Goal: Task Accomplishment & Management: Manage account settings

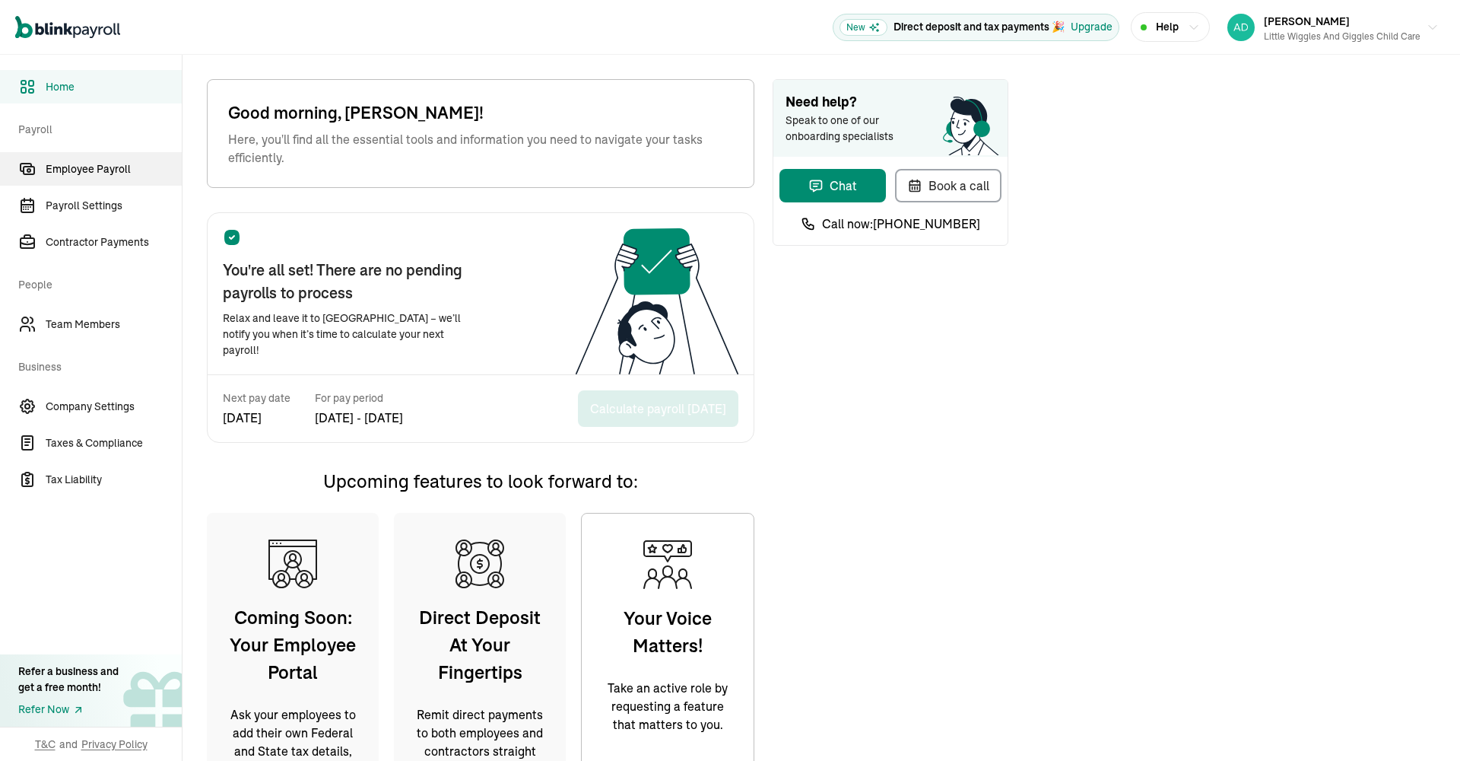
click at [96, 166] on span "Employee Payroll" at bounding box center [114, 169] width 136 height 16
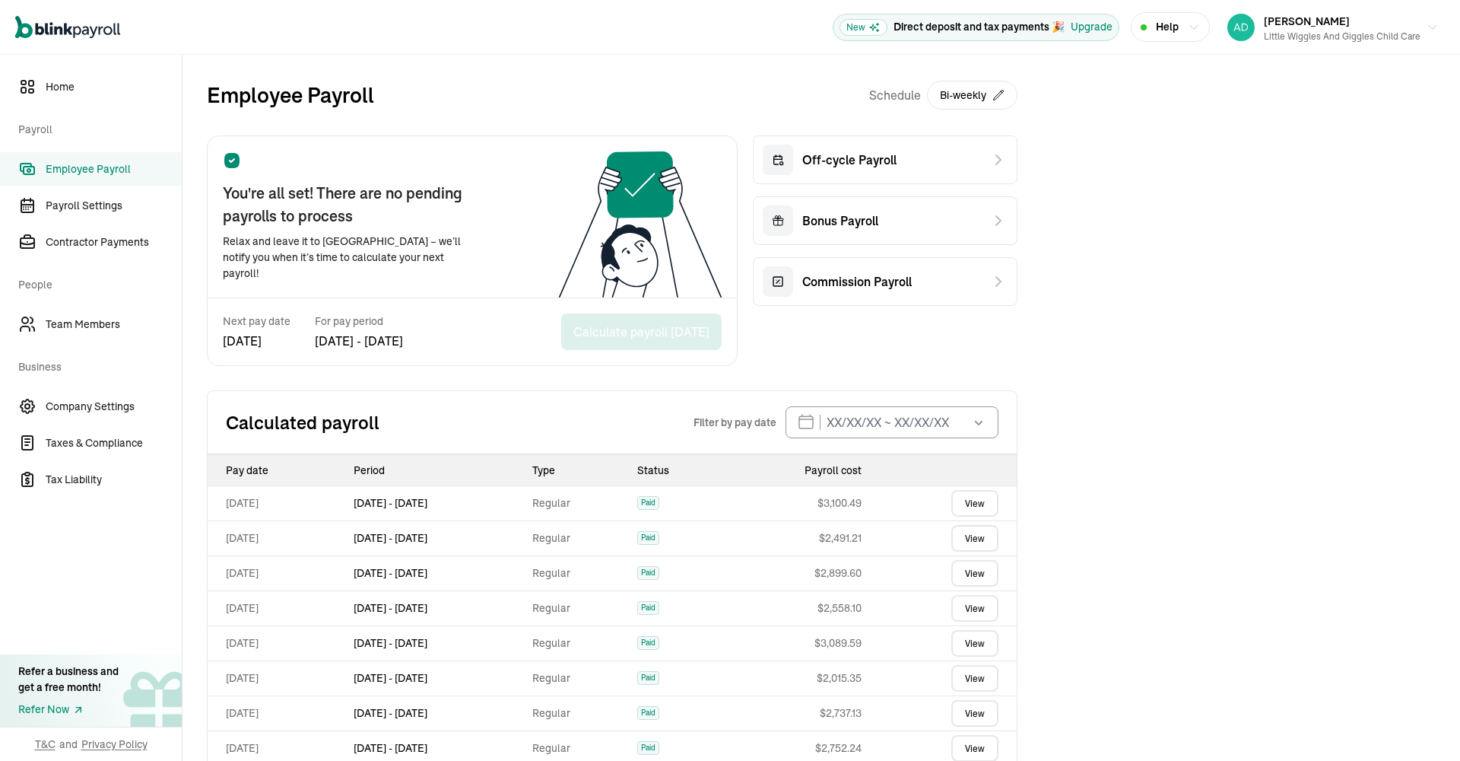
click at [975, 503] on link "View" at bounding box center [974, 503] width 47 height 27
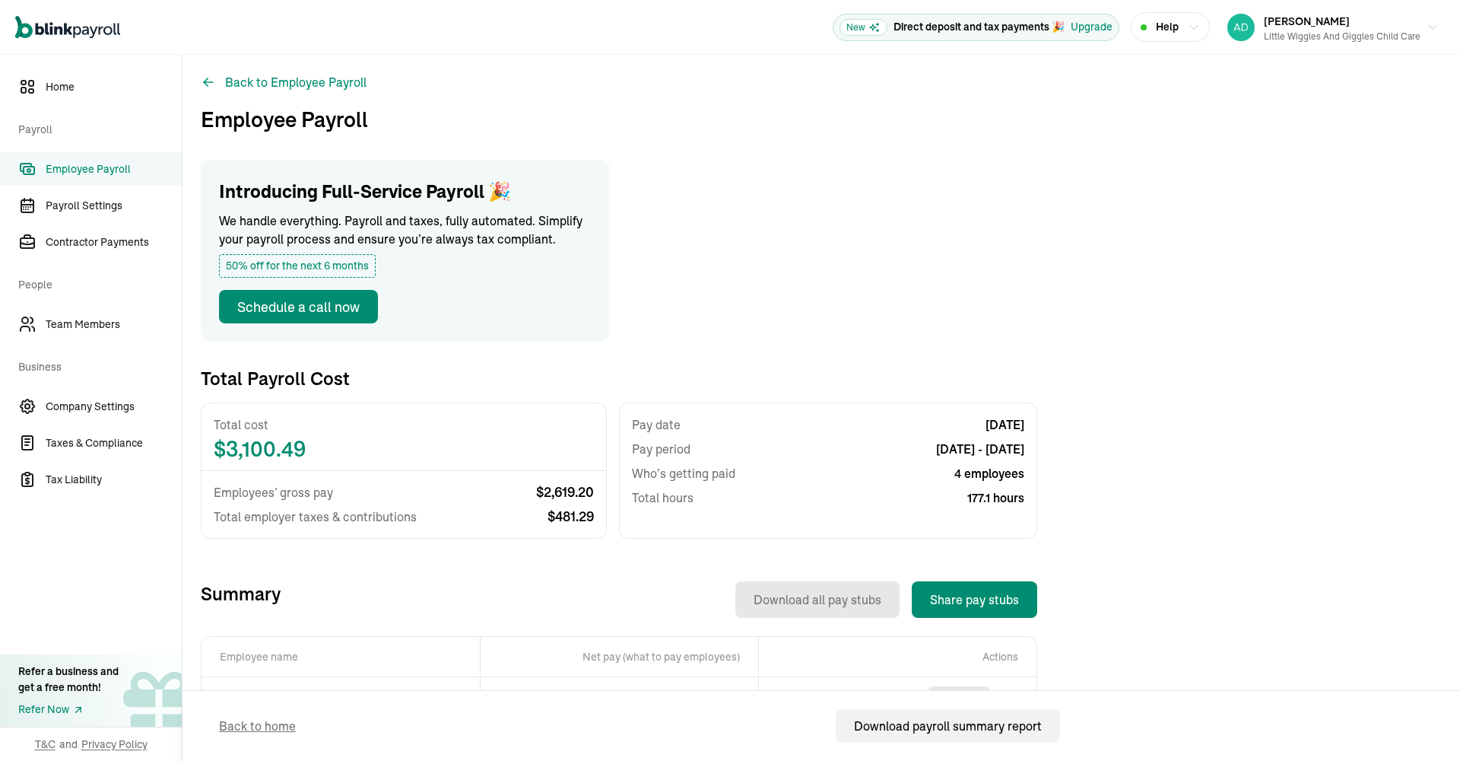
click at [113, 166] on span "Employee Payroll" at bounding box center [114, 169] width 136 height 16
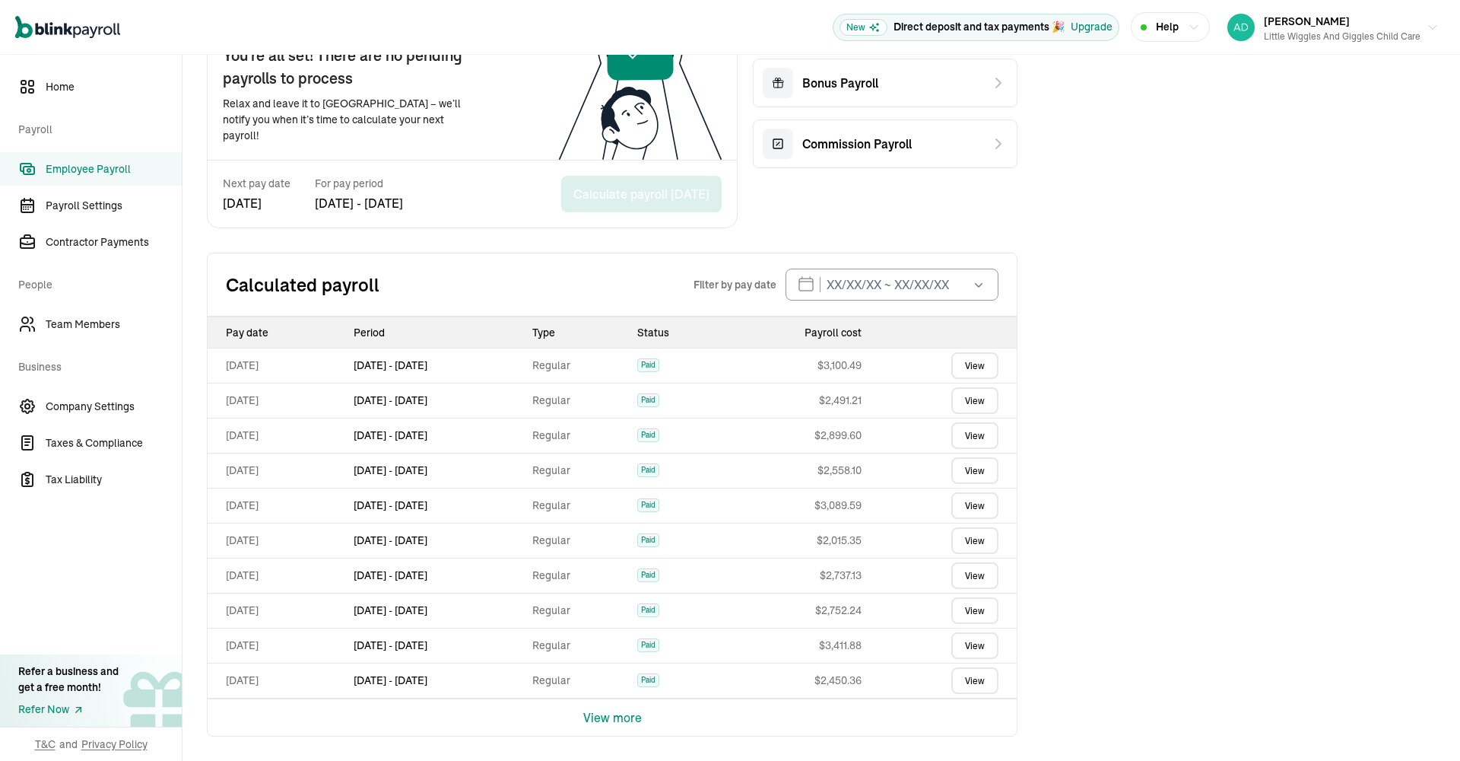
click at [615, 718] on button "View more" at bounding box center [612, 717] width 59 height 37
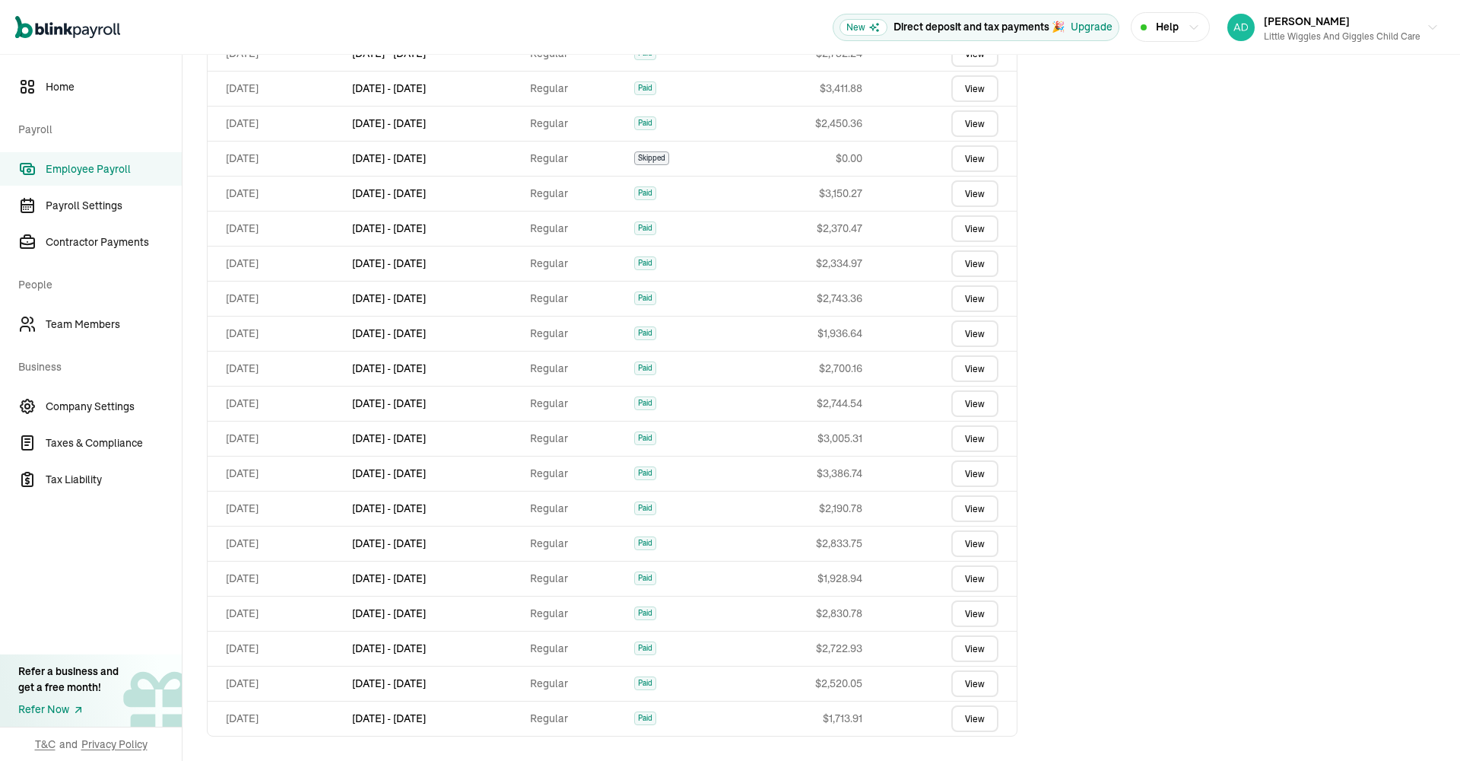
click at [968, 721] on link "View" at bounding box center [974, 718] width 47 height 27
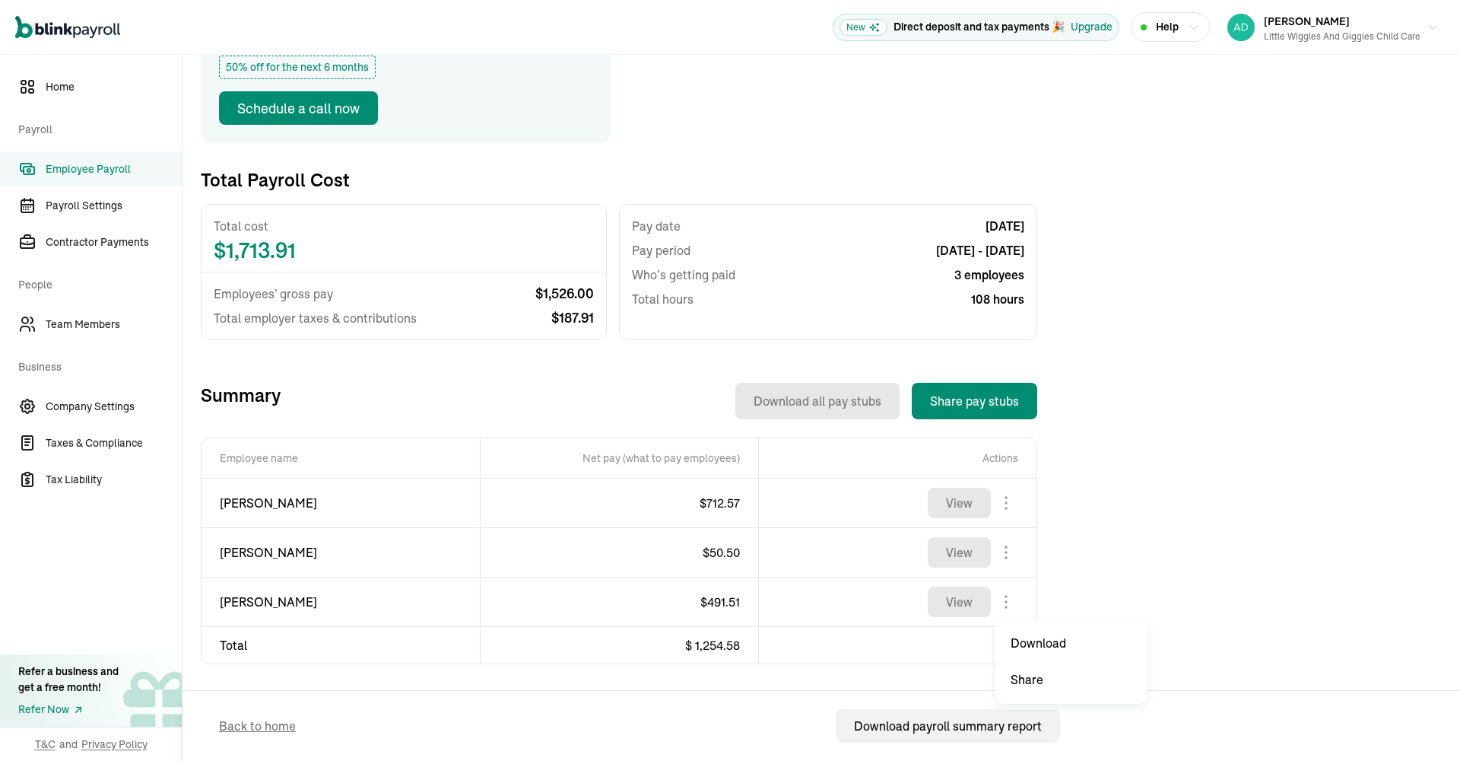
click at [1006, 599] on body "Open main menu New Direct deposit and tax payments 🎉 Upgrade Help [PERSON_NAME]…" at bounding box center [730, 380] width 1460 height 761
click at [295, 601] on span "[PERSON_NAME]" at bounding box center [341, 601] width 242 height 18
click at [970, 606] on button "View" at bounding box center [959, 601] width 63 height 30
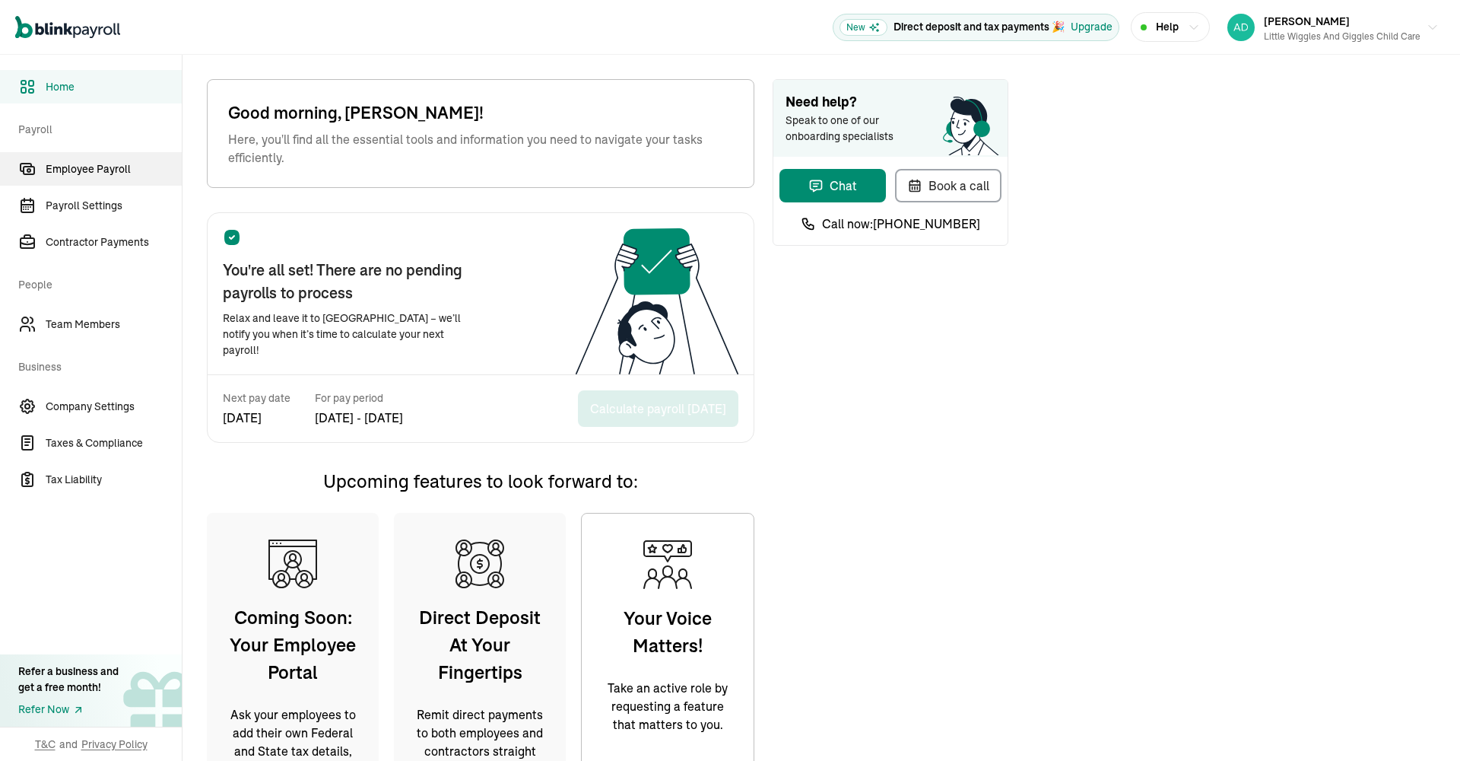
click at [96, 166] on span "Employee Payroll" at bounding box center [114, 169] width 136 height 16
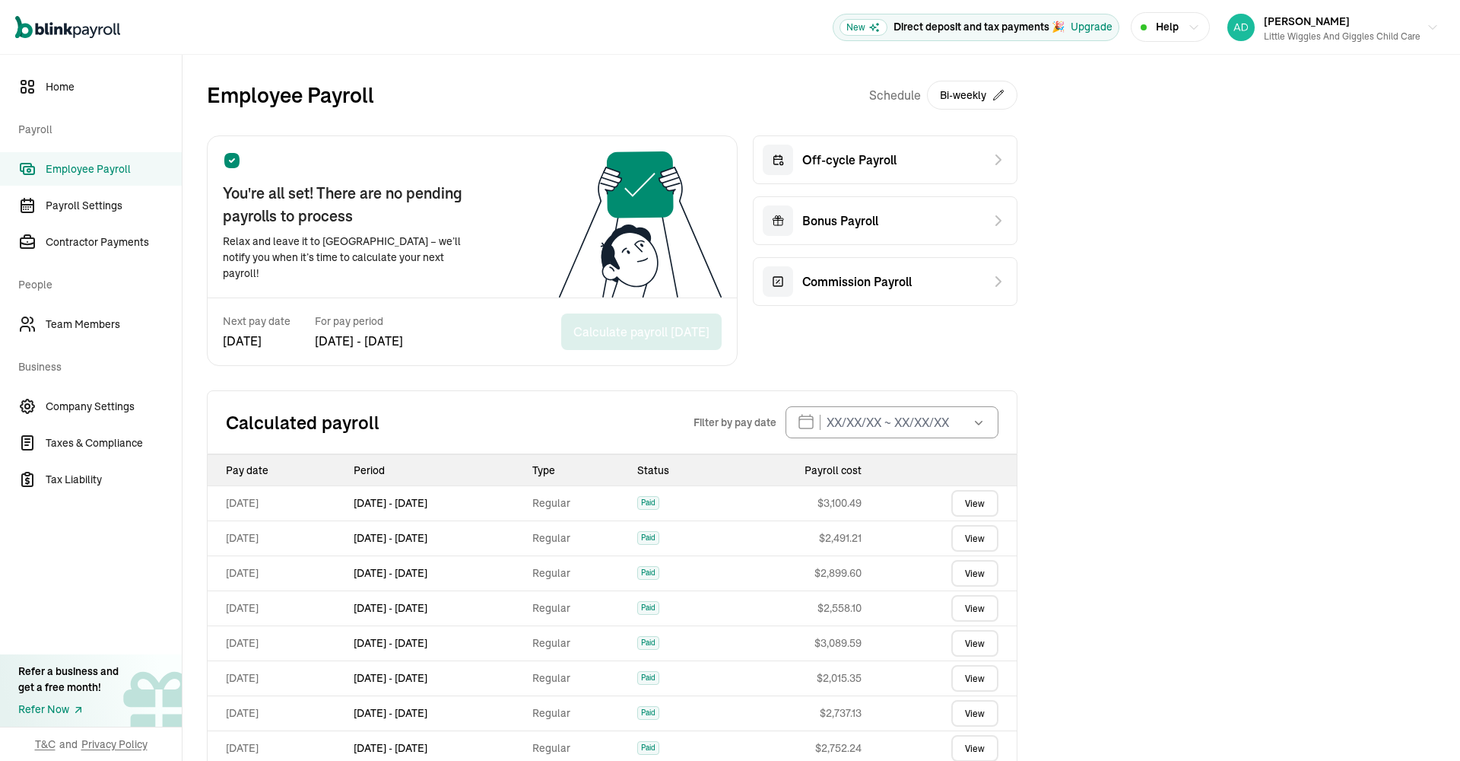
click at [975, 503] on link "View" at bounding box center [974, 503] width 47 height 27
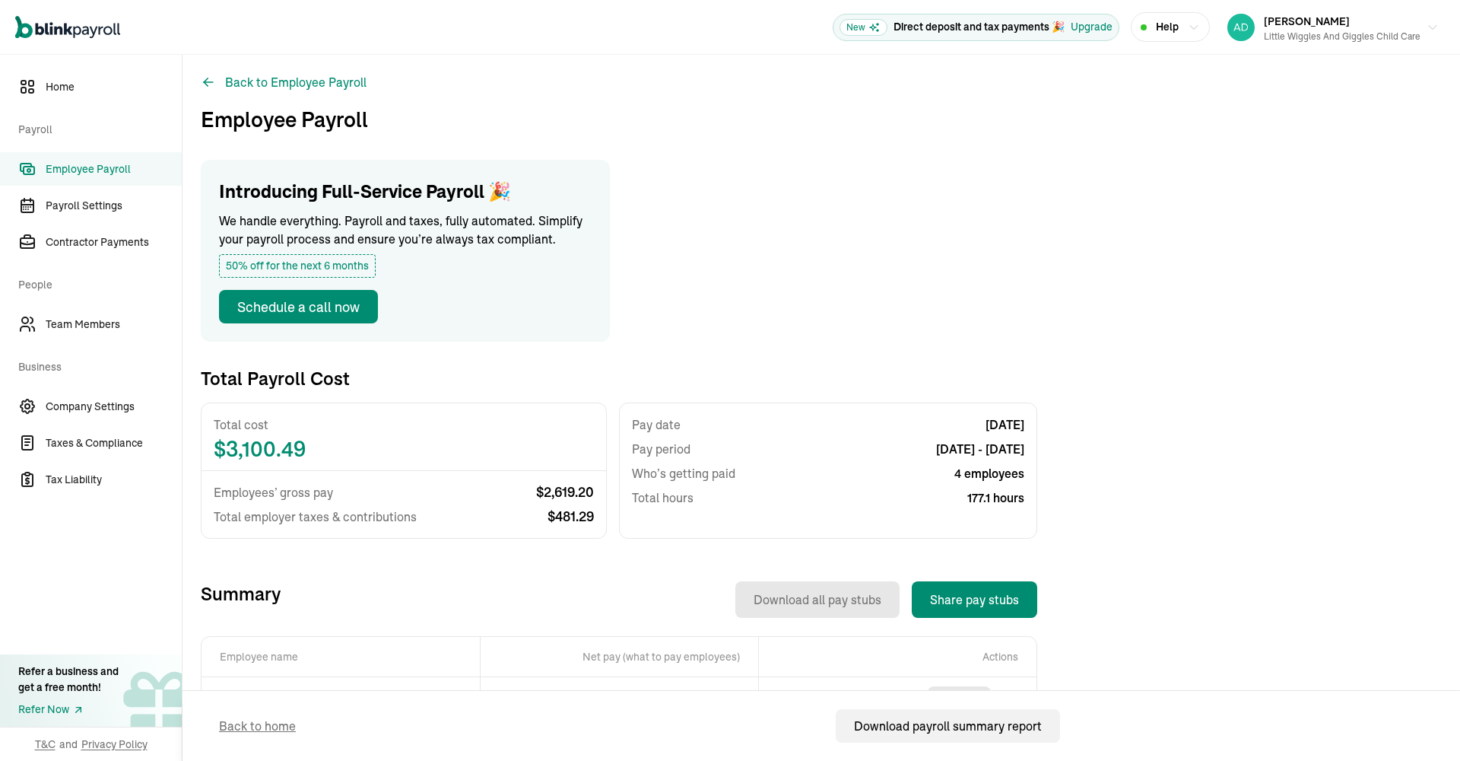
click at [113, 166] on span "Employee Payroll" at bounding box center [114, 169] width 136 height 16
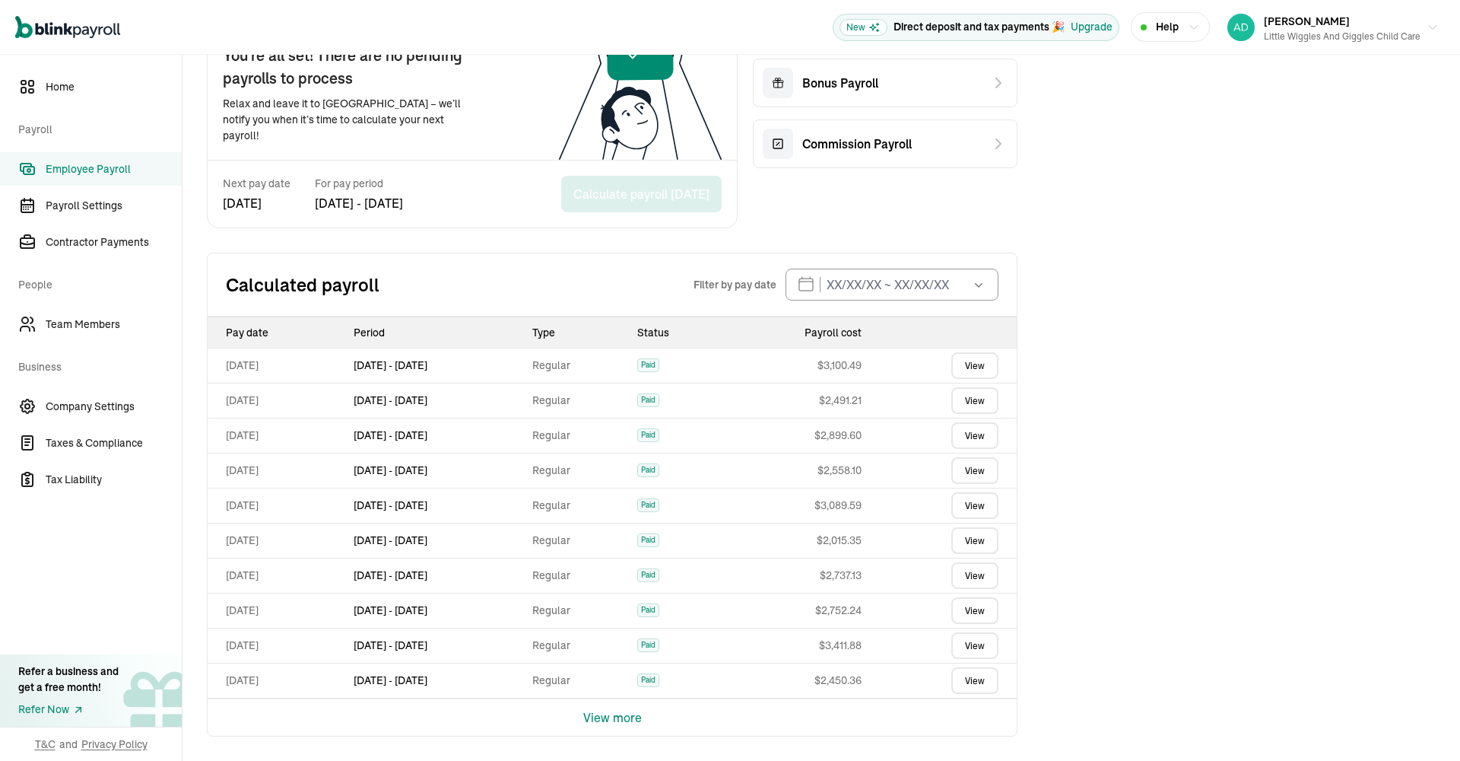
click at [615, 718] on button "View more" at bounding box center [612, 717] width 59 height 37
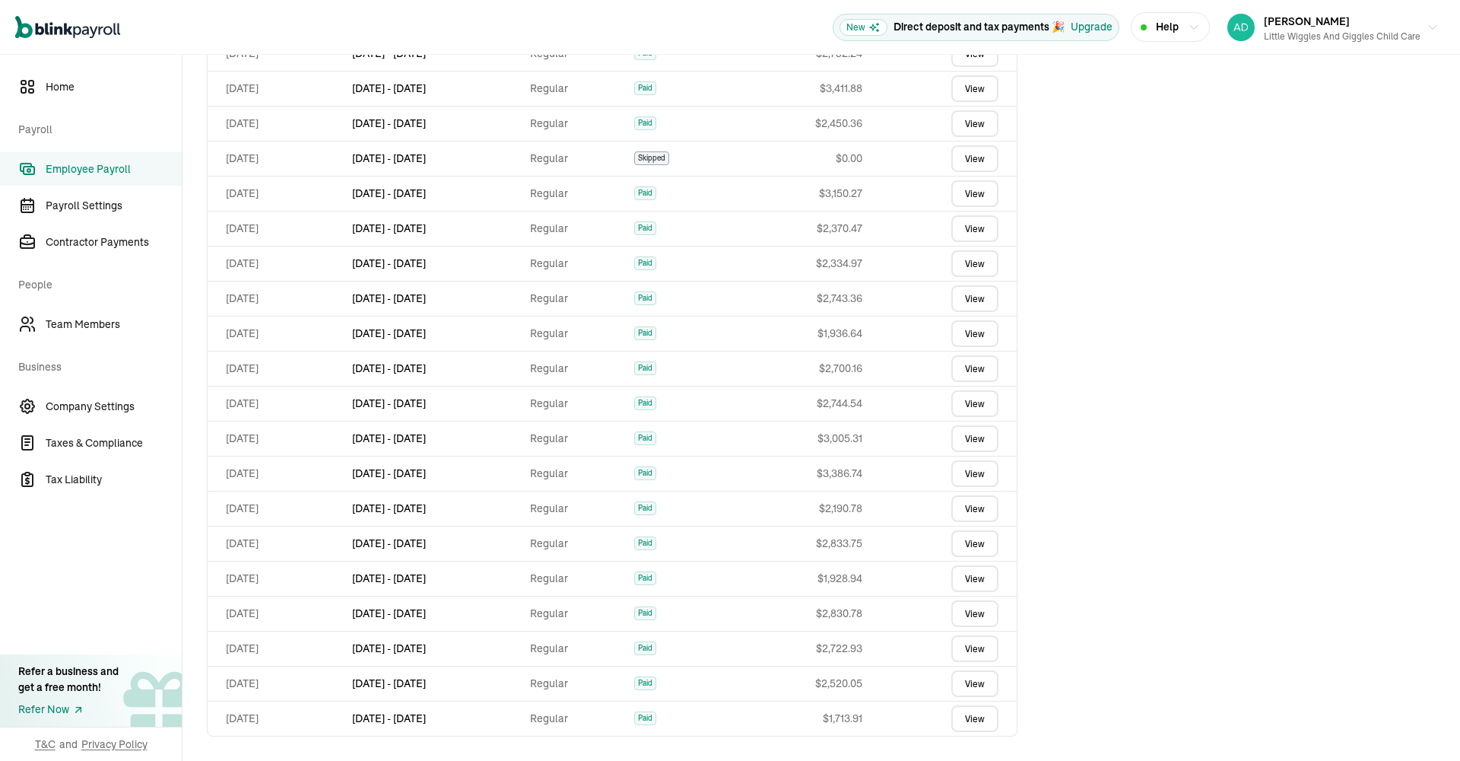
click at [968, 721] on link "View" at bounding box center [974, 718] width 47 height 27
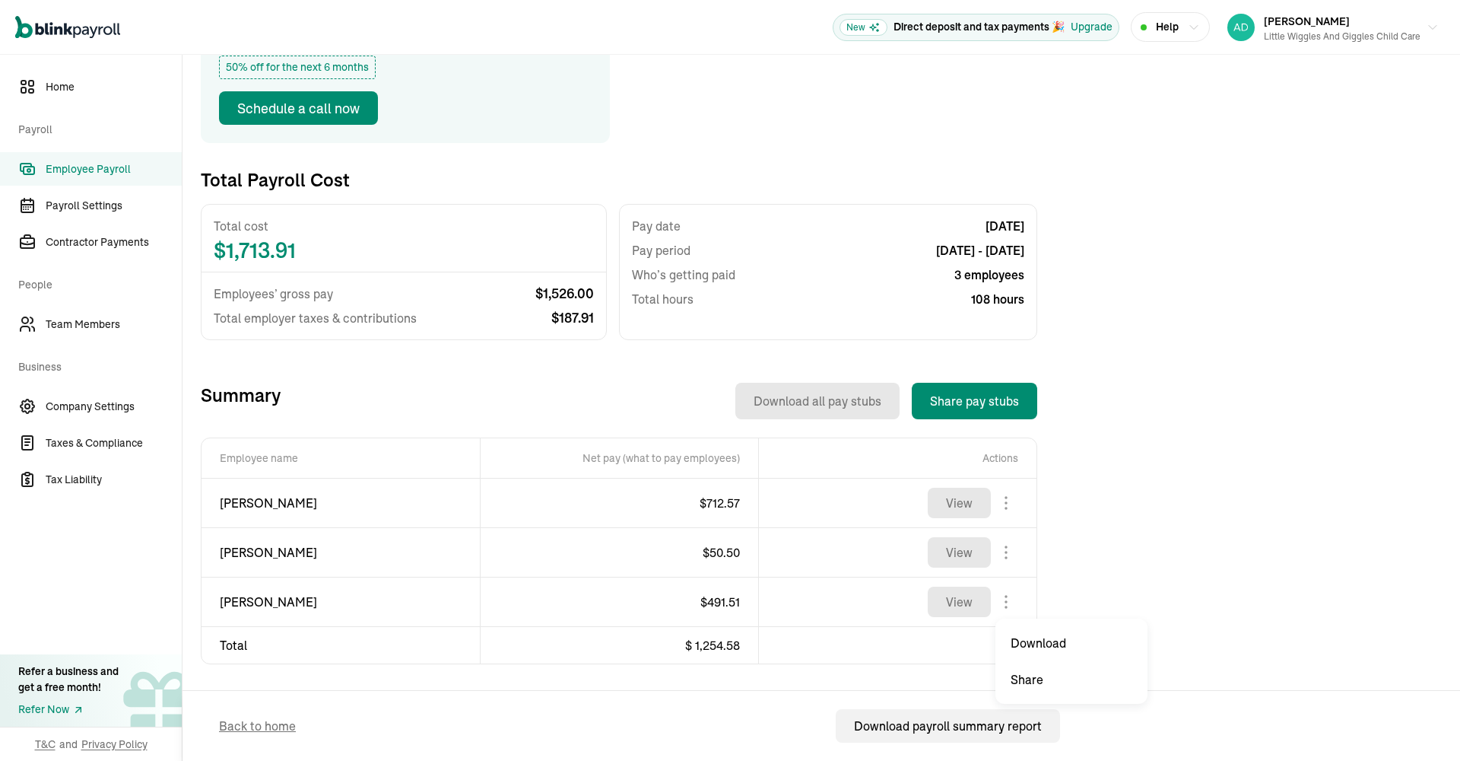
click at [1006, 599] on body "Open main menu New Direct deposit and tax payments 🎉 Upgrade Help Yolanda hunte…" at bounding box center [730, 380] width 1460 height 761
click at [295, 601] on span "Jacquelyn Sanders" at bounding box center [341, 601] width 242 height 18
click at [970, 606] on button "View" at bounding box center [959, 601] width 63 height 30
click at [101, 441] on span "Taxes & Compliance" at bounding box center [114, 443] width 136 height 16
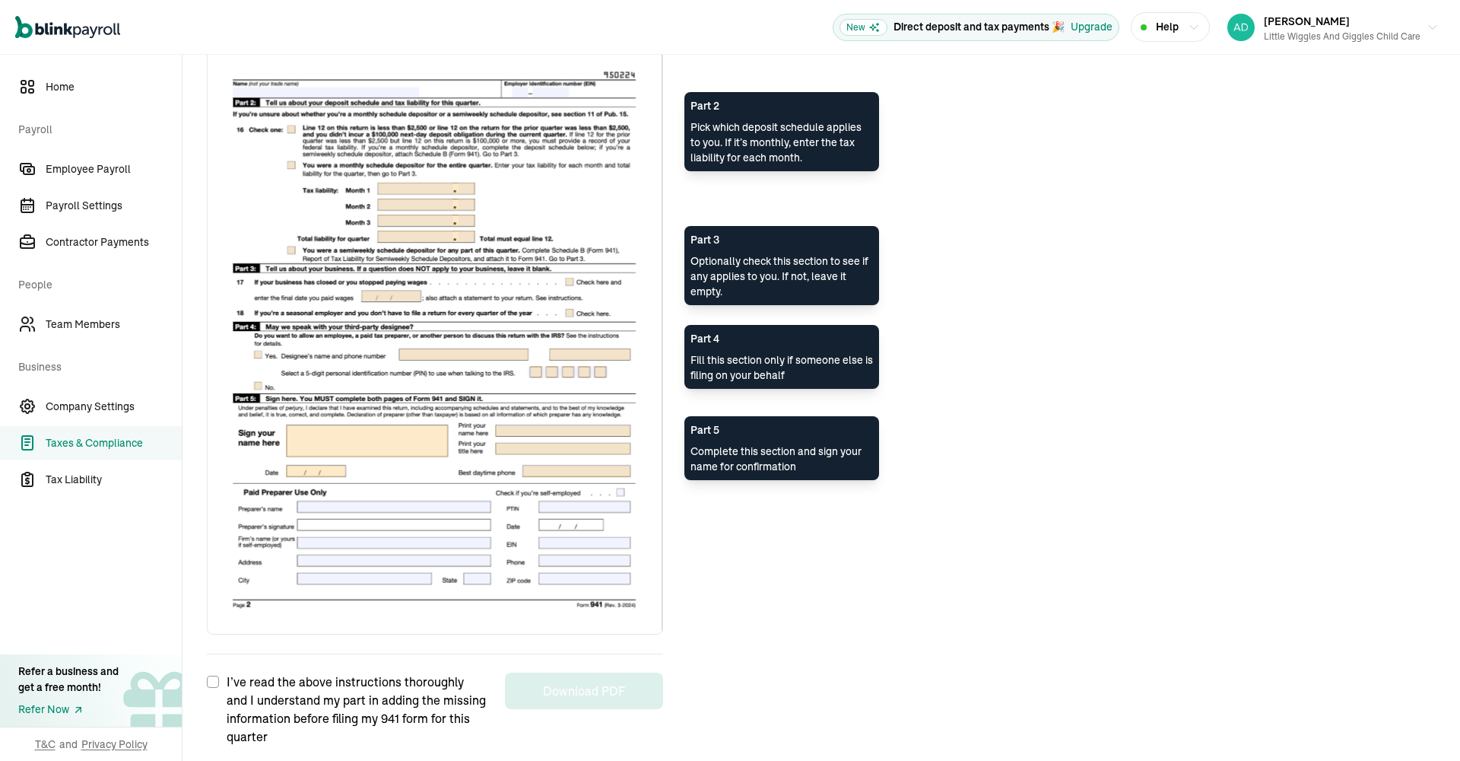
click at [208, 678] on input "I’ve read the above instructions thoroughly and I understand my part in adding …" at bounding box center [213, 681] width 12 height 12
checkbox input "true"
click at [557, 710] on div "I’ve read the above instructions thoroughly and I understand my part in adding …" at bounding box center [435, 699] width 456 height 92
click at [581, 689] on button "Download PDF" at bounding box center [584, 690] width 158 height 37
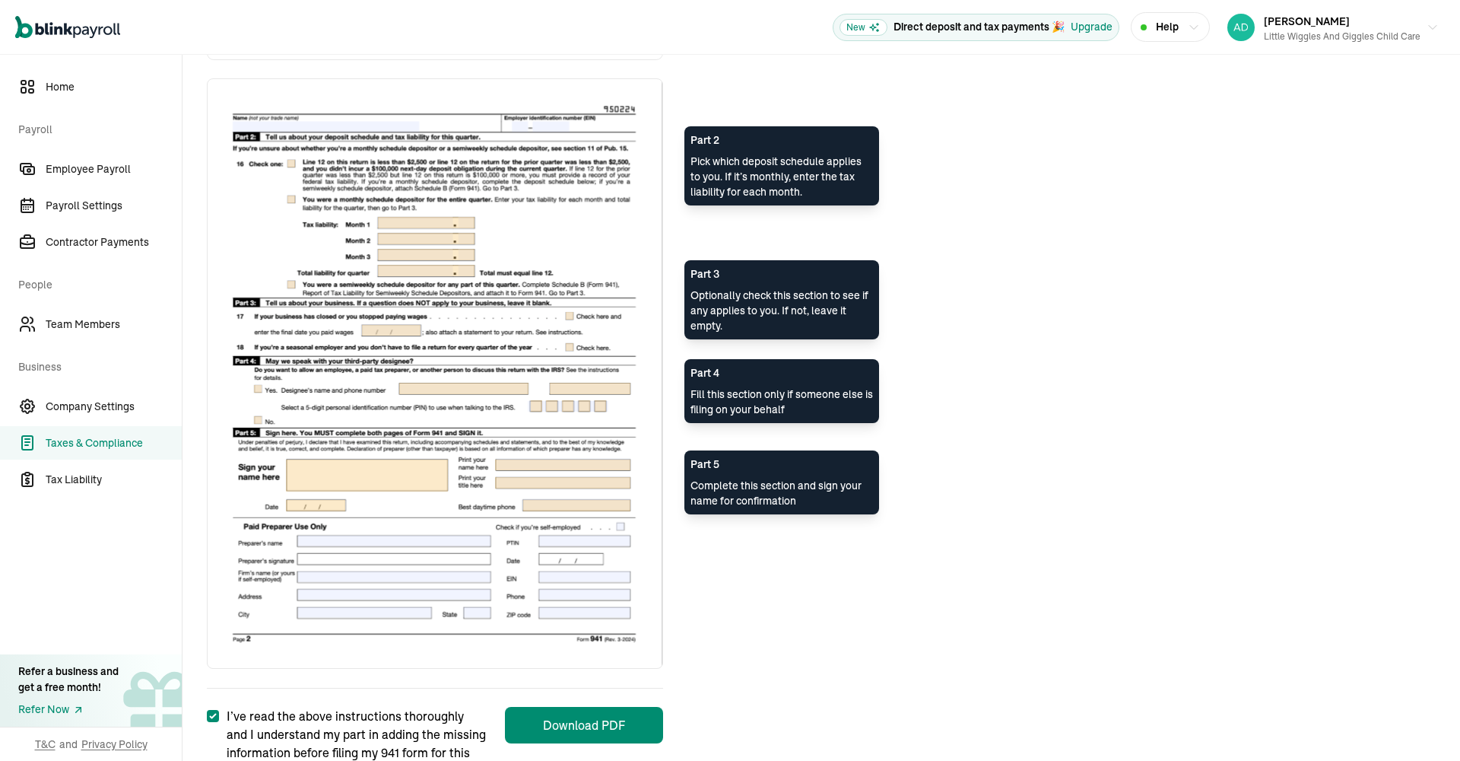
scroll to position [974, 0]
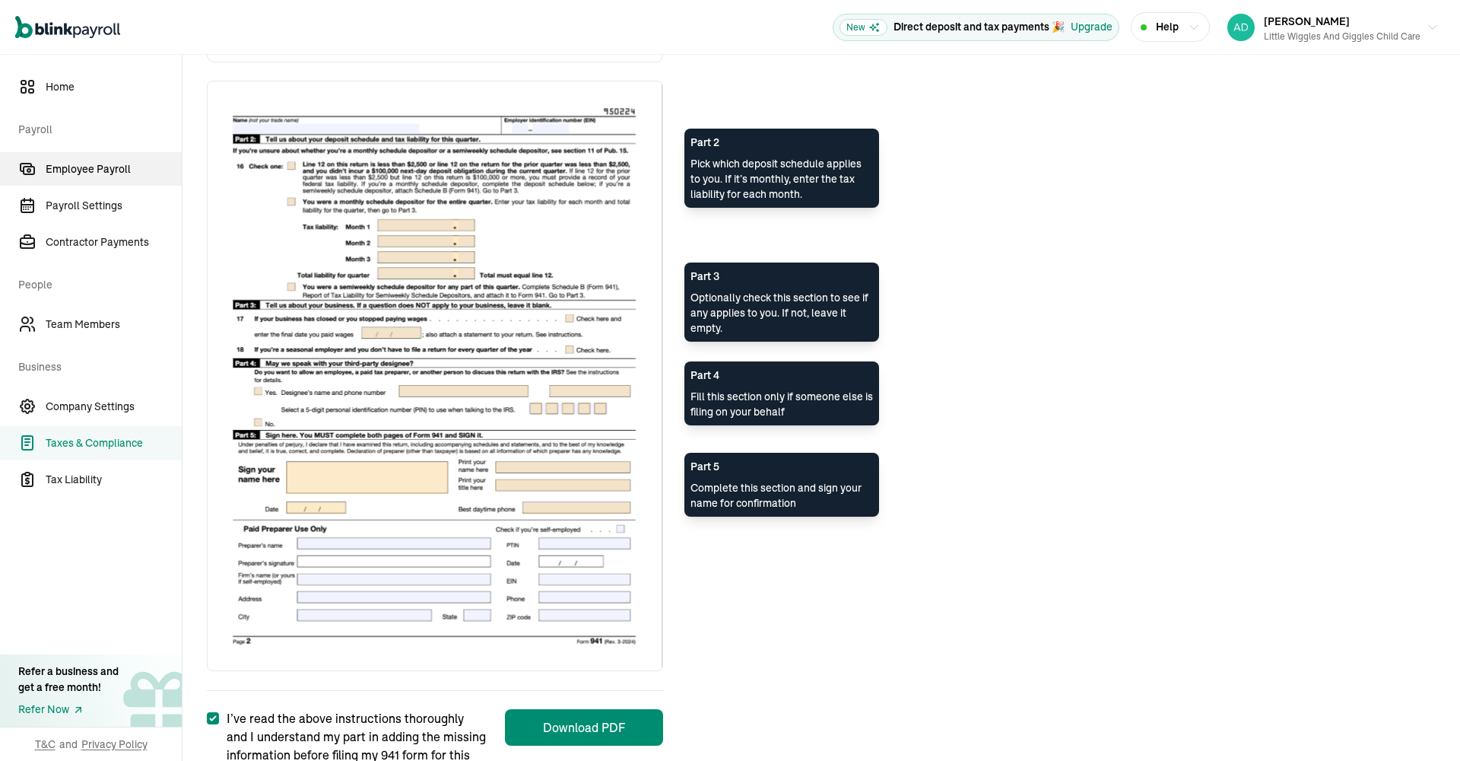
click at [119, 167] on span "Employee Payroll" at bounding box center [114, 169] width 136 height 16
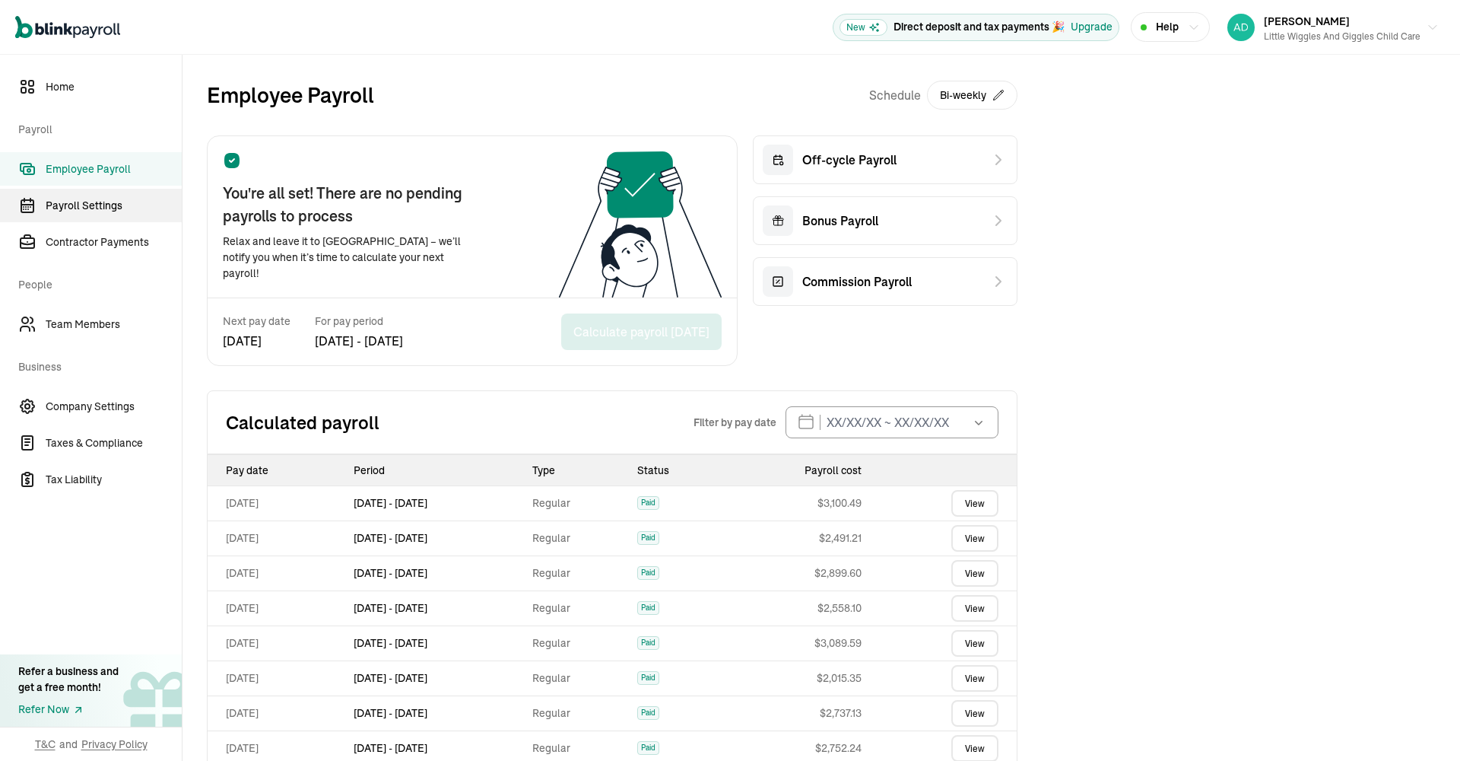
click at [103, 202] on span "Payroll Settings" at bounding box center [114, 206] width 136 height 16
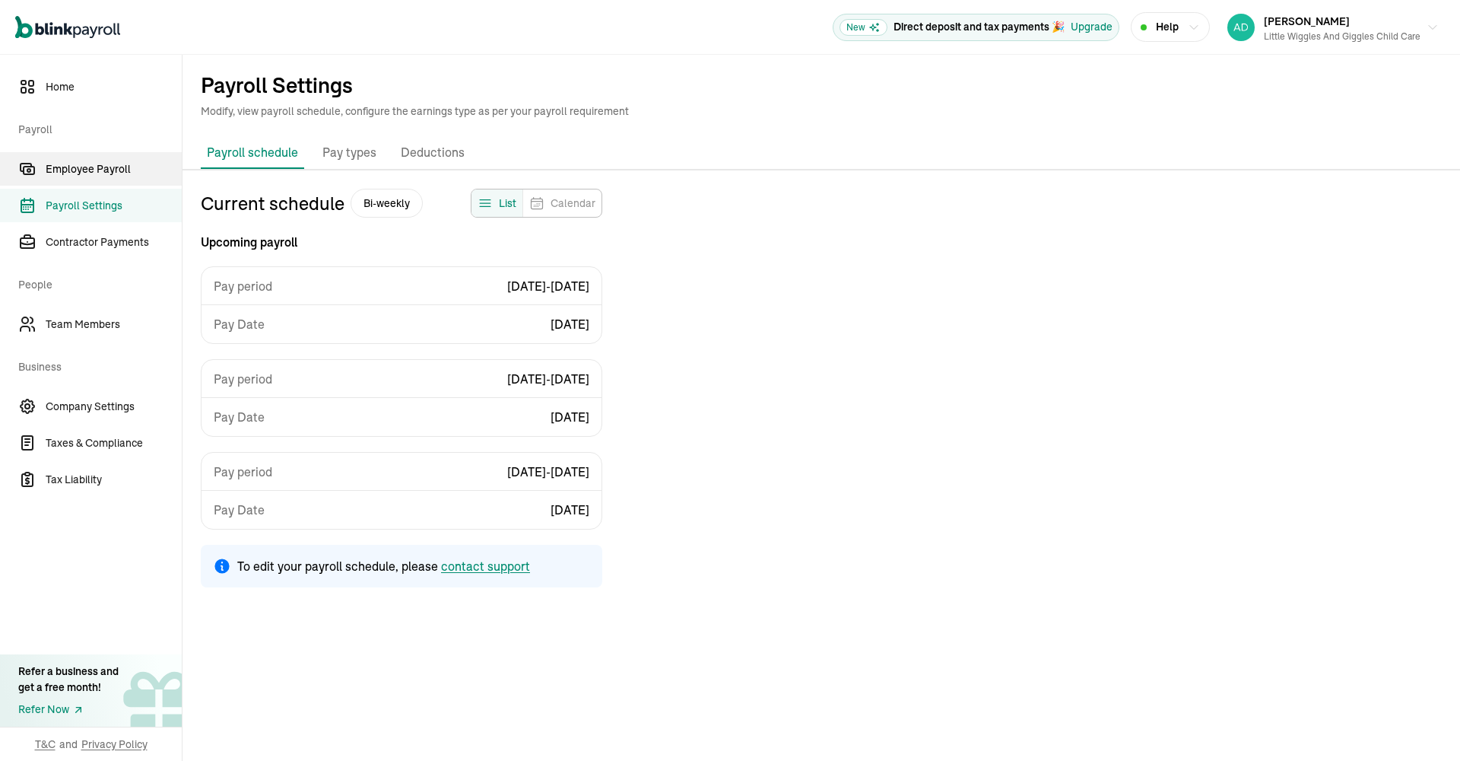
click at [109, 171] on span "Employee Payroll" at bounding box center [114, 169] width 136 height 16
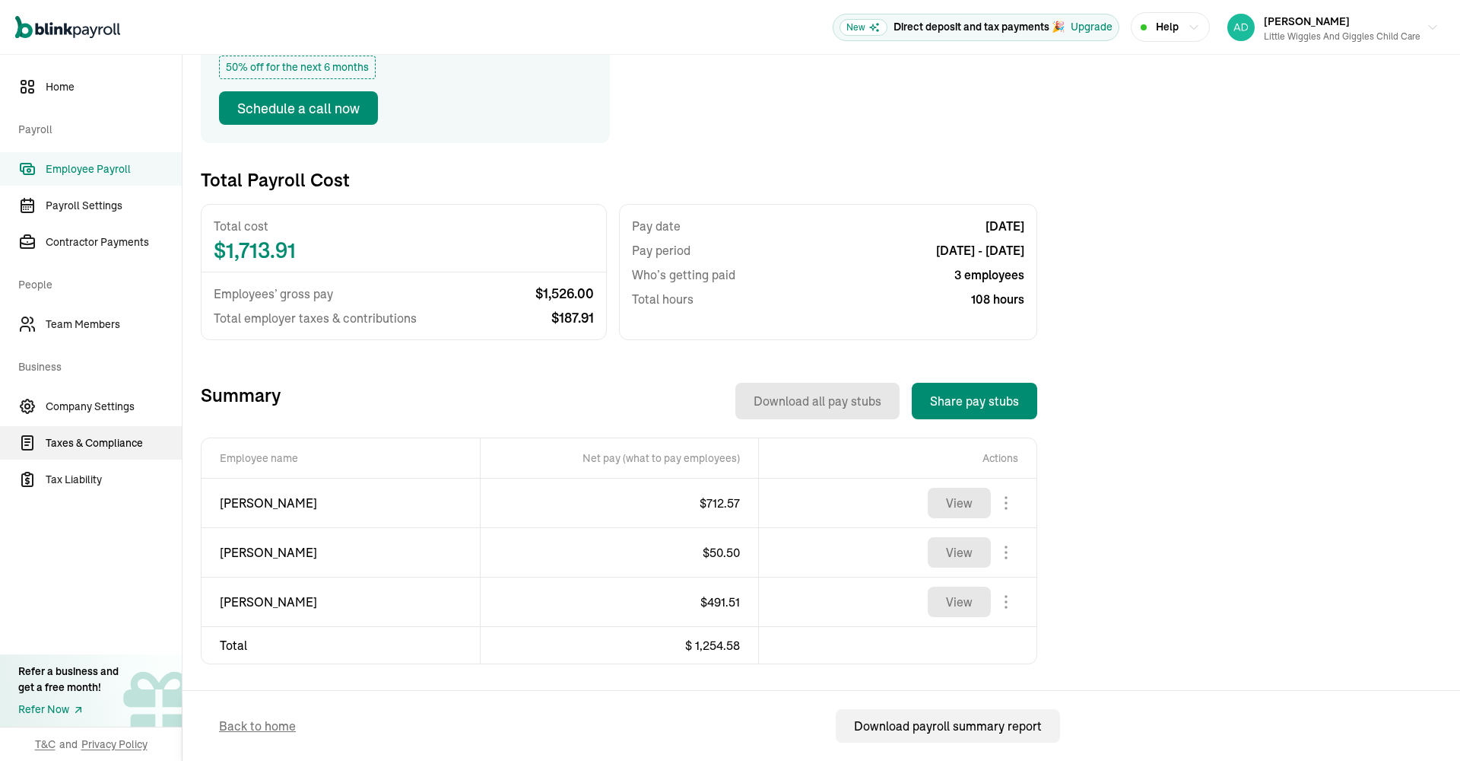
scroll to position [1, 0]
click at [101, 441] on span "Taxes & Compliance" at bounding box center [114, 443] width 136 height 16
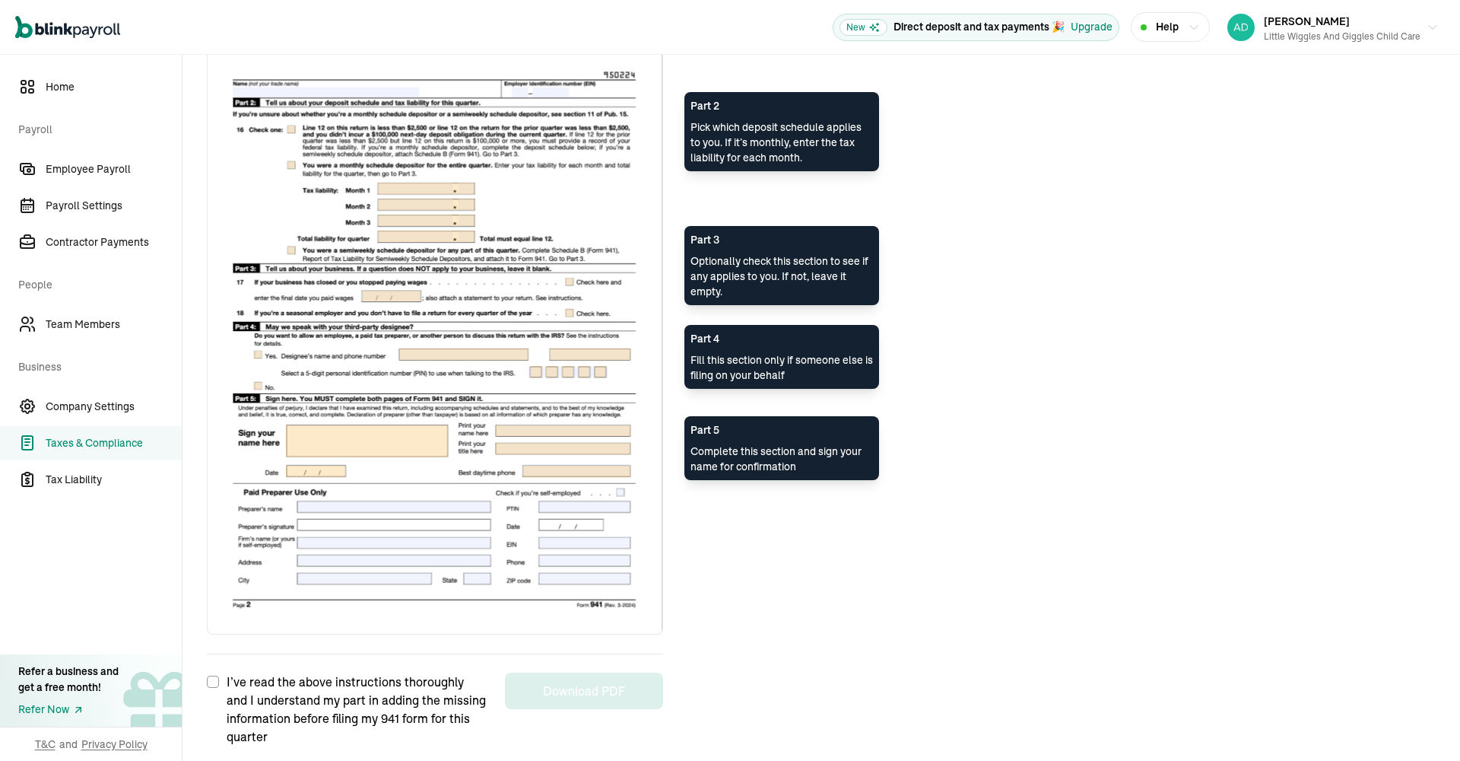
click at [208, 678] on input "I’ve read the above instructions thoroughly and I understand my part in adding …" at bounding box center [213, 681] width 12 height 12
checkbox input "true"
click at [557, 710] on div "I’ve read the above instructions thoroughly and I understand my part in adding …" at bounding box center [435, 699] width 456 height 92
click at [581, 689] on button "Download PDF" at bounding box center [584, 690] width 158 height 37
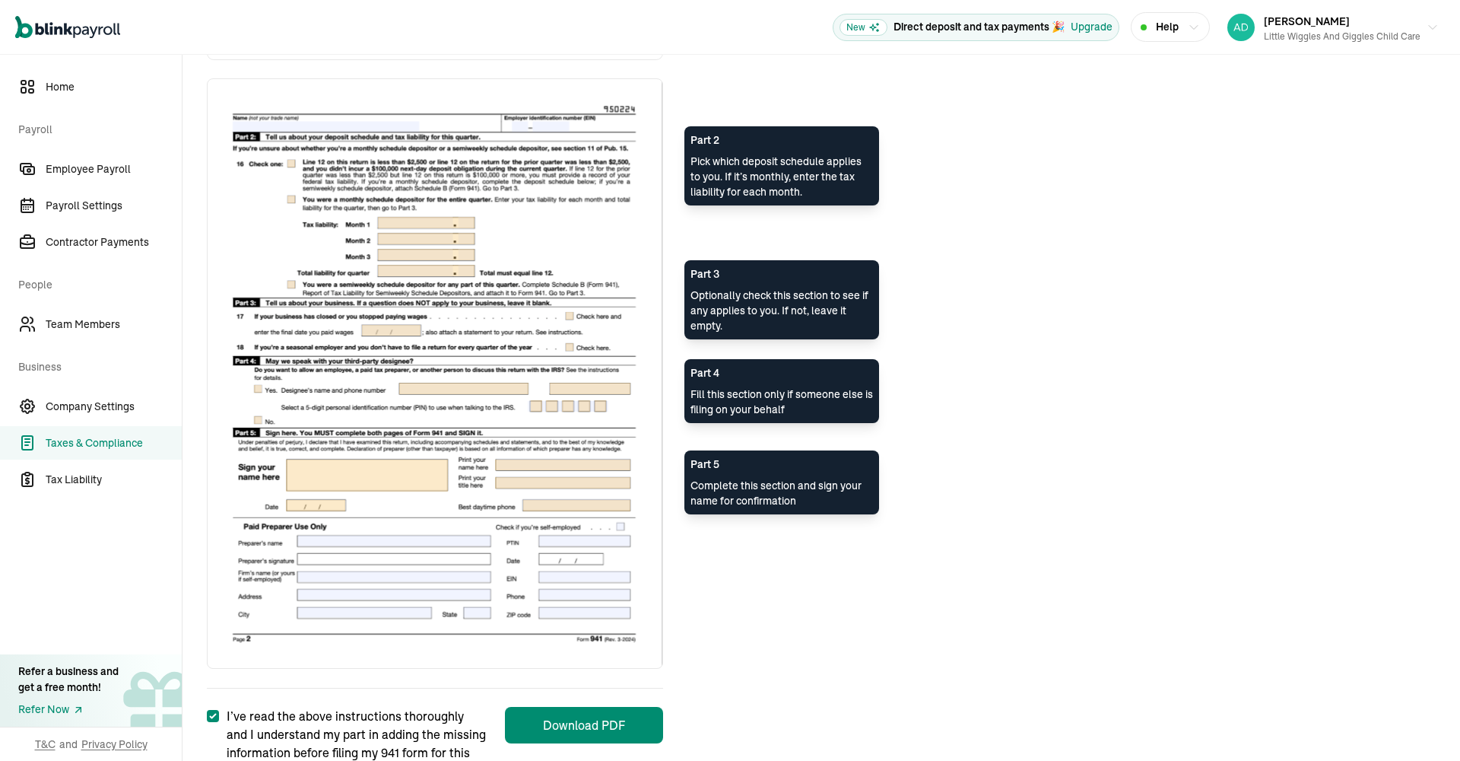
scroll to position [974, 0]
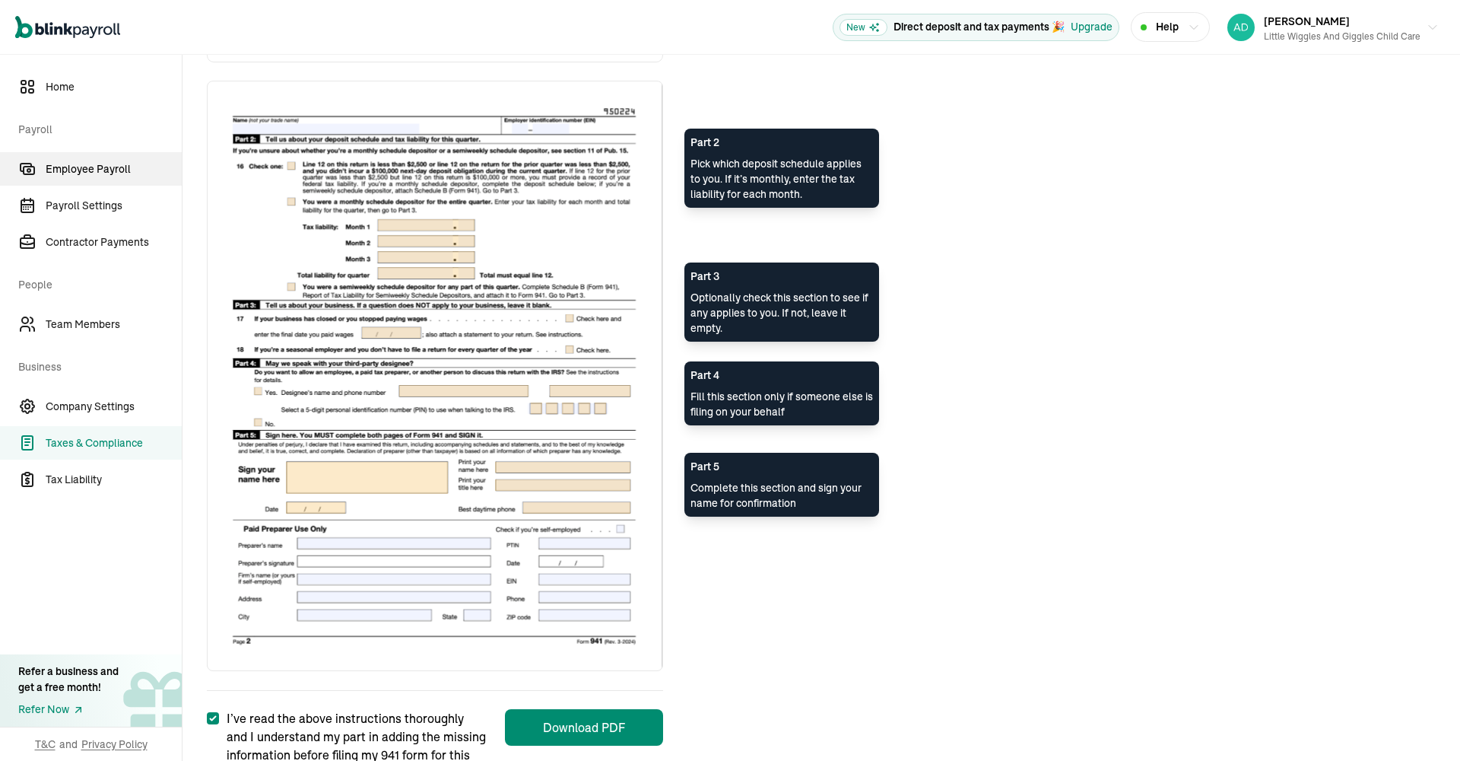
click at [119, 167] on span "Employee Payroll" at bounding box center [114, 169] width 136 height 16
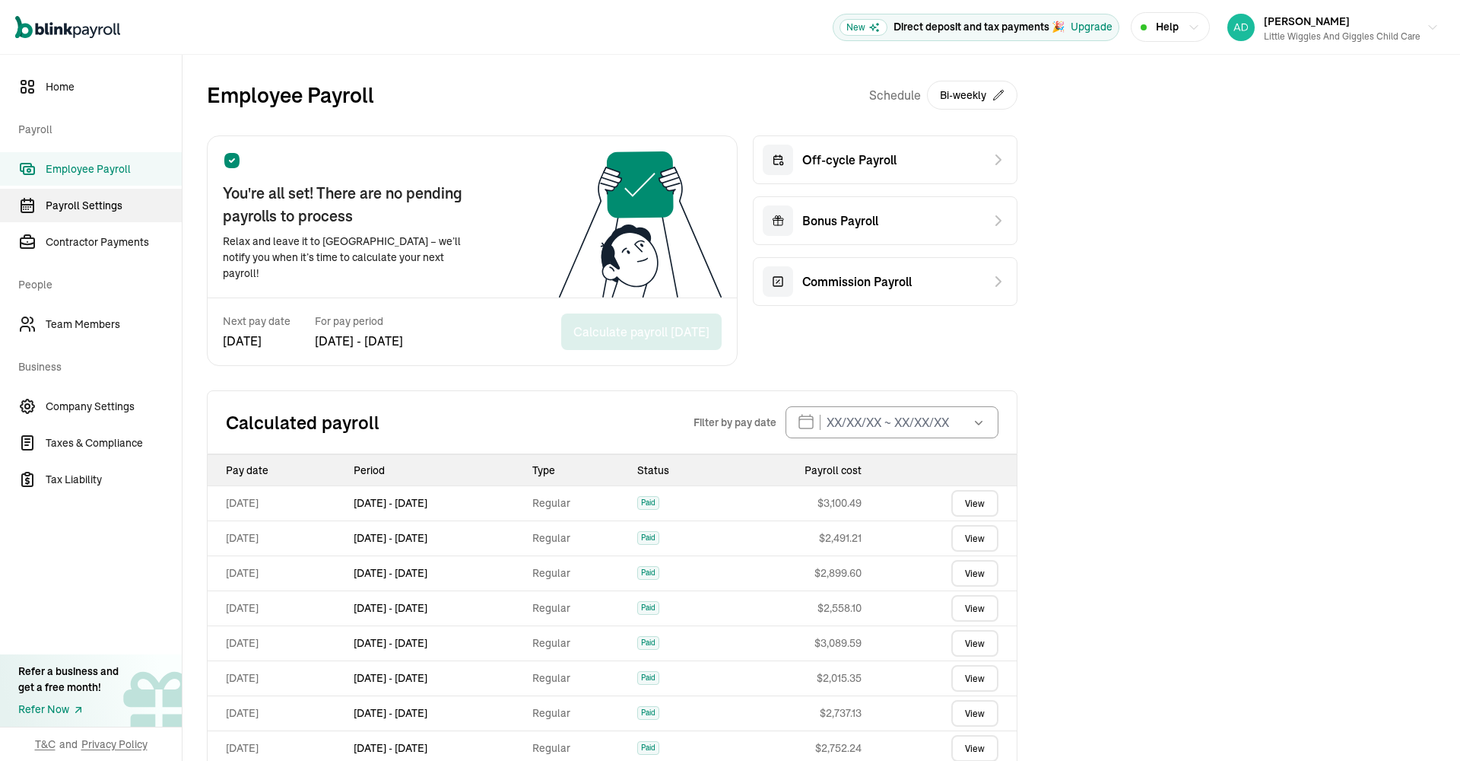
click at [103, 202] on span "Payroll Settings" at bounding box center [114, 206] width 136 height 16
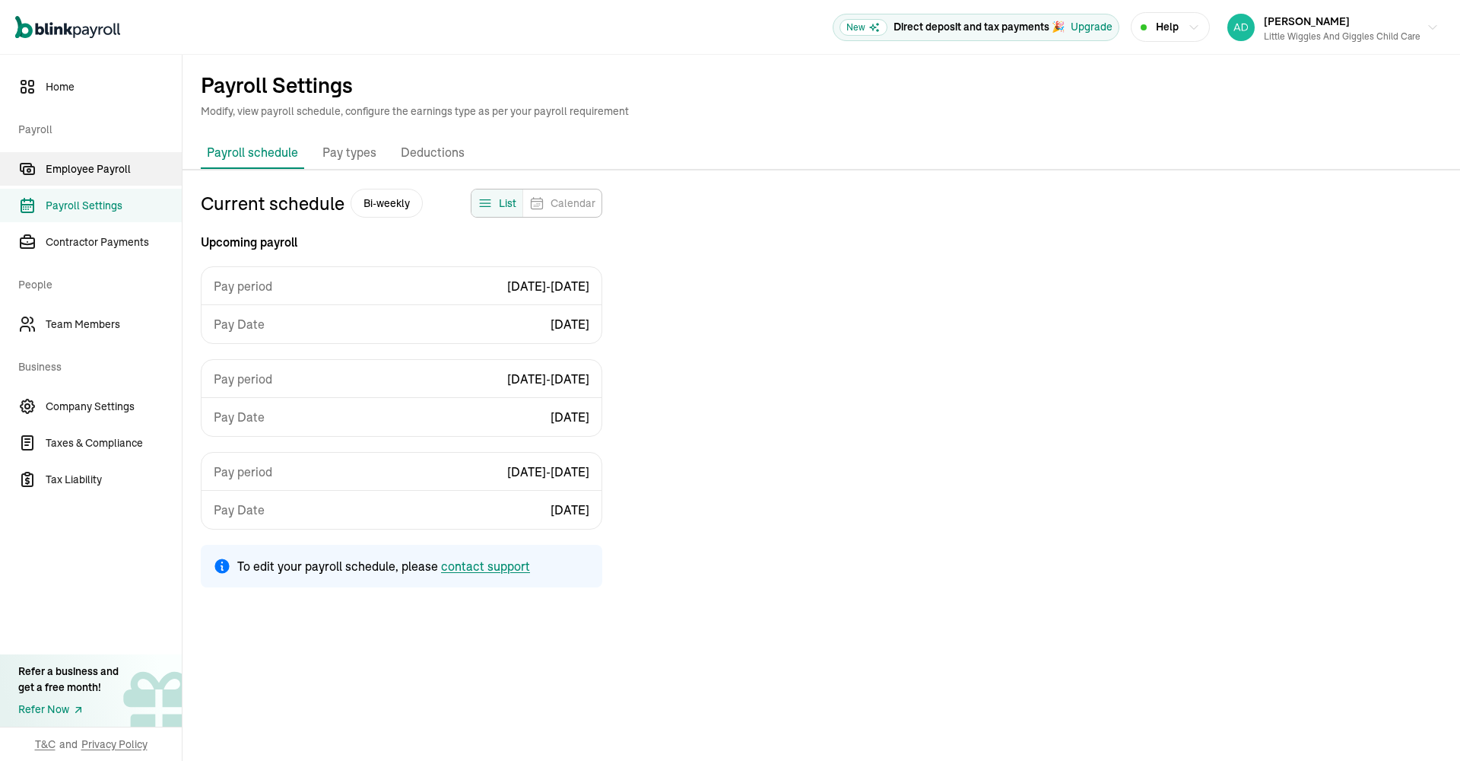
click at [109, 171] on span "Employee Payroll" at bounding box center [114, 169] width 136 height 16
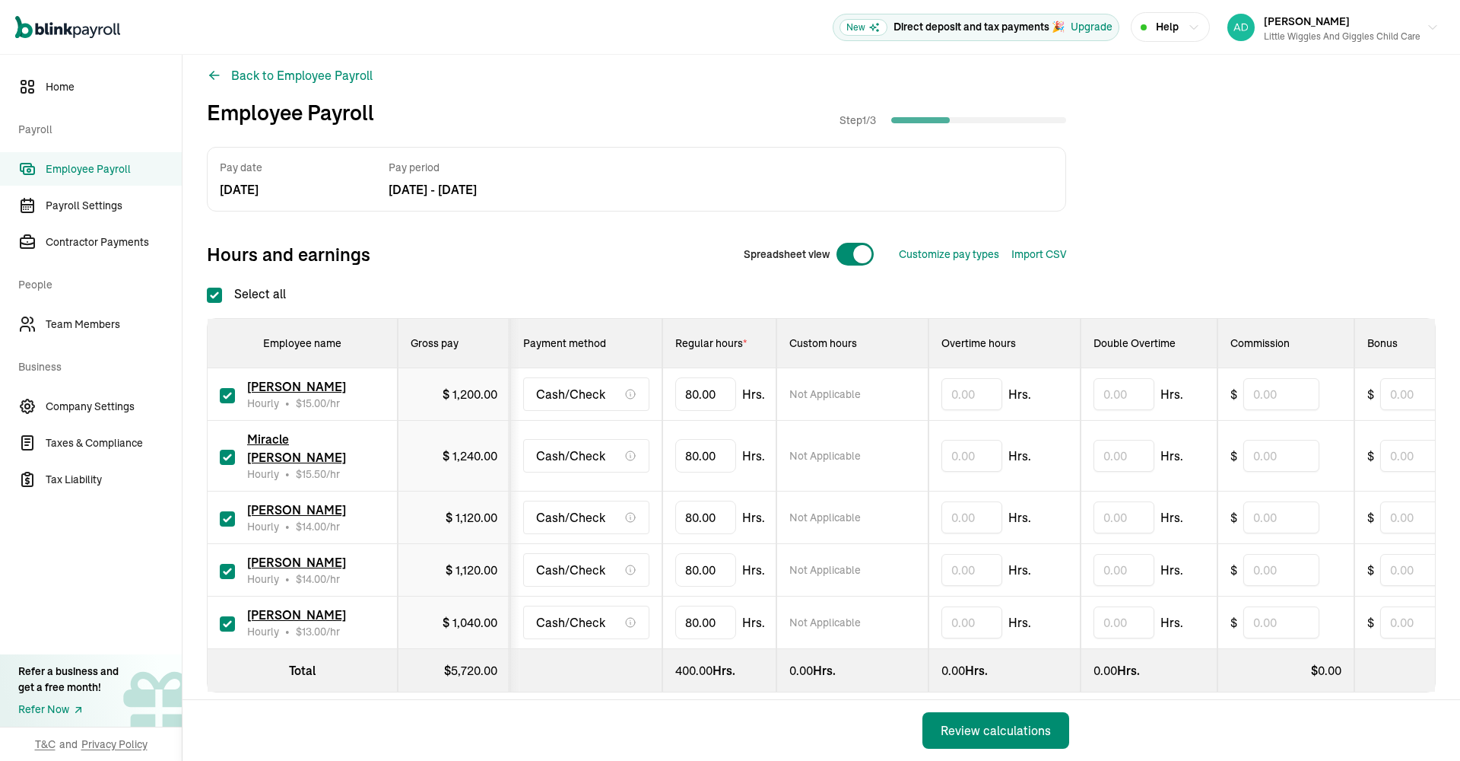
scroll to position [11, 0]
click at [224, 451] on input "checkbox" at bounding box center [227, 458] width 15 height 15
checkbox input "false"
type input "0.00"
click at [227, 565] on input "checkbox" at bounding box center [227, 572] width 15 height 15
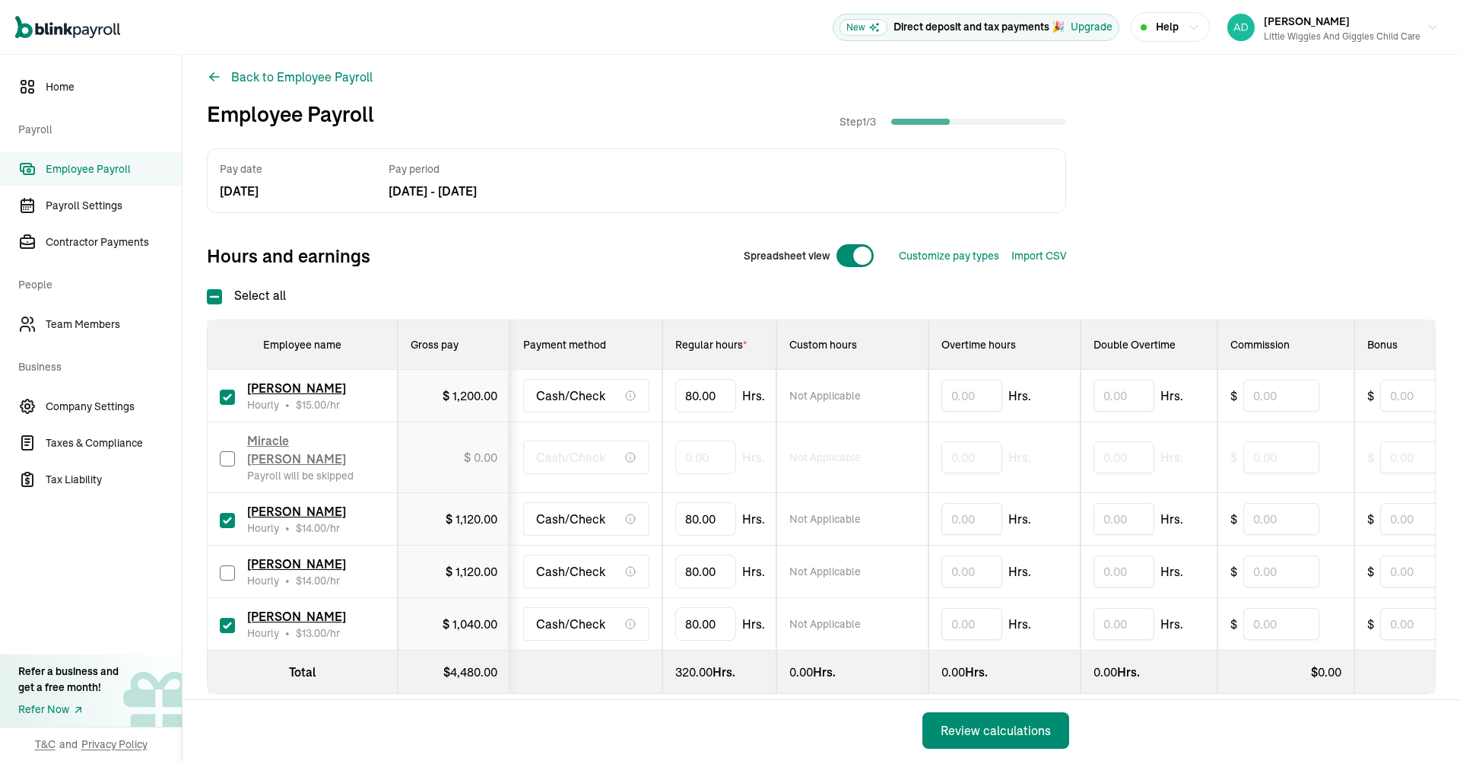
checkbox input "false"
type input "0.00"
drag, startPoint x: 716, startPoint y: 395, endPoint x: 669, endPoint y: 392, distance: 47.3
click at [669, 392] on td "80" at bounding box center [719, 396] width 114 height 52
type input "57.50"
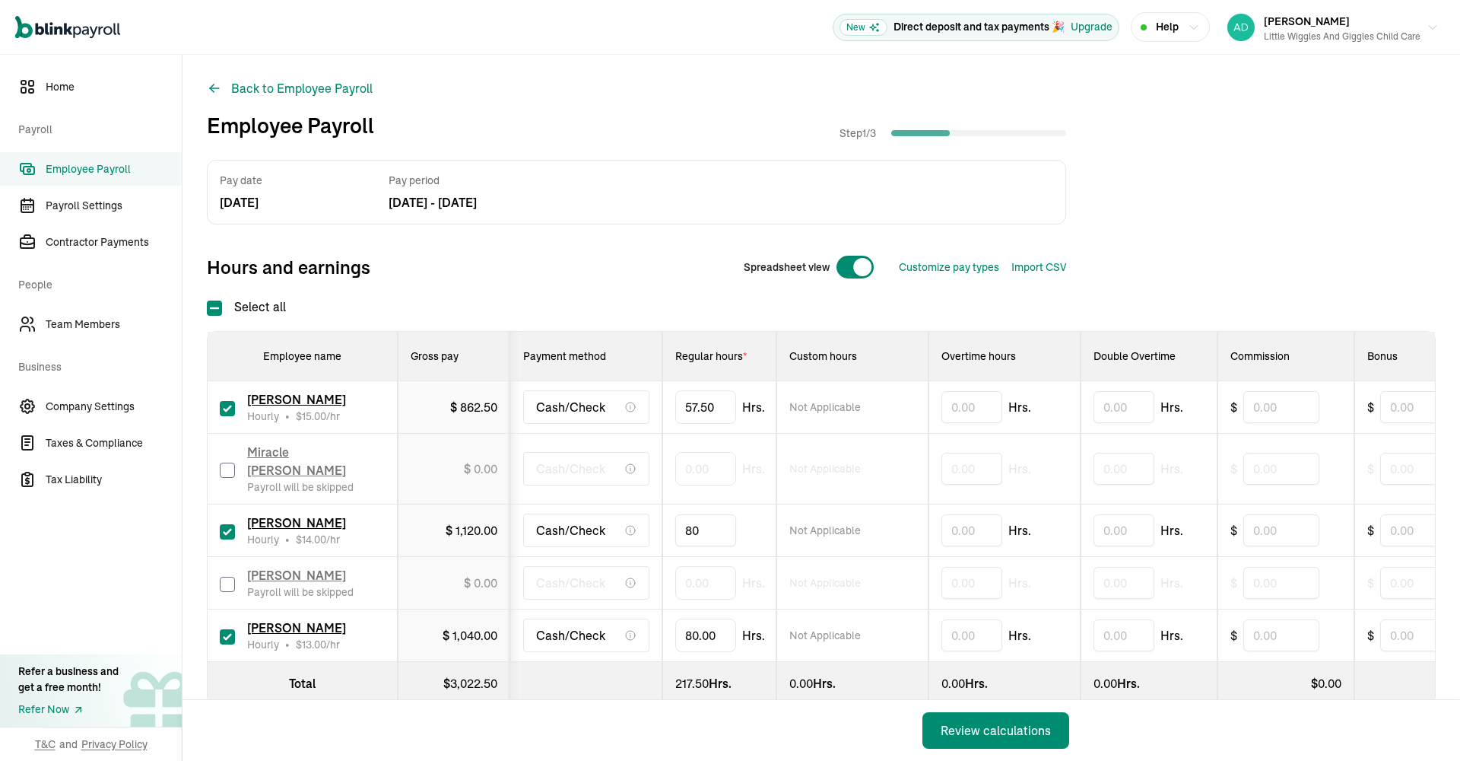
scroll to position [6, 0]
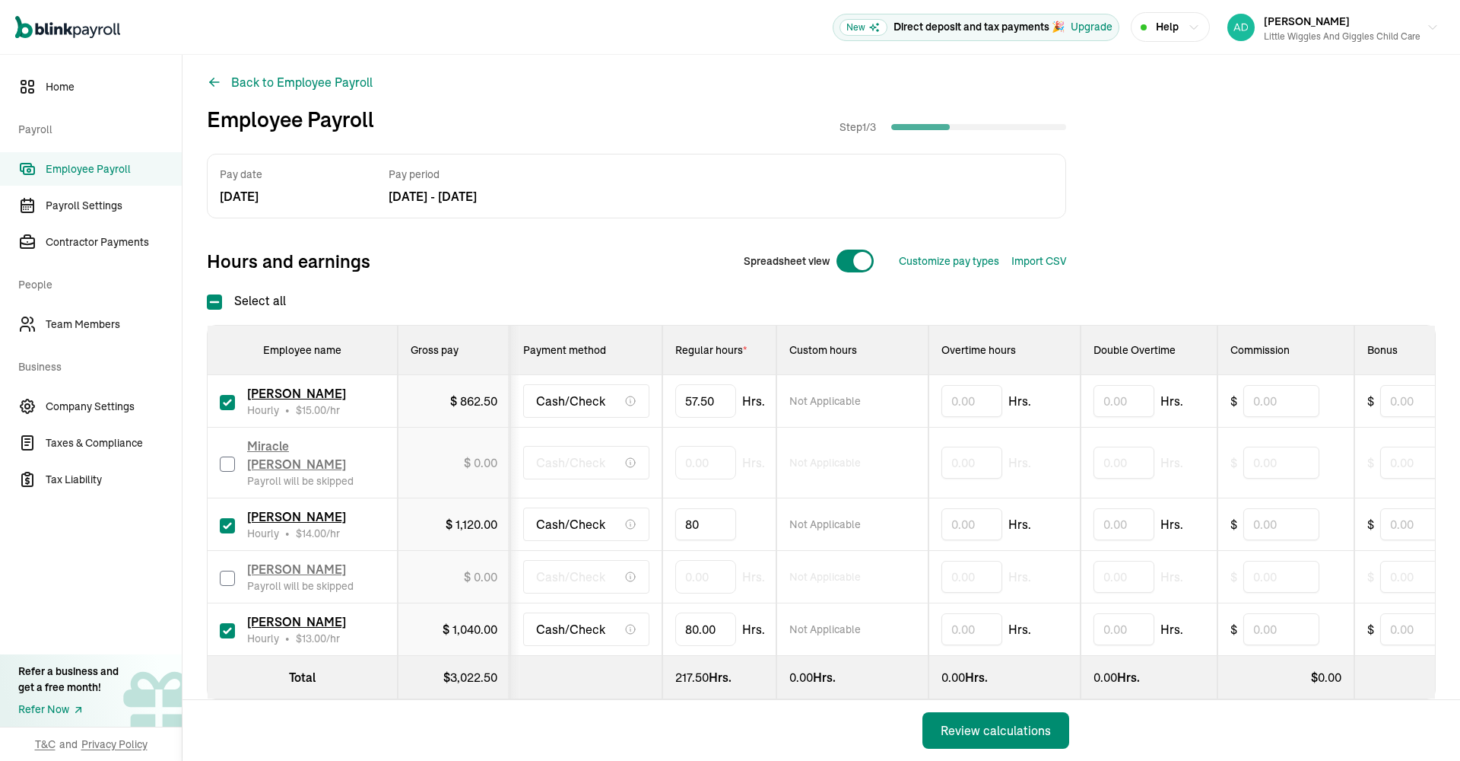
drag, startPoint x: 722, startPoint y: 512, endPoint x: 669, endPoint y: 506, distance: 52.8
type input "8"
type input "7"
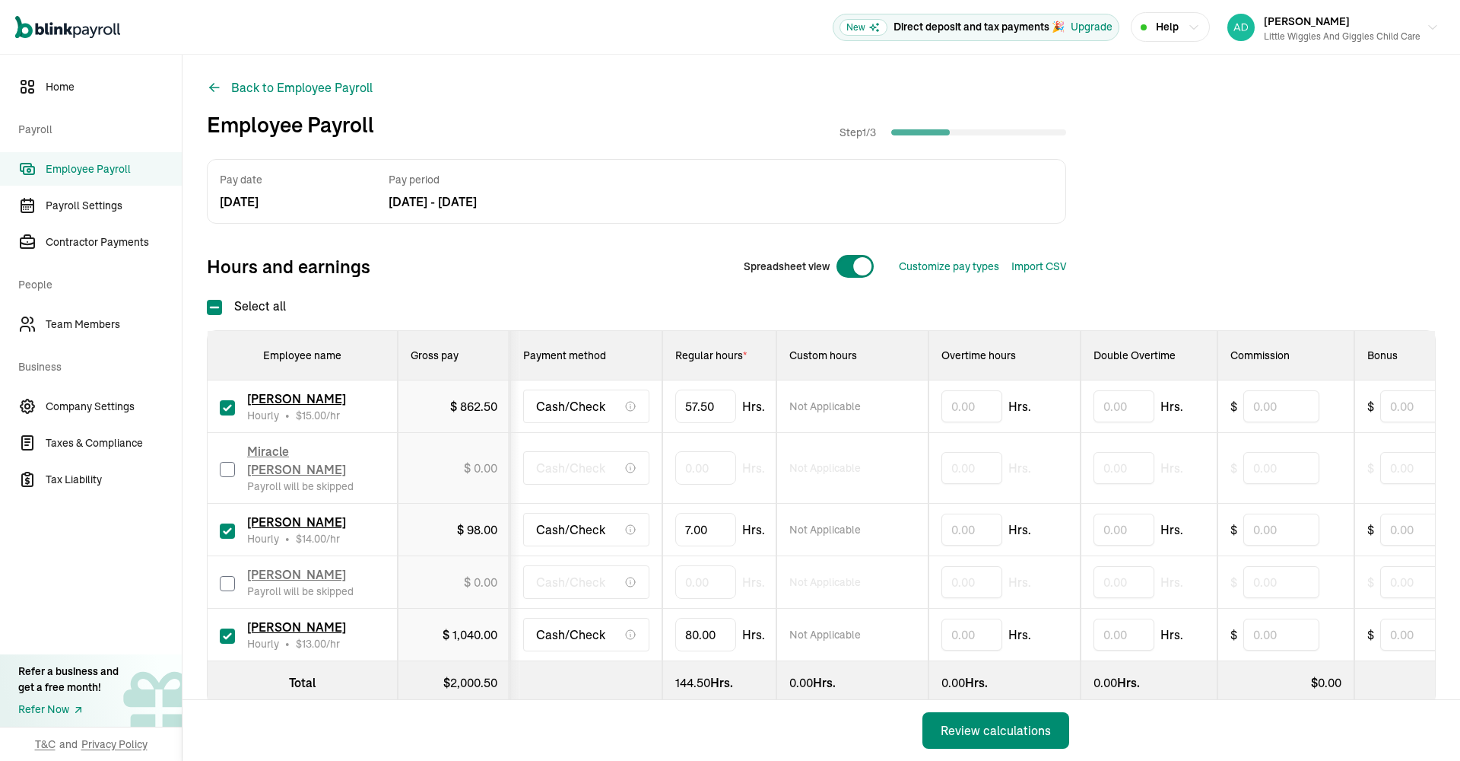
scroll to position [0, 1]
drag, startPoint x: 732, startPoint y: 616, endPoint x: 670, endPoint y: 612, distance: 61.7
type input "8"
type input "43.50"
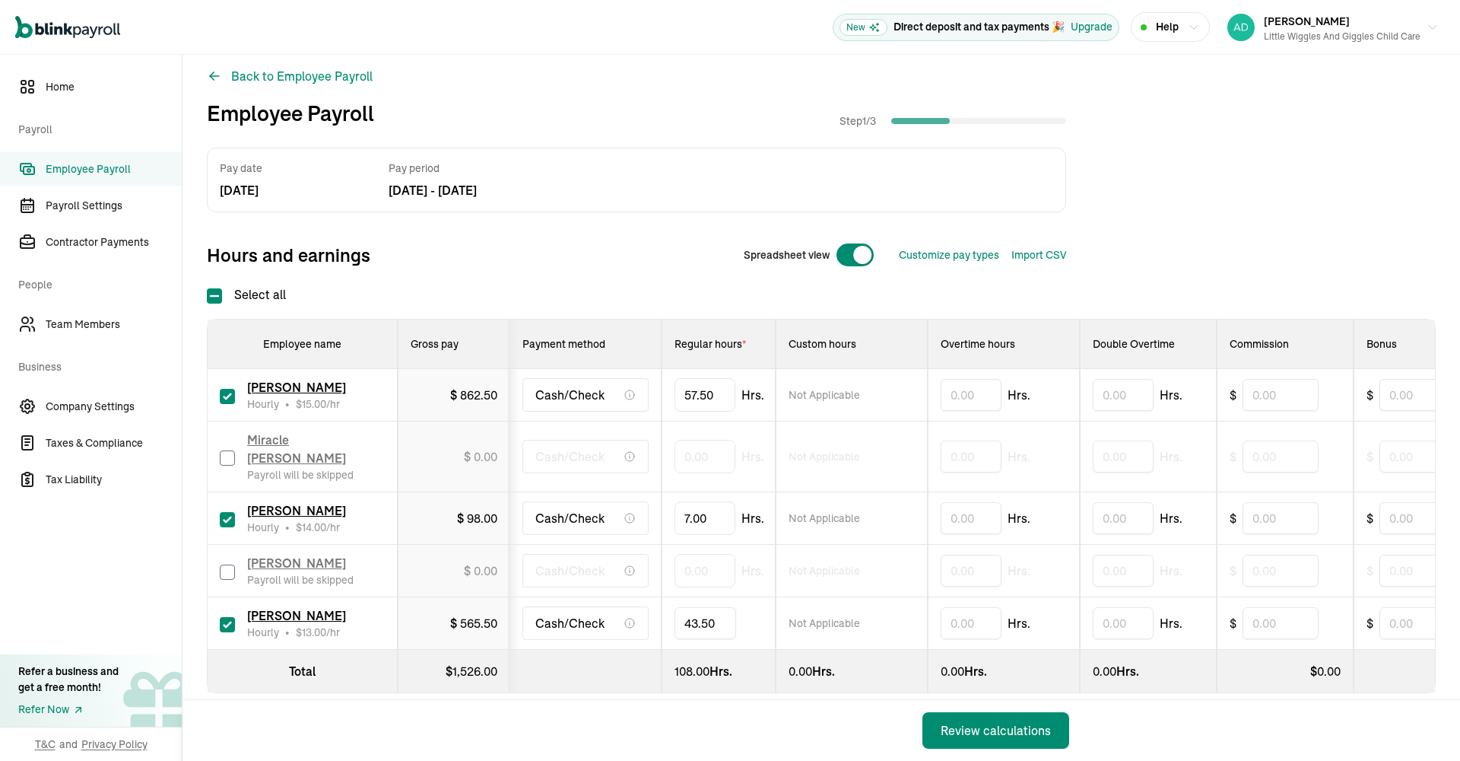
scroll to position [11, 0]
click at [1005, 724] on div "Review calculations" at bounding box center [996, 730] width 110 height 18
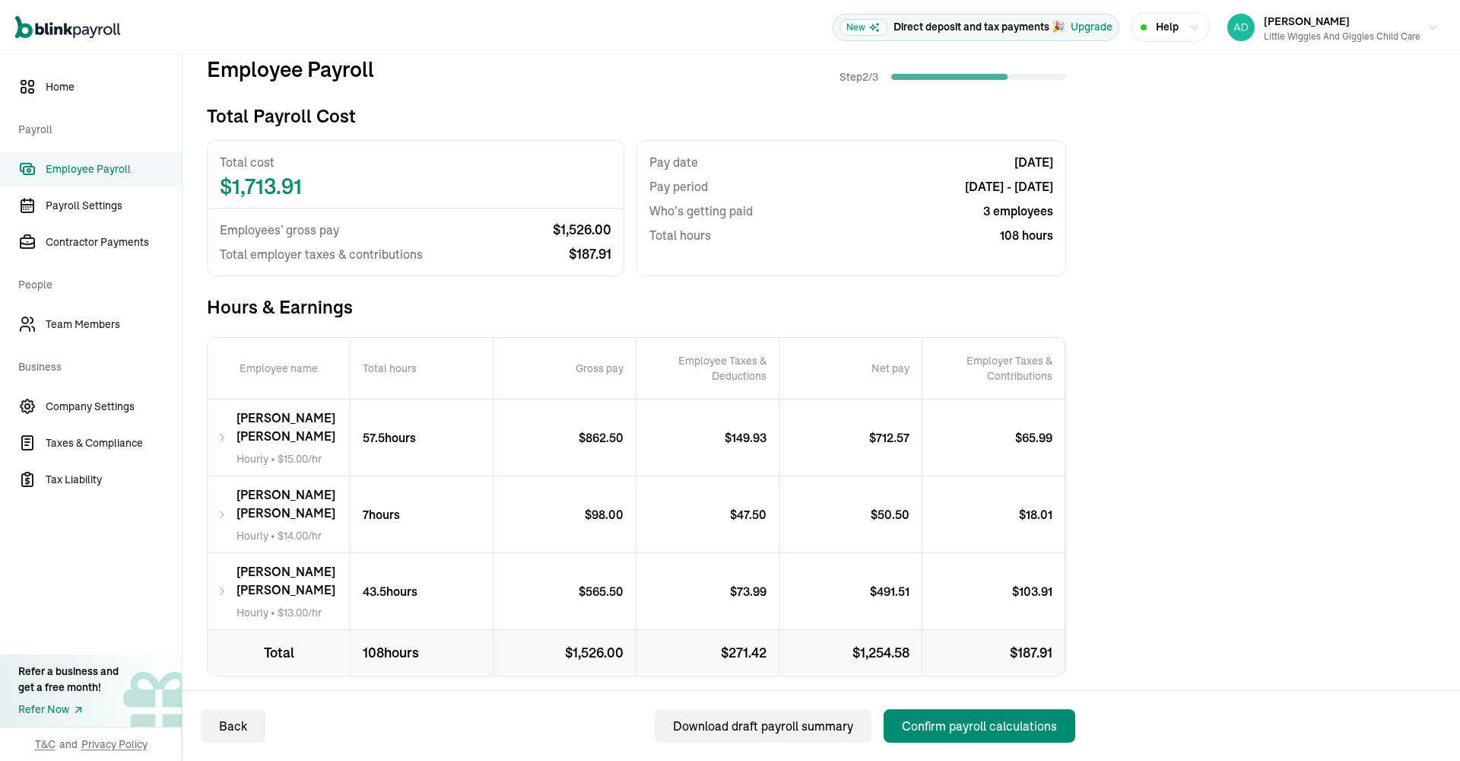
scroll to position [56, 0]
click at [389, 583] on p "43.5 hours" at bounding box center [390, 592] width 55 height 18
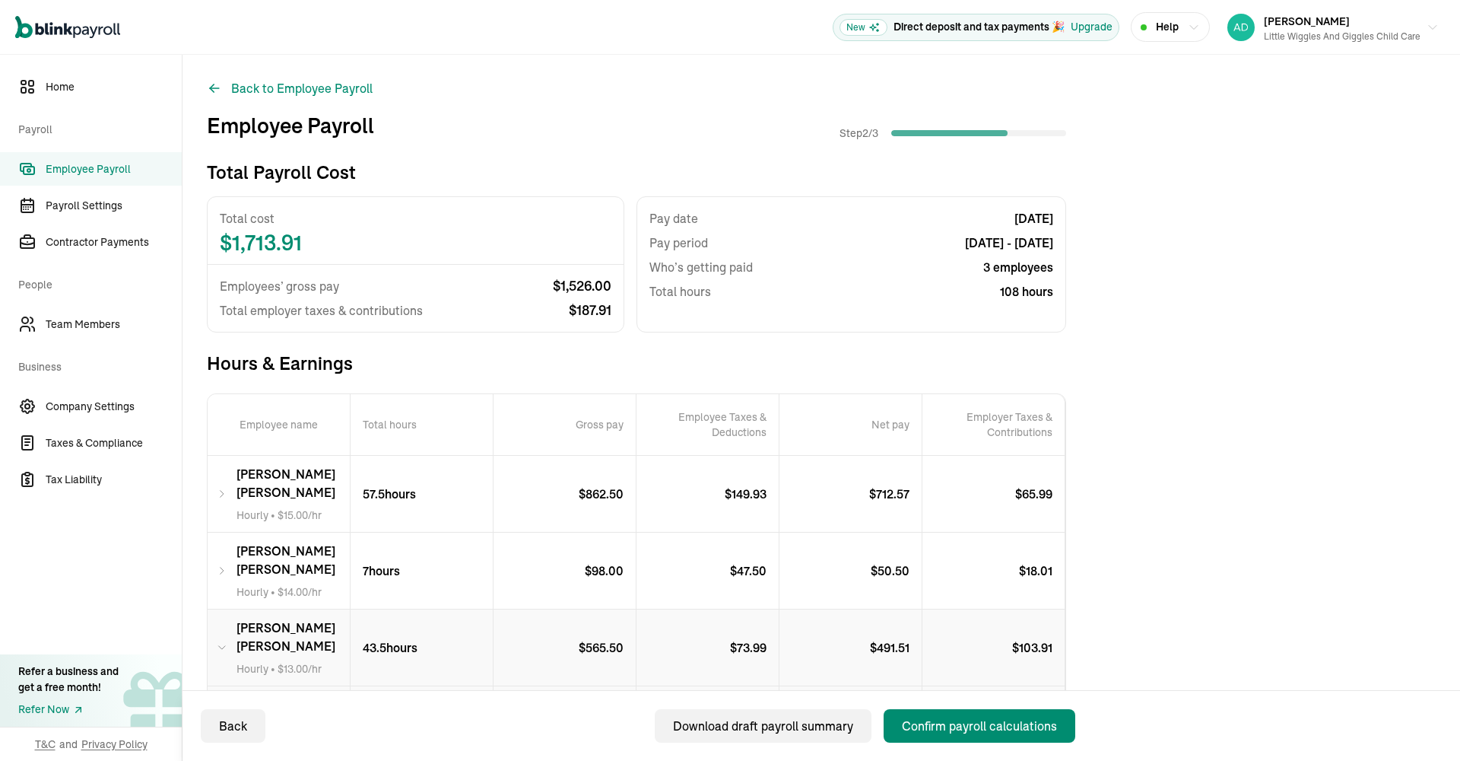
scroll to position [0, 0]
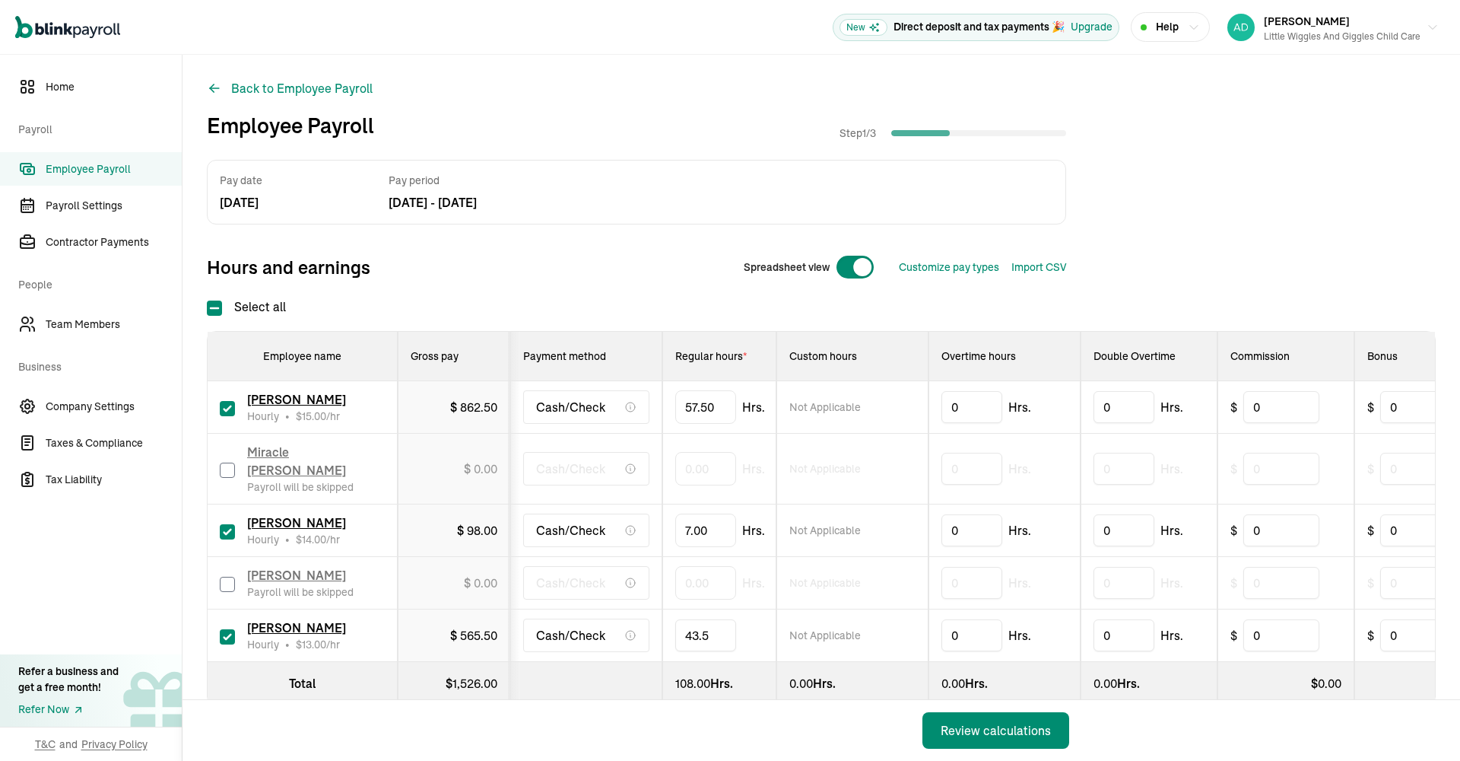
click at [700, 619] on input "43.5" at bounding box center [705, 635] width 61 height 32
type input "42.50"
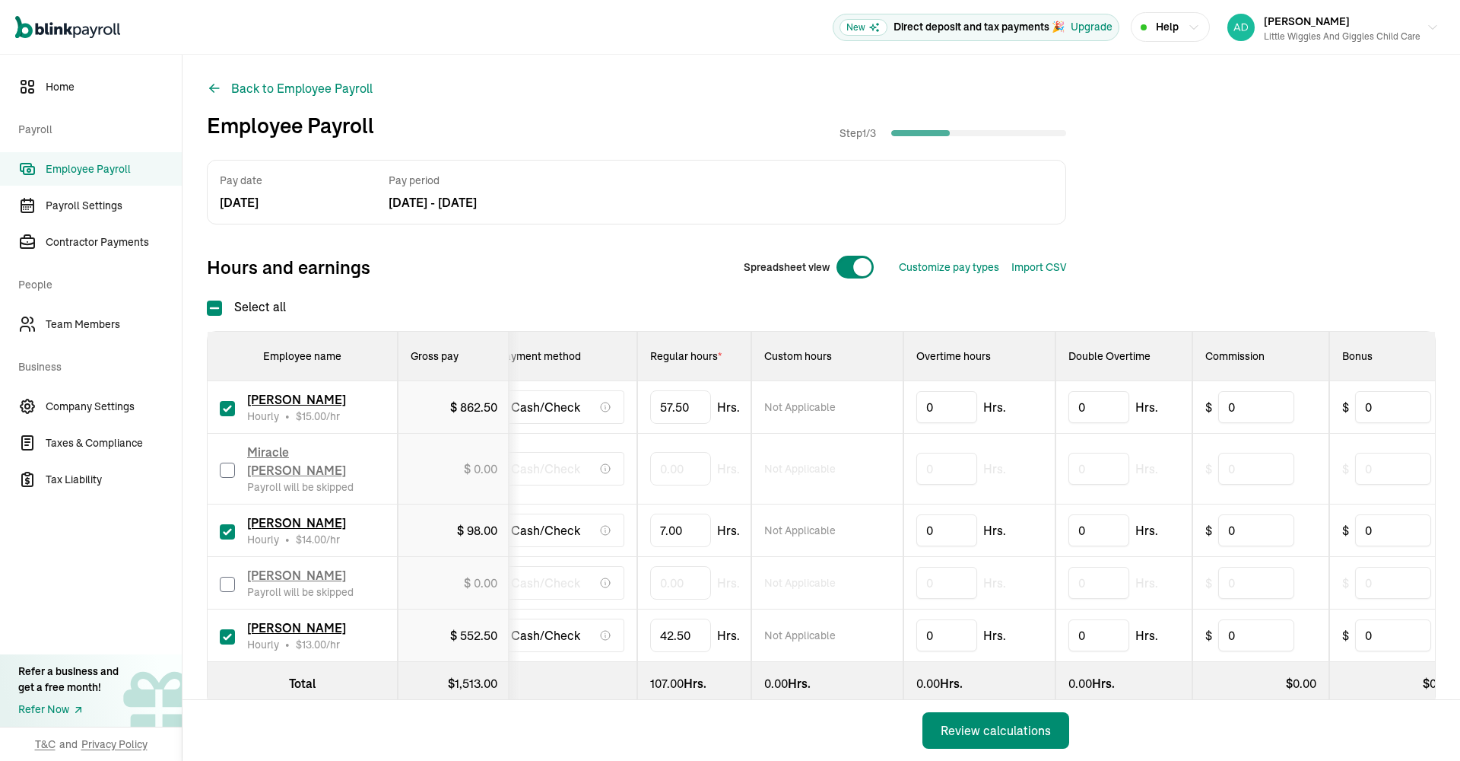
scroll to position [0, 40]
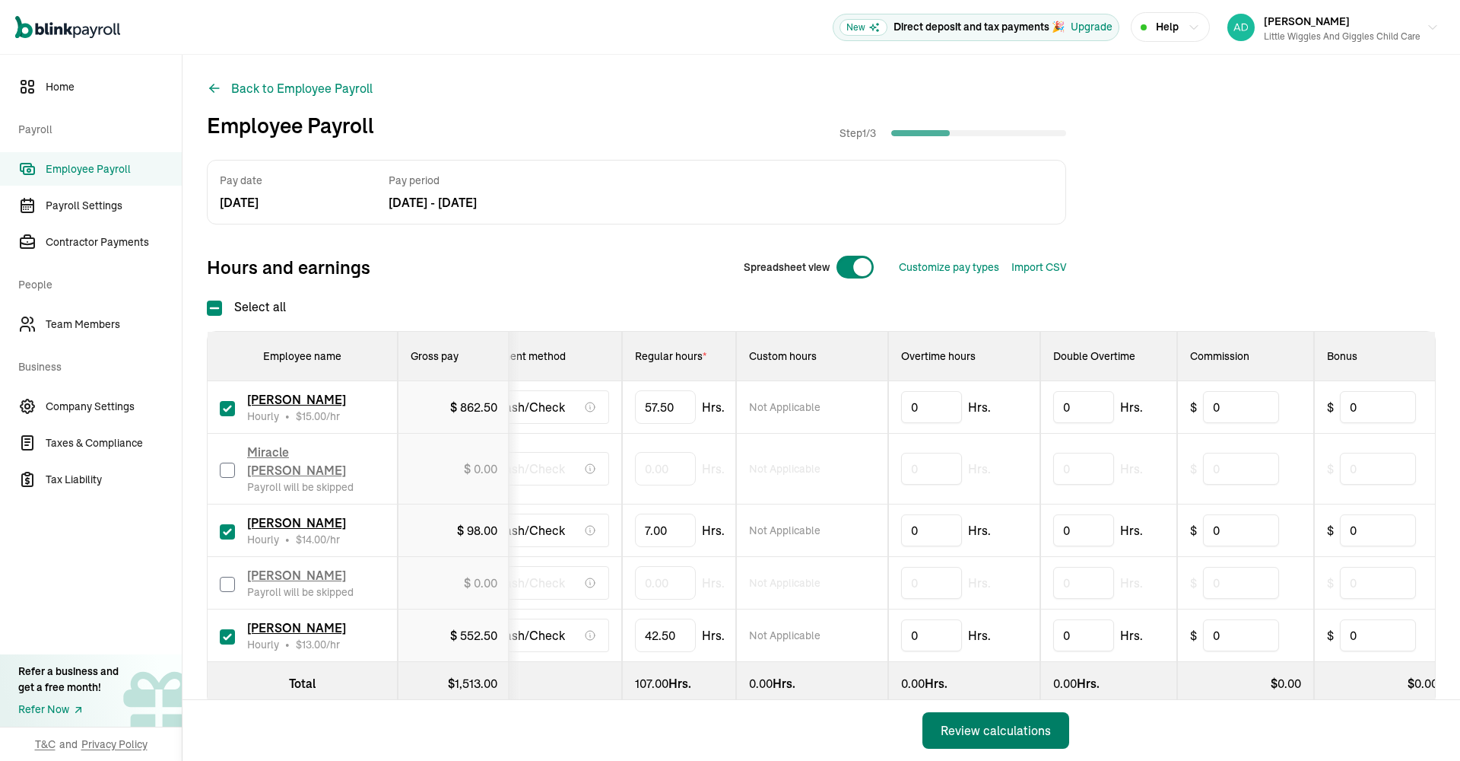
click at [1000, 733] on div "Review calculations" at bounding box center [996, 730] width 110 height 18
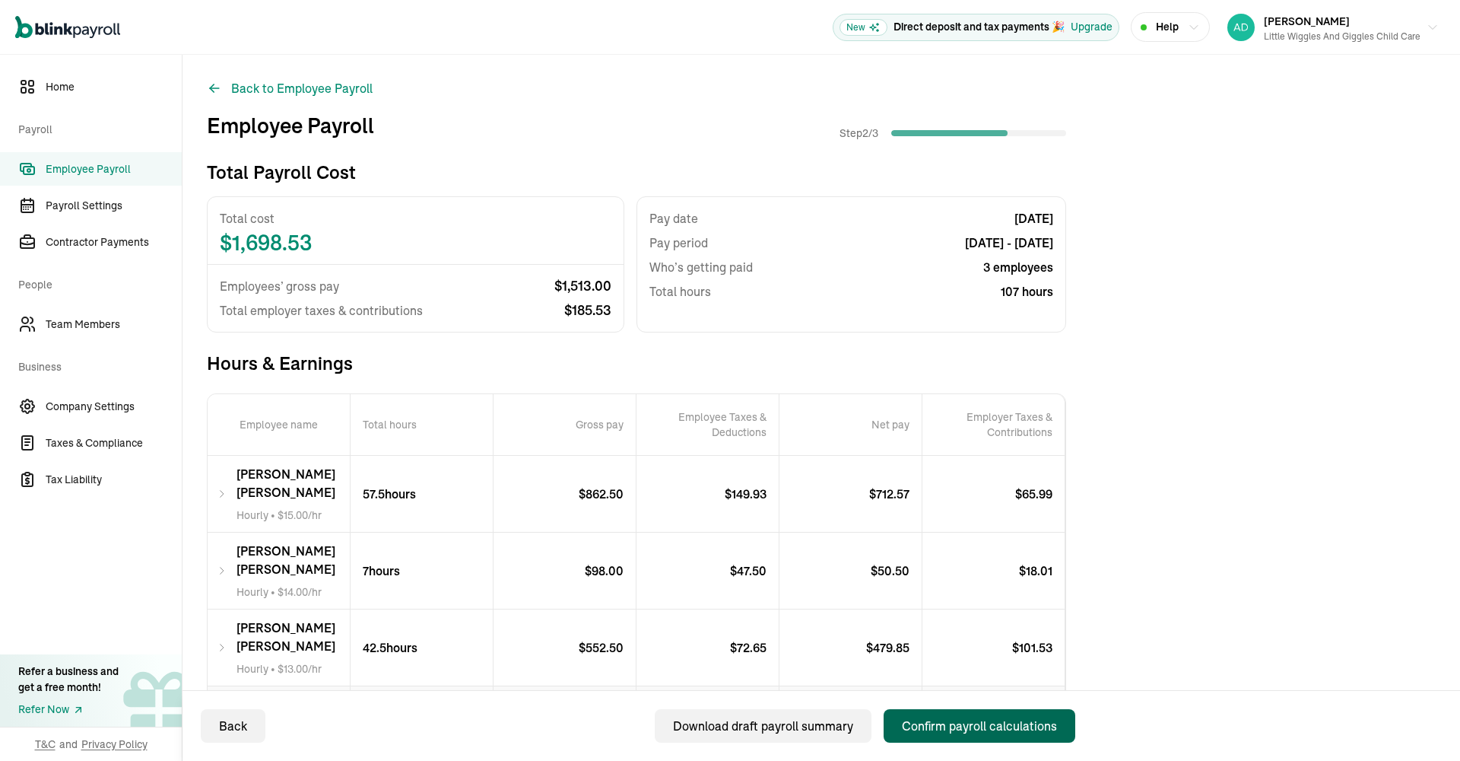
click at [951, 726] on div "Confirm payroll calculations" at bounding box center [979, 725] width 155 height 18
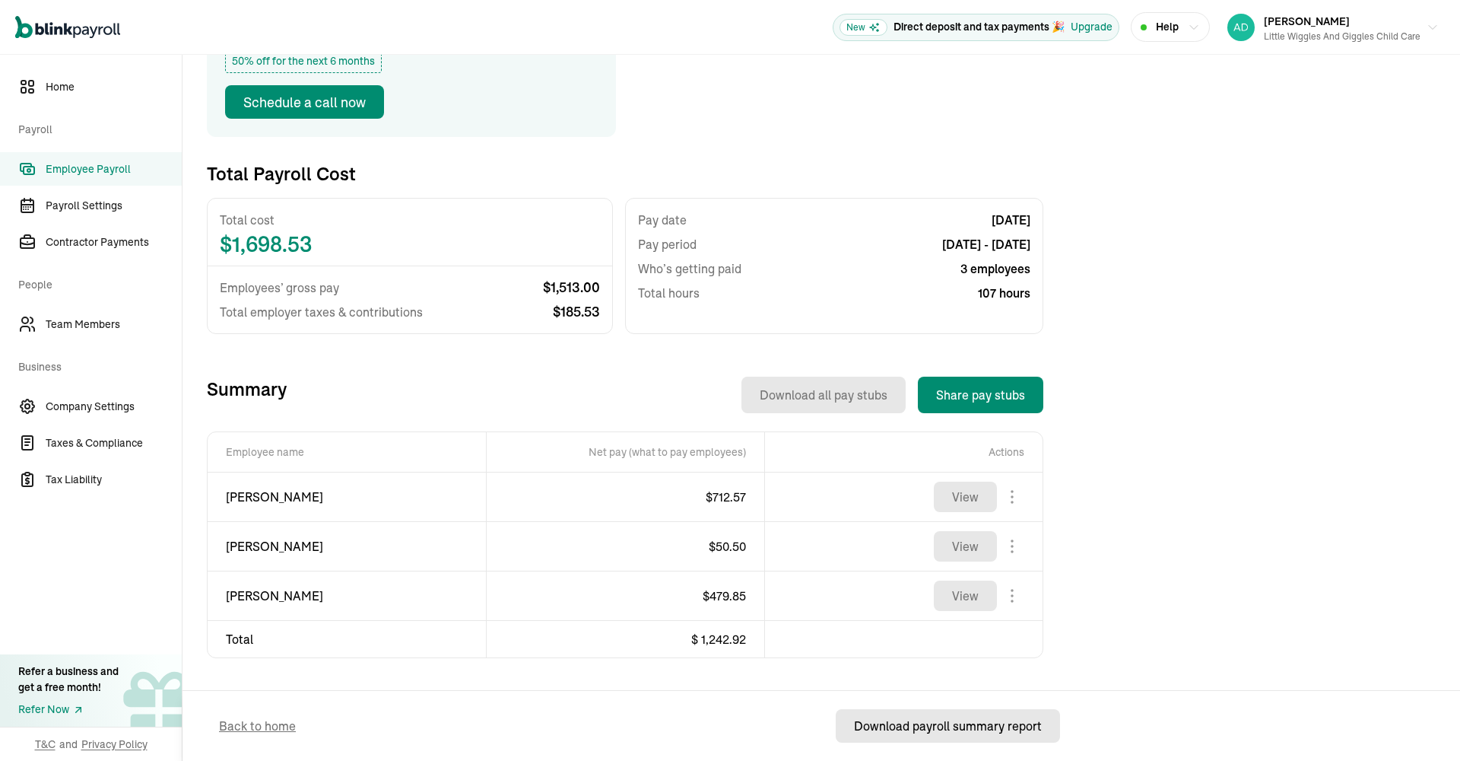
click at [923, 729] on div "Download payroll summary report" at bounding box center [948, 725] width 188 height 18
click at [128, 171] on span "Employee Payroll" at bounding box center [114, 169] width 136 height 16
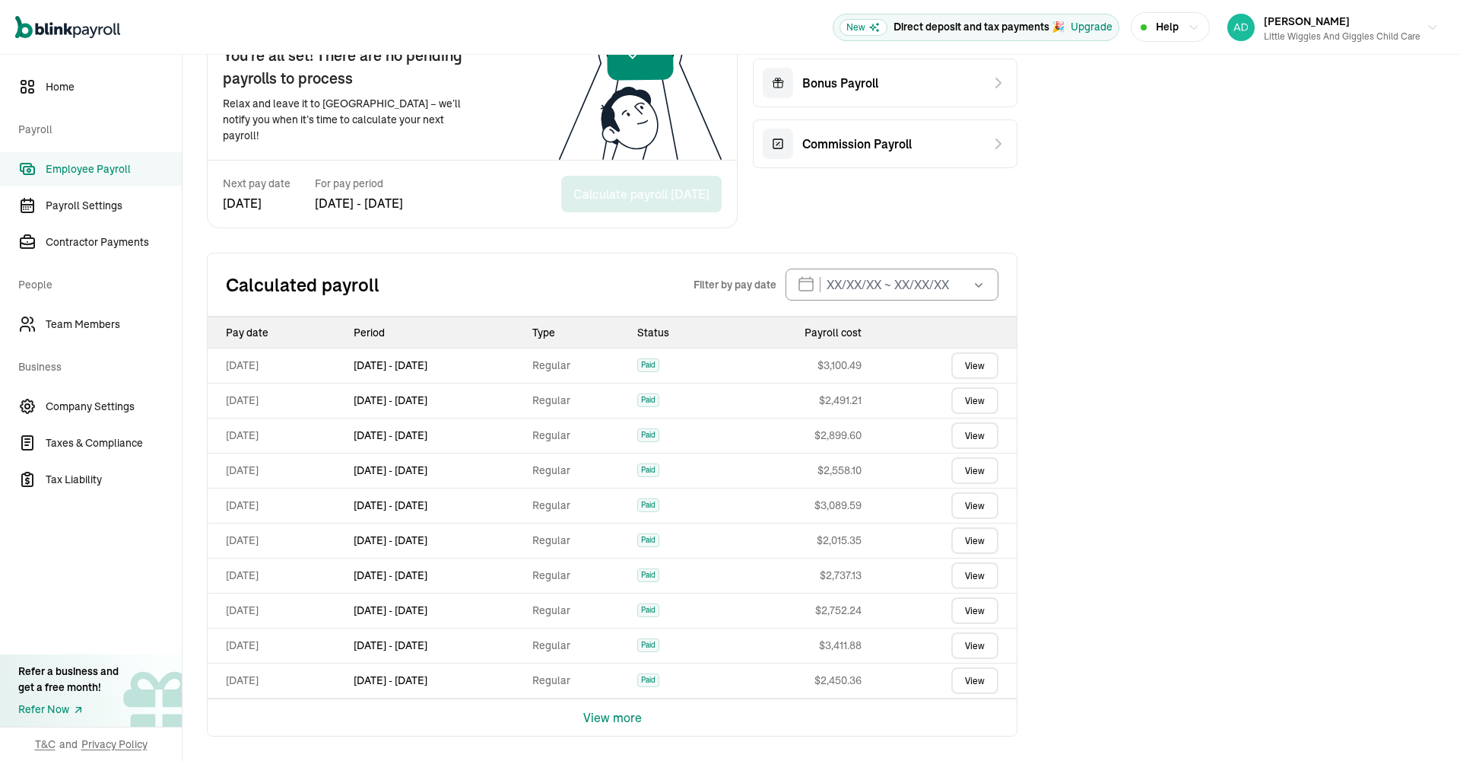
click at [612, 714] on button "View more" at bounding box center [612, 717] width 59 height 37
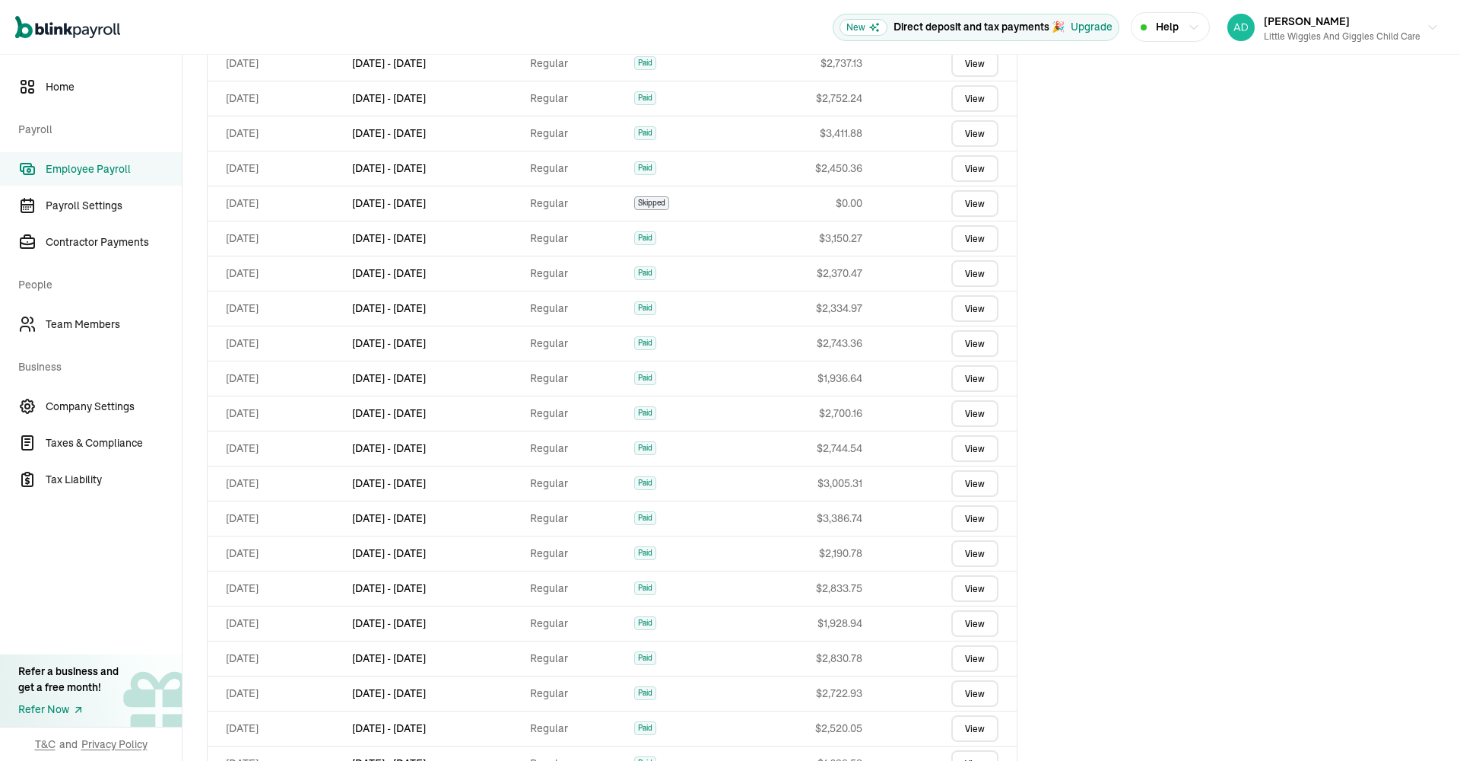
scroll to position [644, 0]
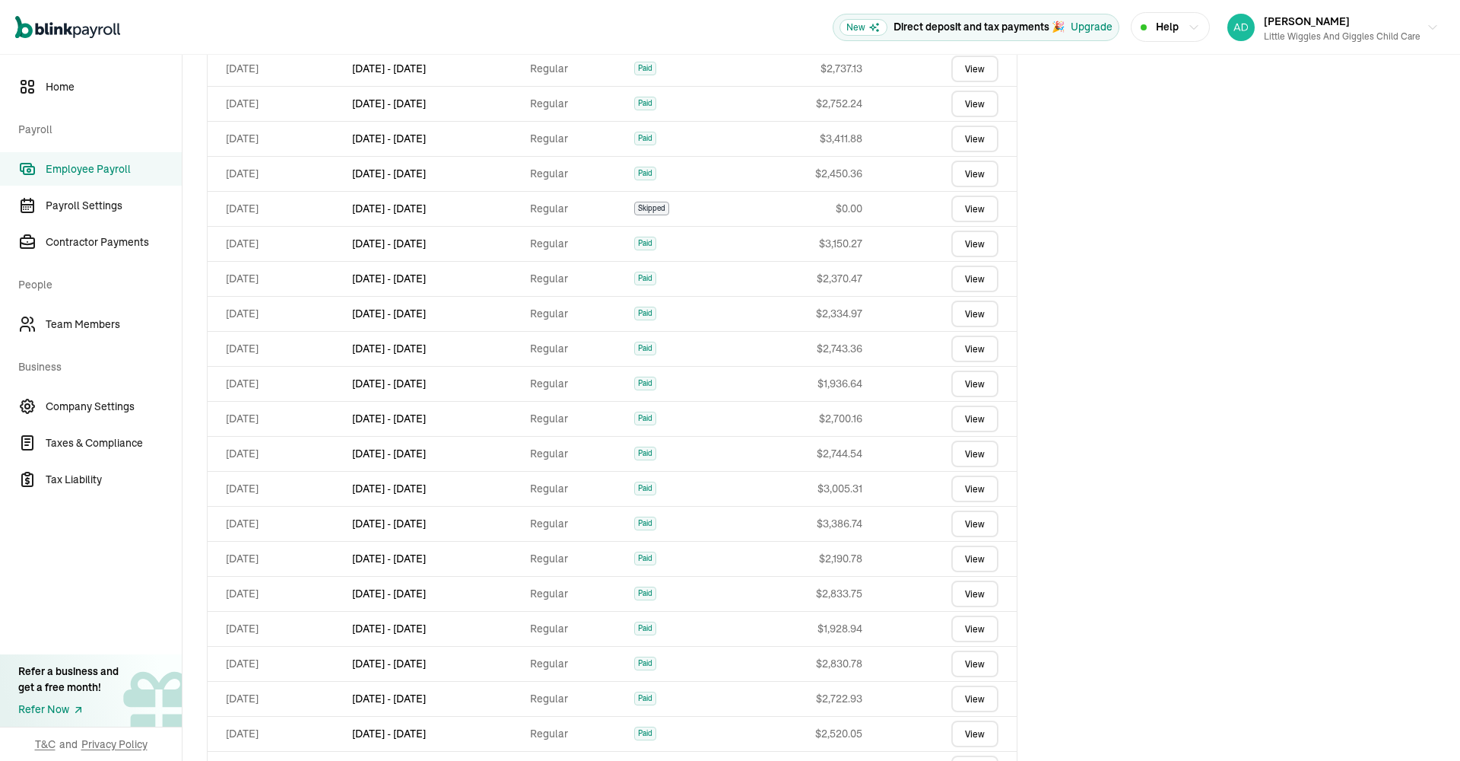
click at [968, 422] on link "View" at bounding box center [974, 418] width 47 height 27
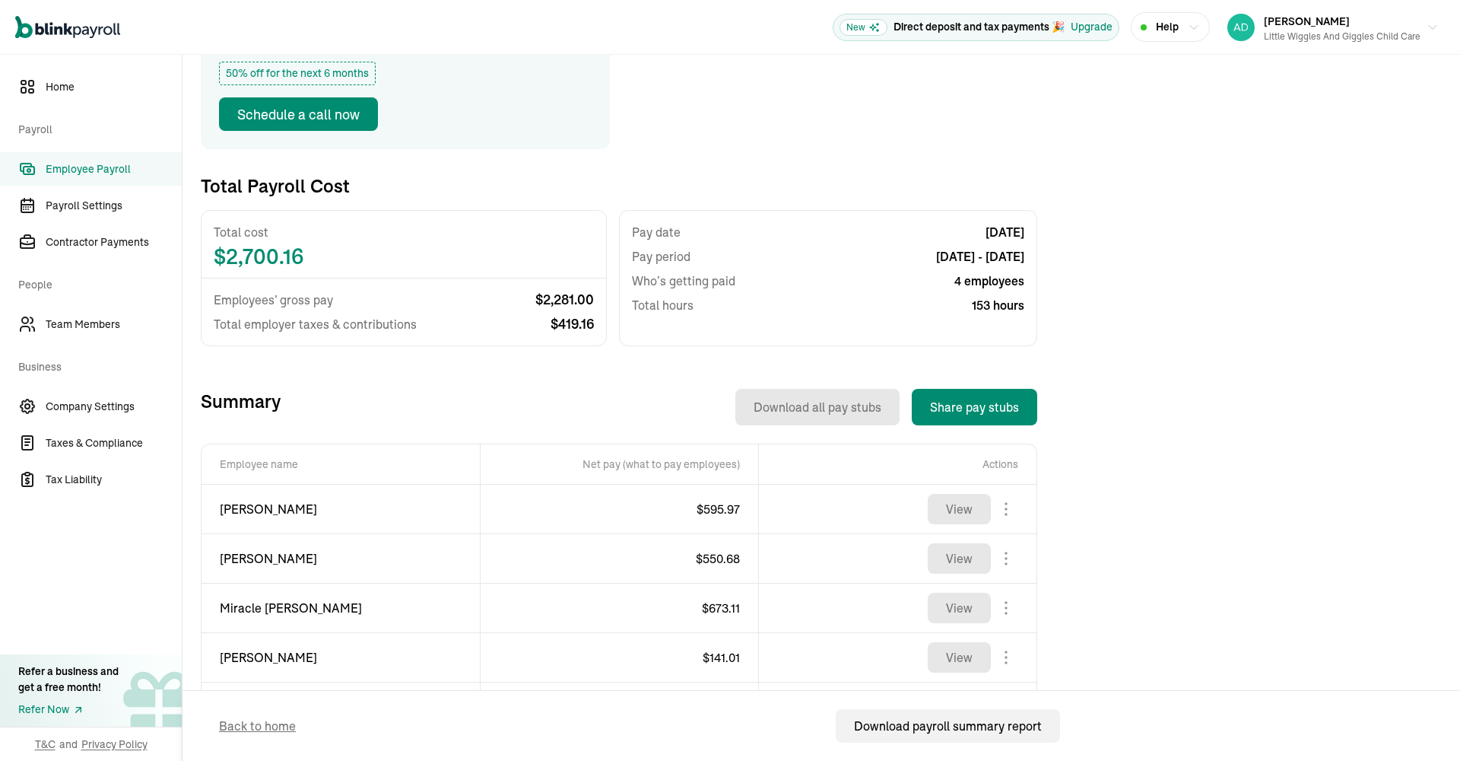
scroll to position [0, 1]
click at [570, 326] on span "$ 419.16" at bounding box center [572, 324] width 43 height 18
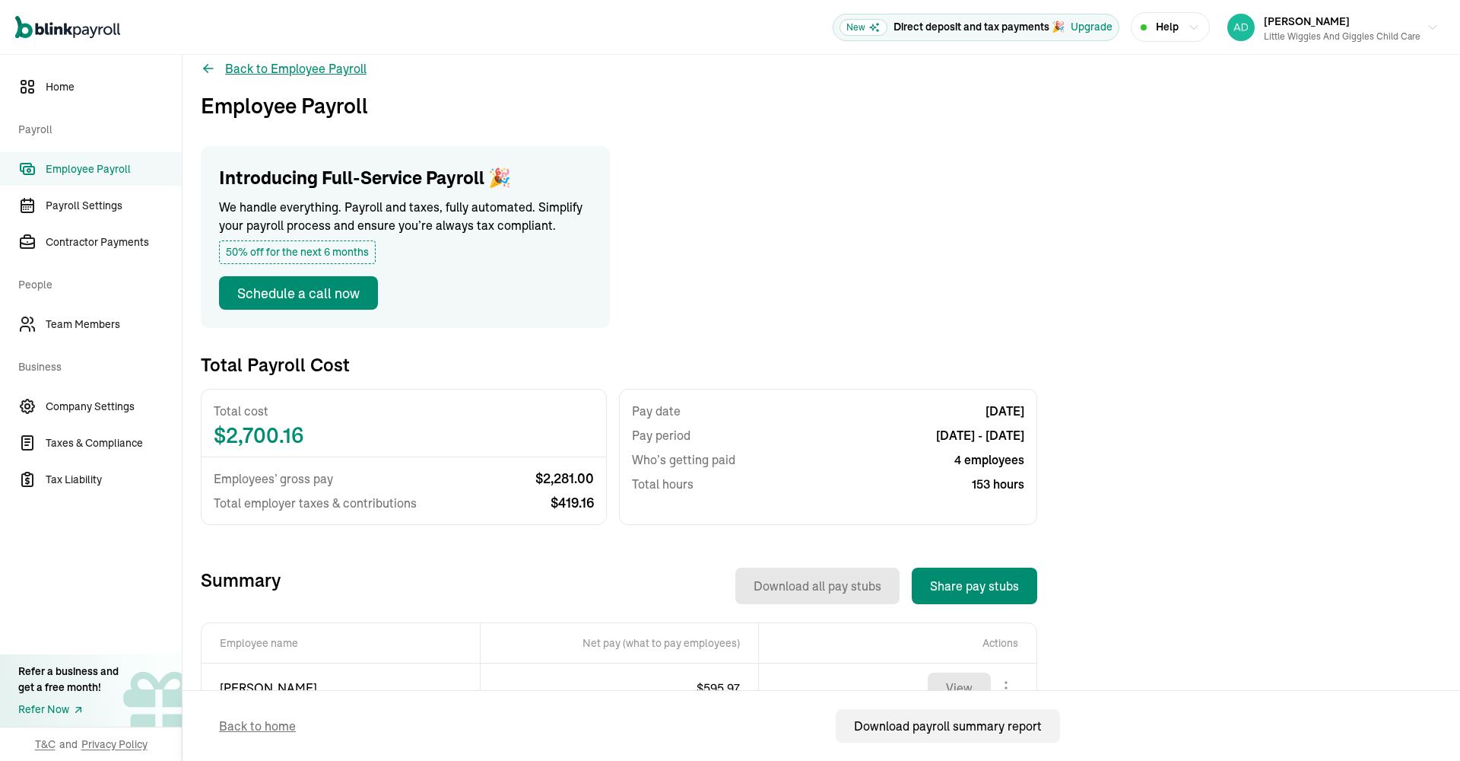
scroll to position [17, 0]
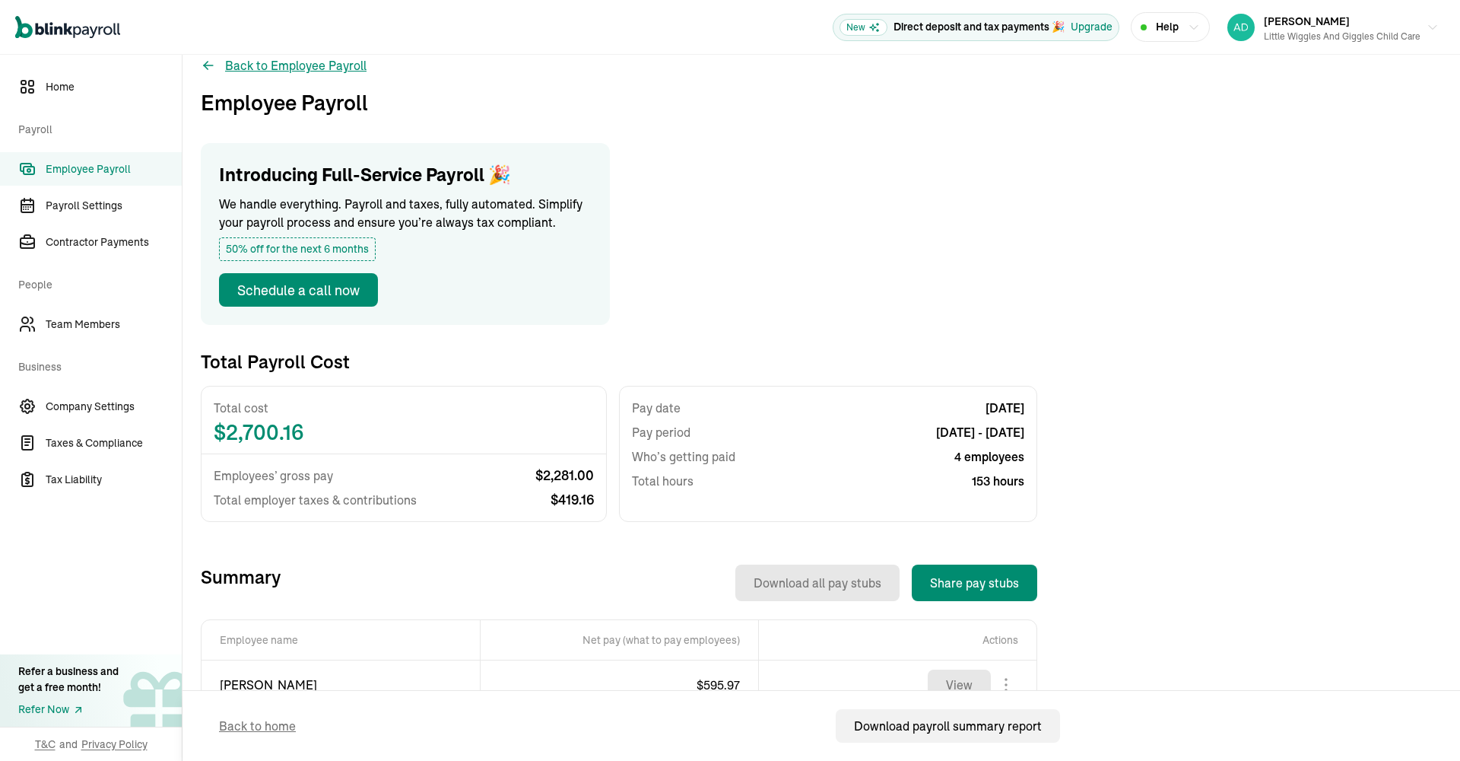
click at [299, 72] on button "Back to Employee Payroll" at bounding box center [284, 65] width 166 height 18
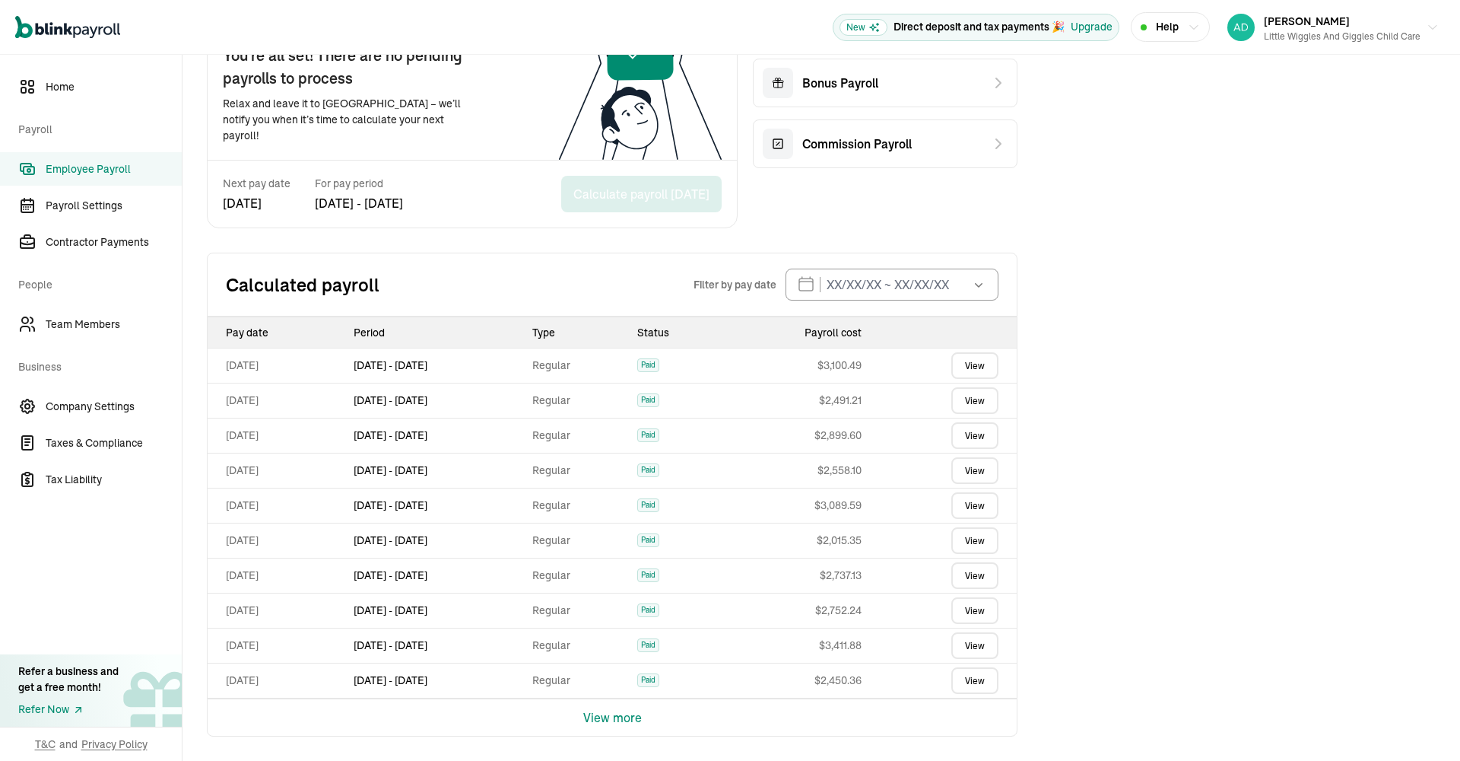
click at [601, 715] on button "View more" at bounding box center [612, 717] width 59 height 37
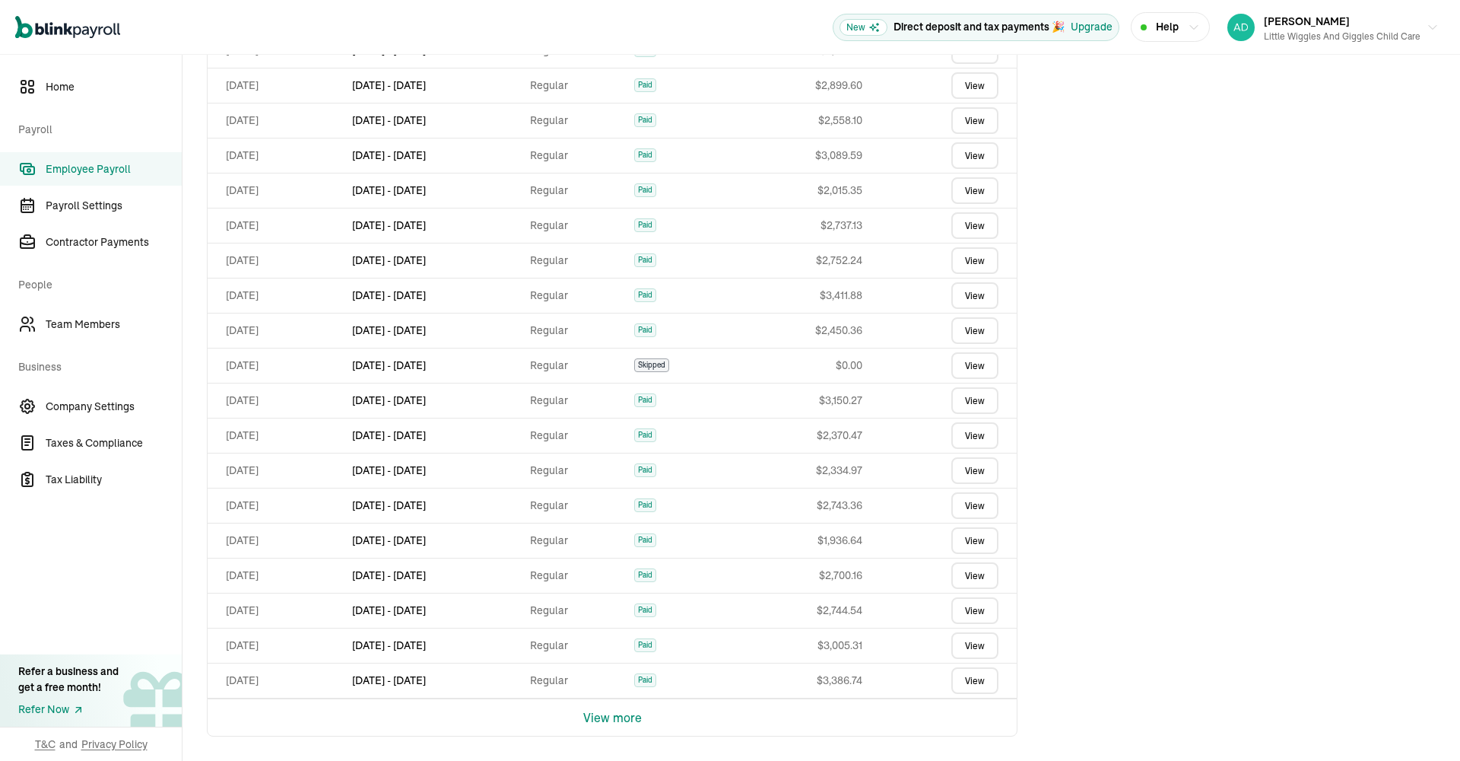
scroll to position [488, 0]
click at [970, 508] on link "View" at bounding box center [974, 505] width 47 height 27
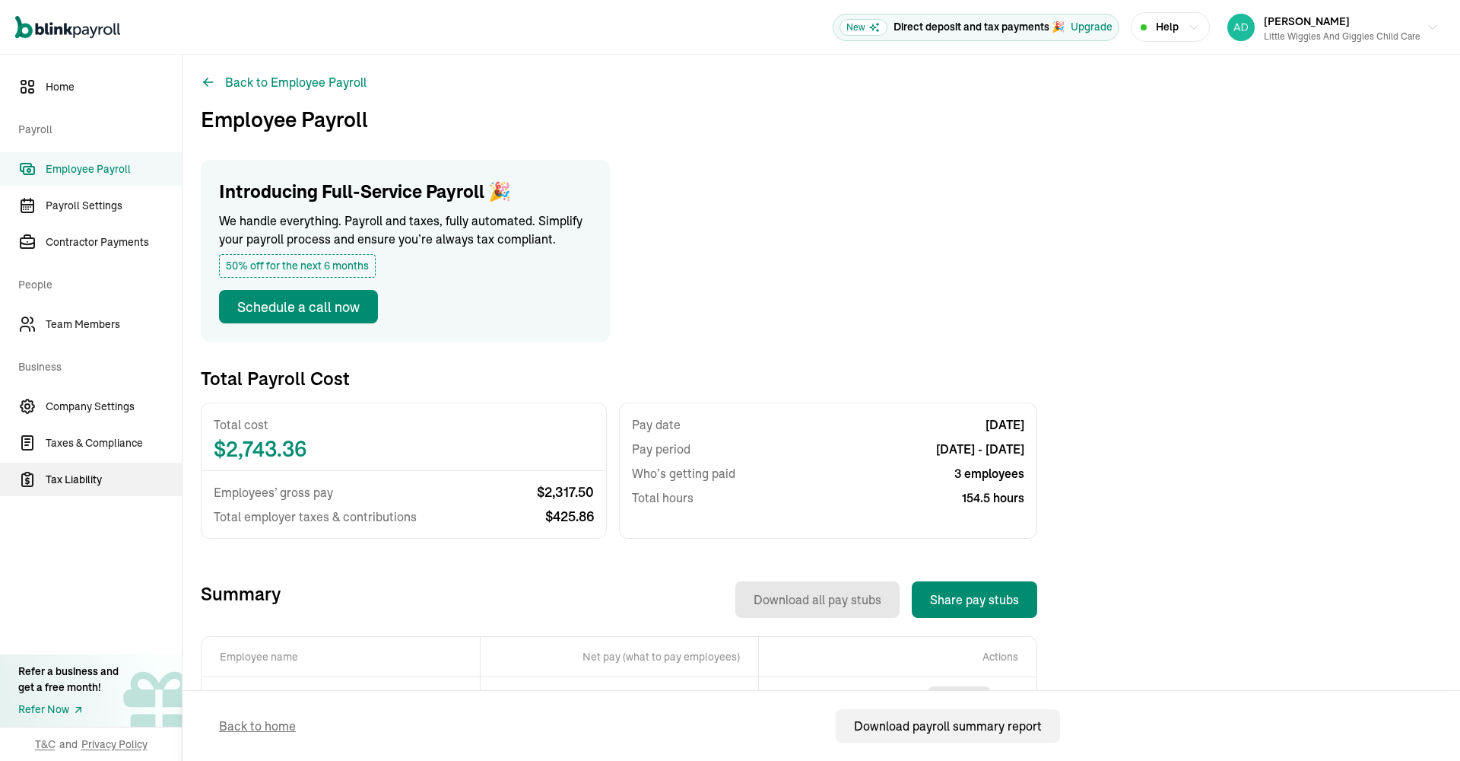
click at [87, 480] on span "Tax Liability" at bounding box center [114, 480] width 136 height 16
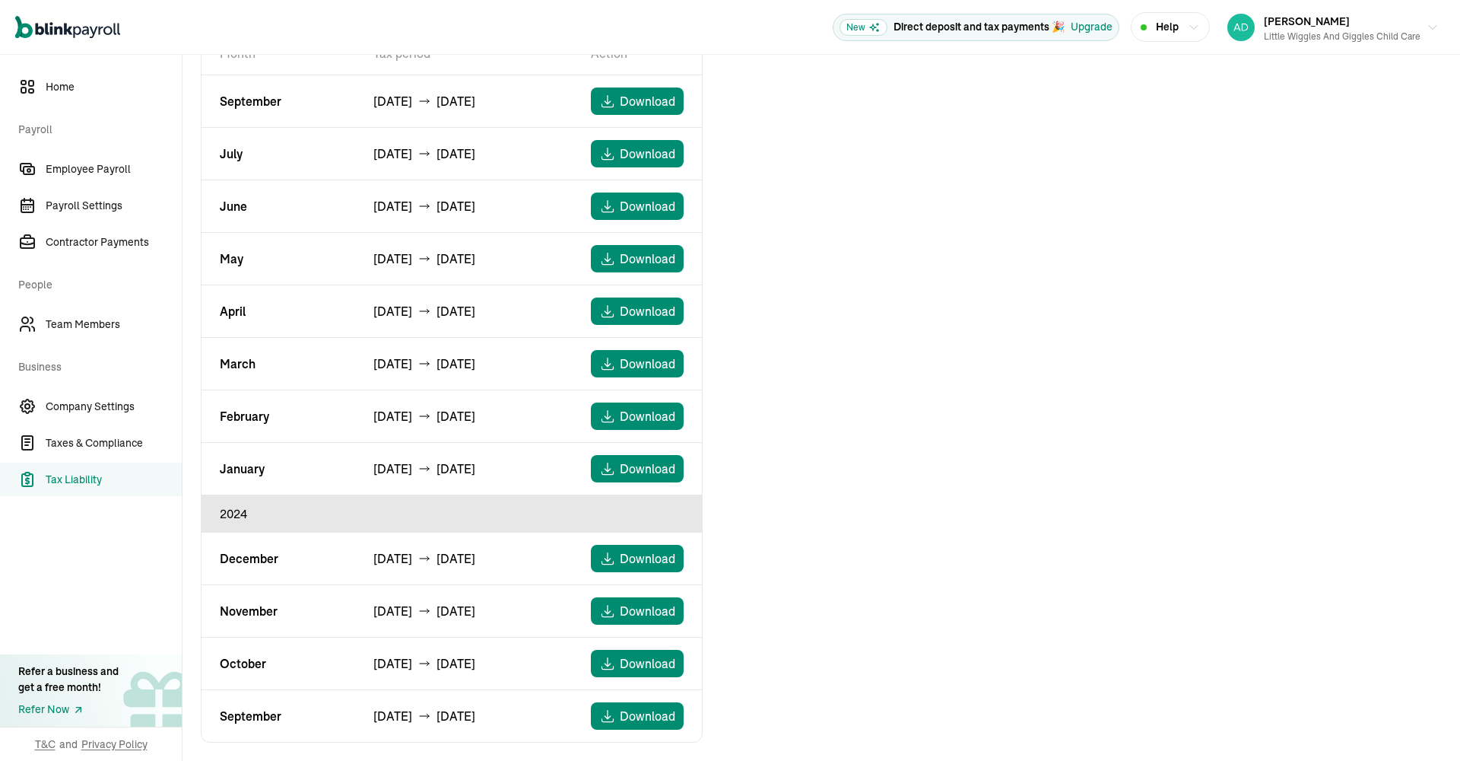
scroll to position [173, 0]
click at [81, 442] on span "Taxes & Compliance" at bounding box center [114, 443] width 136 height 16
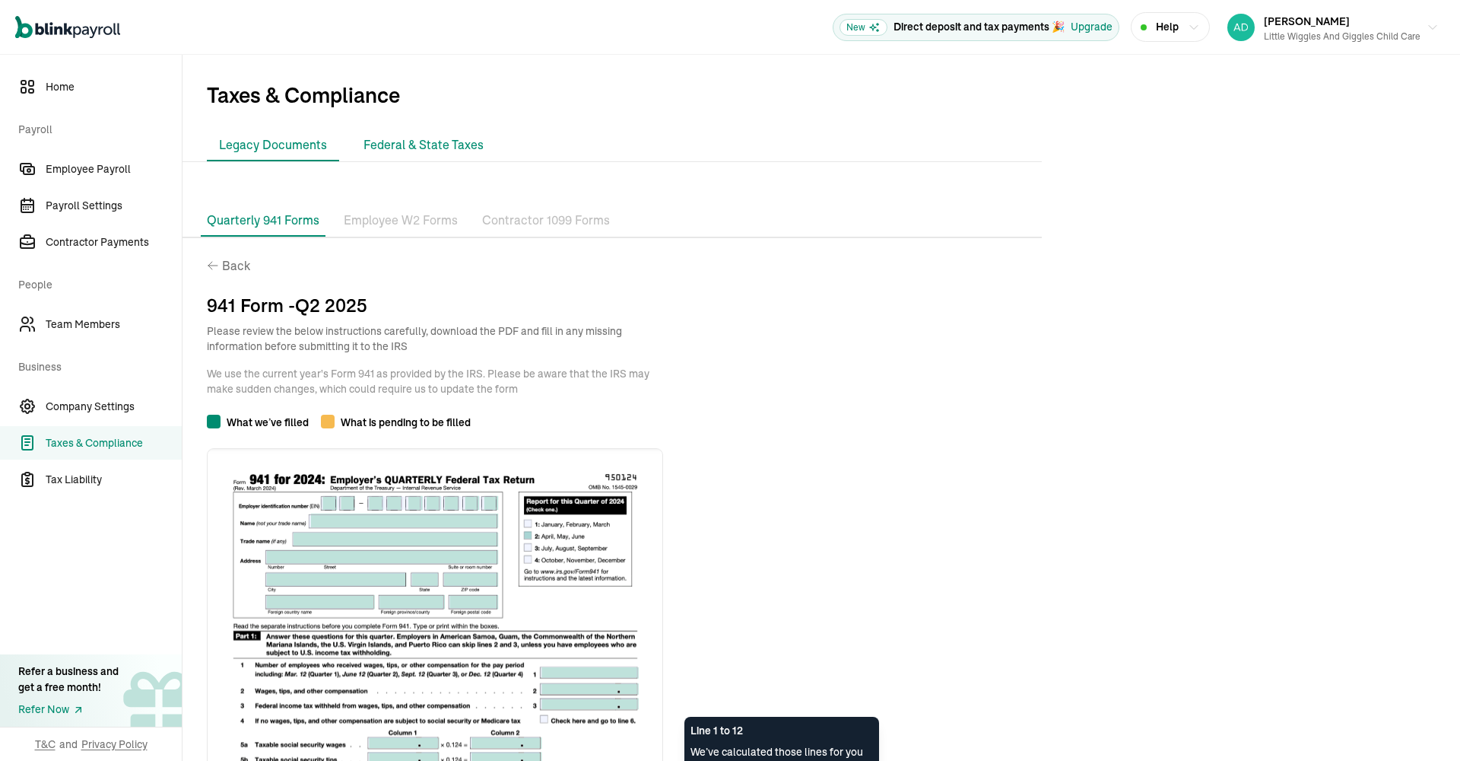
click at [413, 141] on li "Federal & State Taxes" at bounding box center [423, 145] width 145 height 32
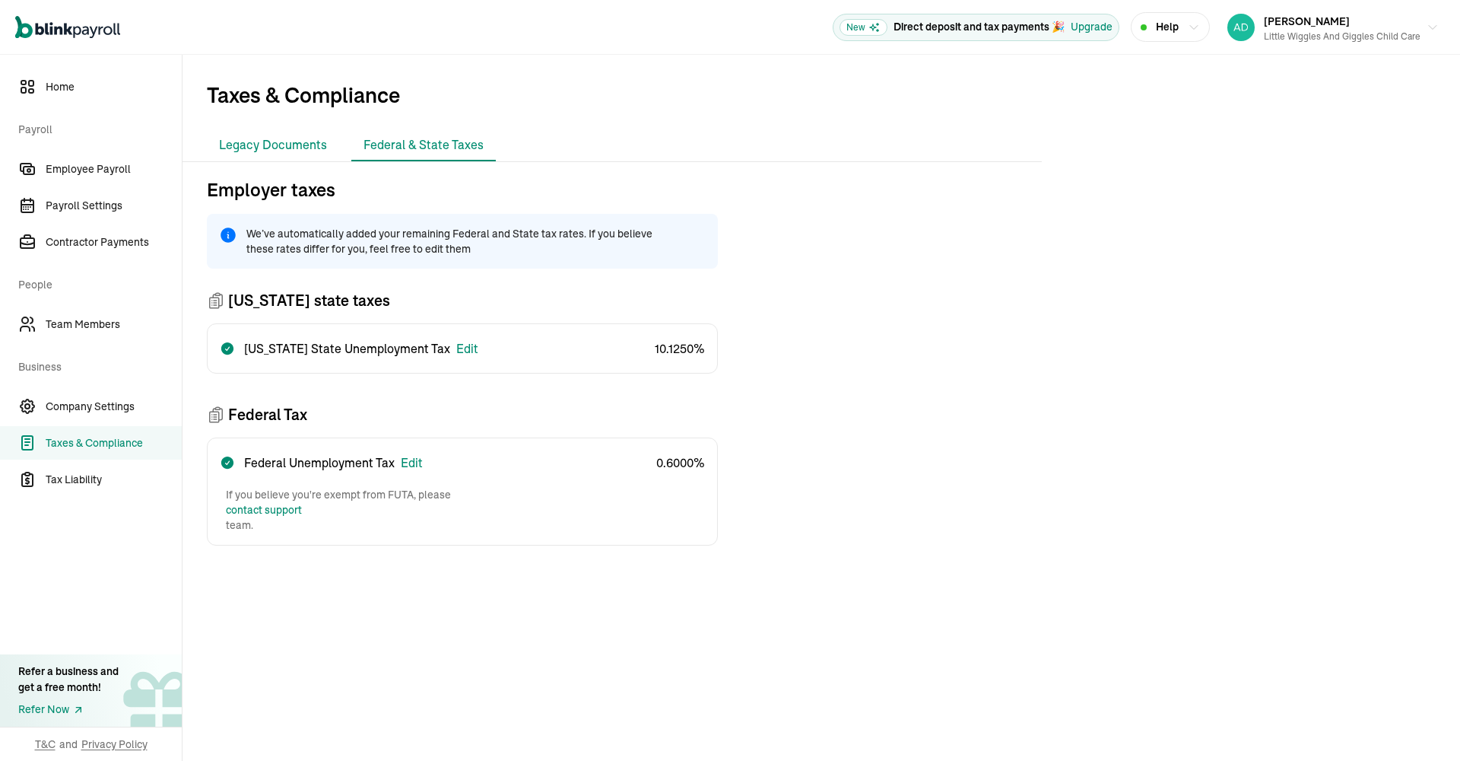
click at [254, 146] on li "Legacy Documents" at bounding box center [273, 145] width 132 height 32
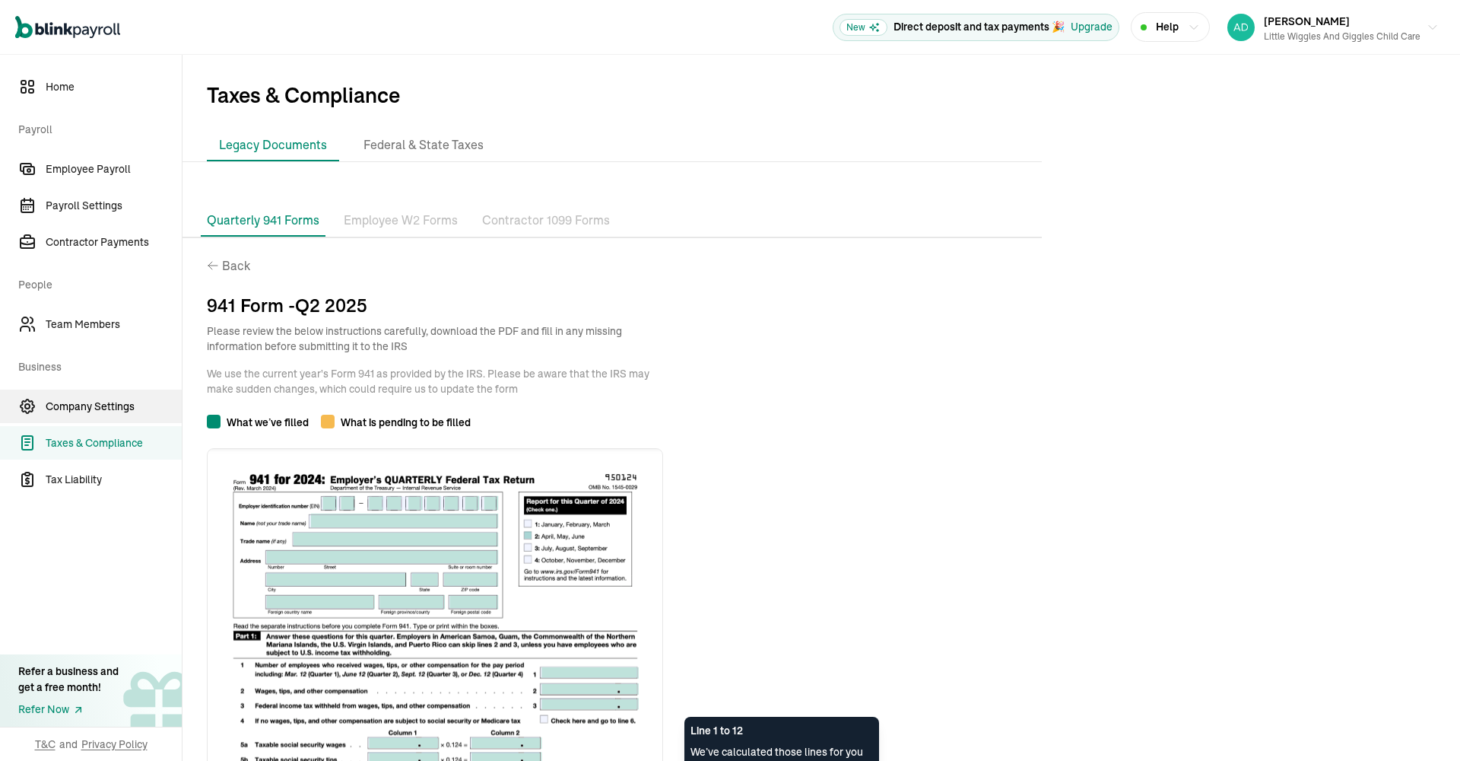
click at [116, 407] on span "Company Settings" at bounding box center [114, 407] width 136 height 16
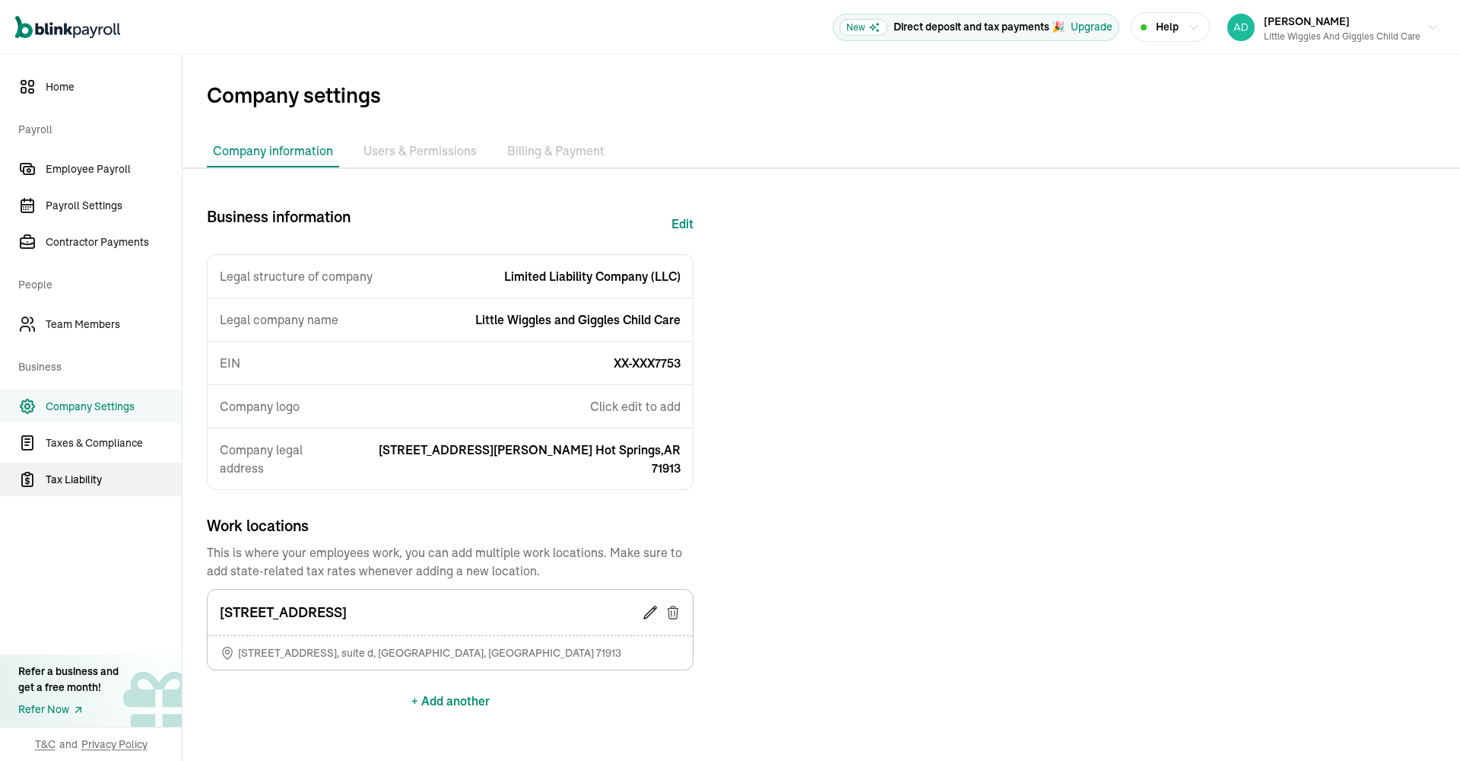
click at [89, 476] on span "Tax Liability" at bounding box center [114, 480] width 136 height 16
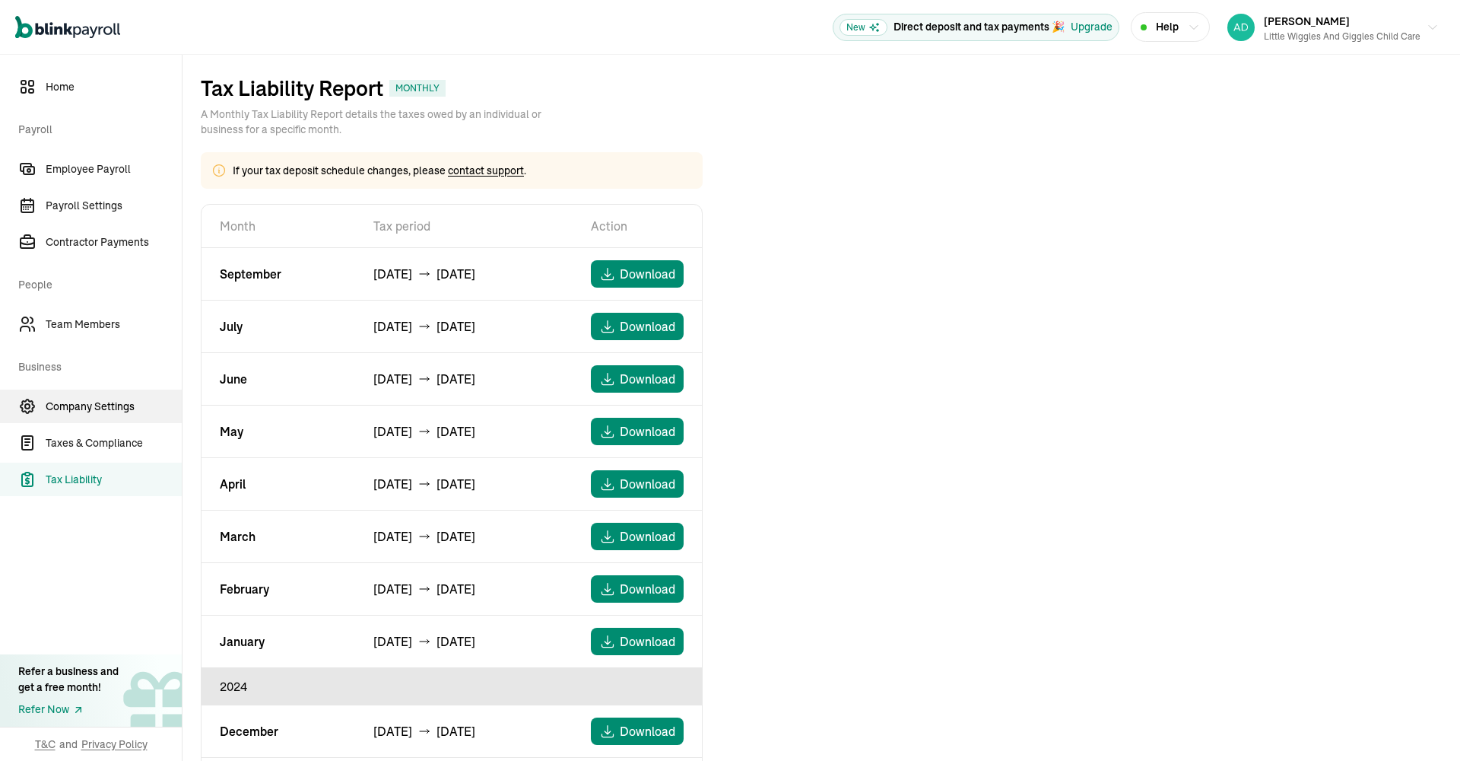
click at [114, 408] on span "Company Settings" at bounding box center [114, 407] width 136 height 16
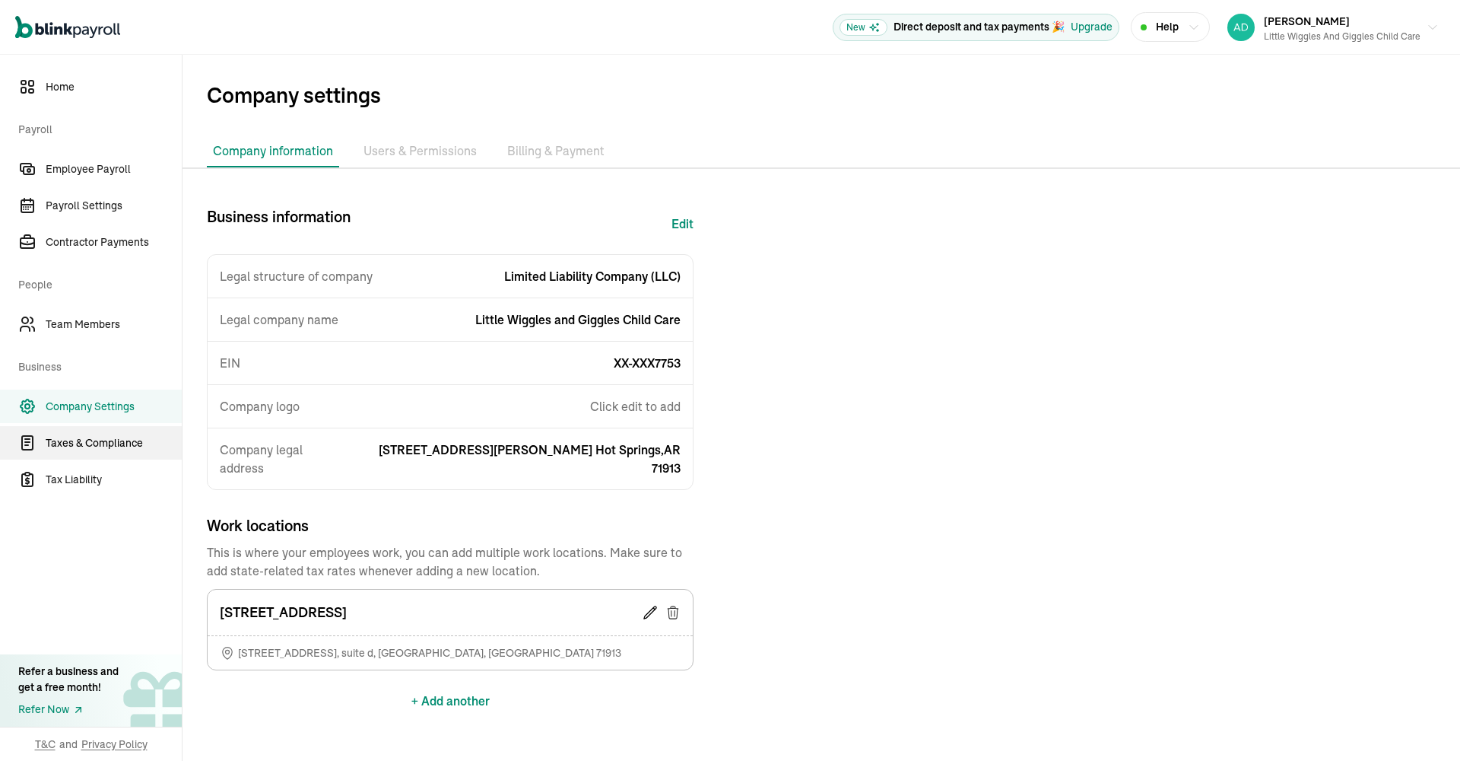
click at [129, 446] on span "Taxes & Compliance" at bounding box center [114, 443] width 136 height 16
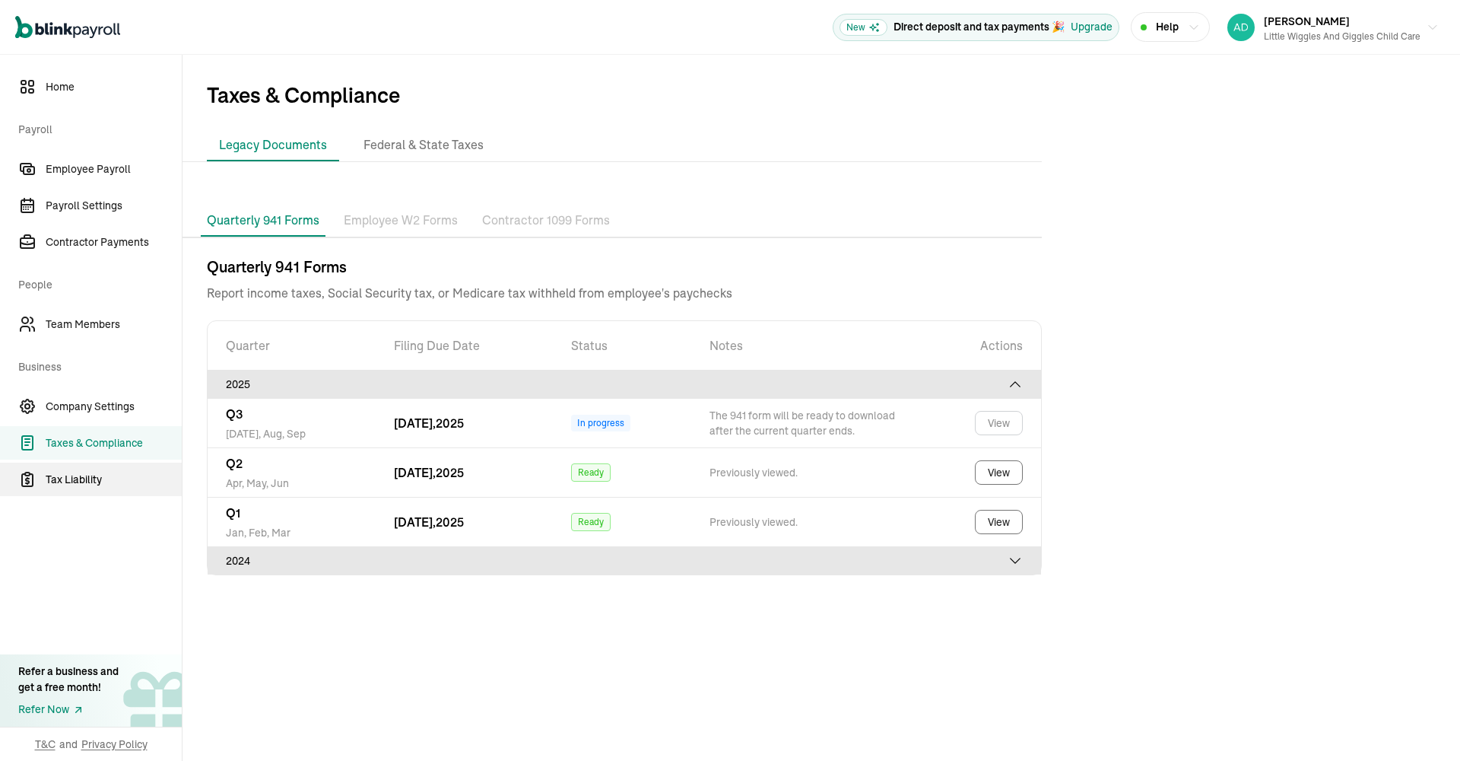
click at [71, 476] on span "Tax Liability" at bounding box center [114, 480] width 136 height 16
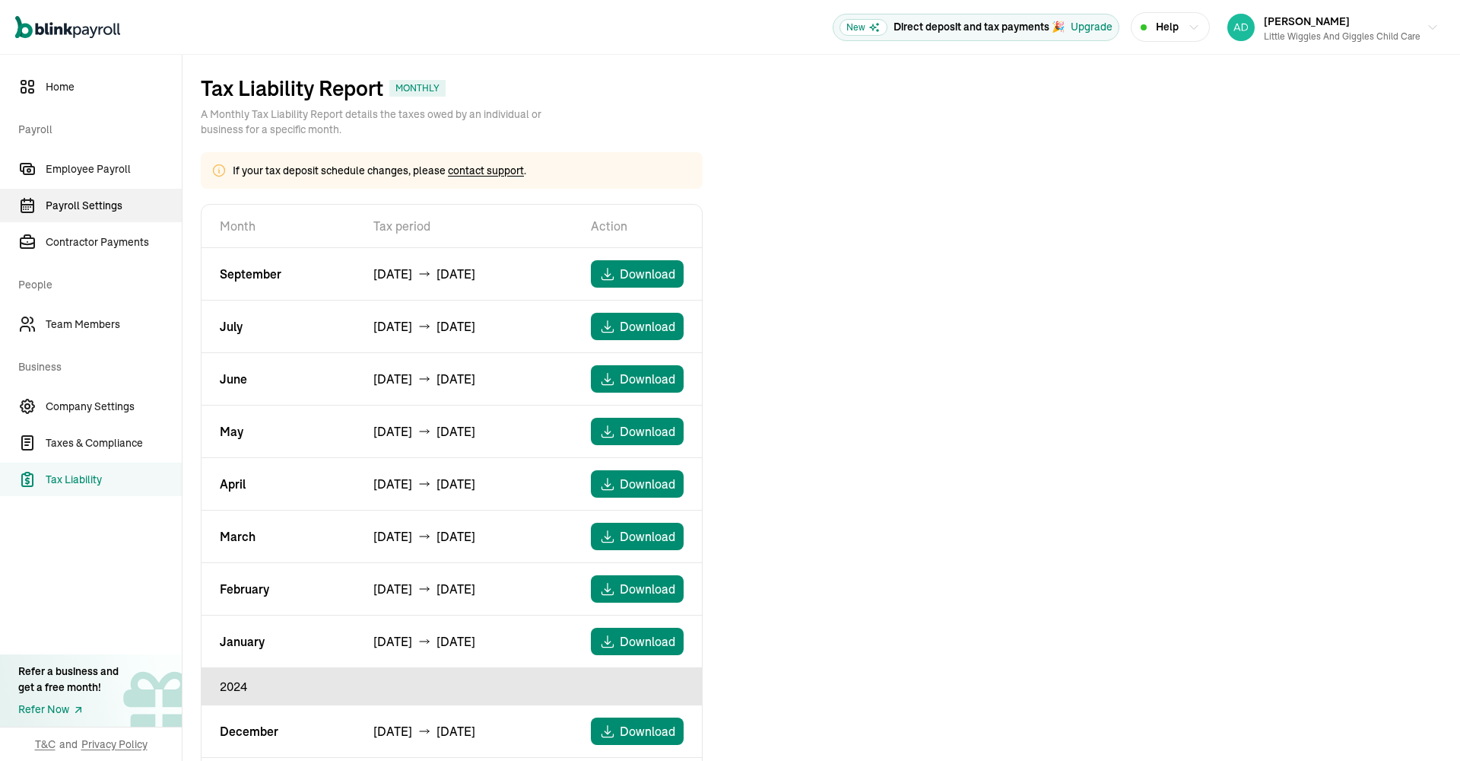
click at [109, 198] on span "Payroll Settings" at bounding box center [114, 206] width 136 height 16
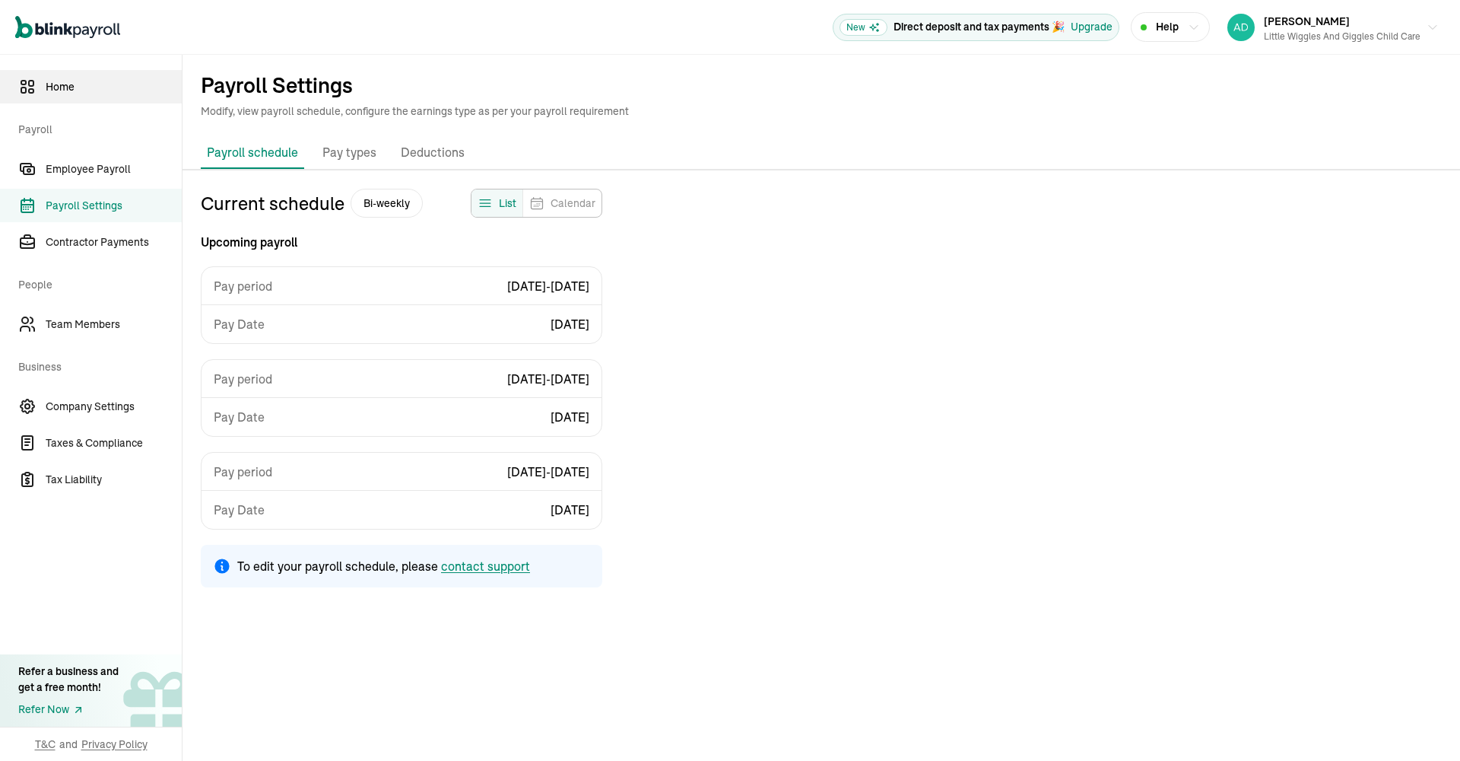
click at [65, 88] on span "Home" at bounding box center [114, 87] width 136 height 16
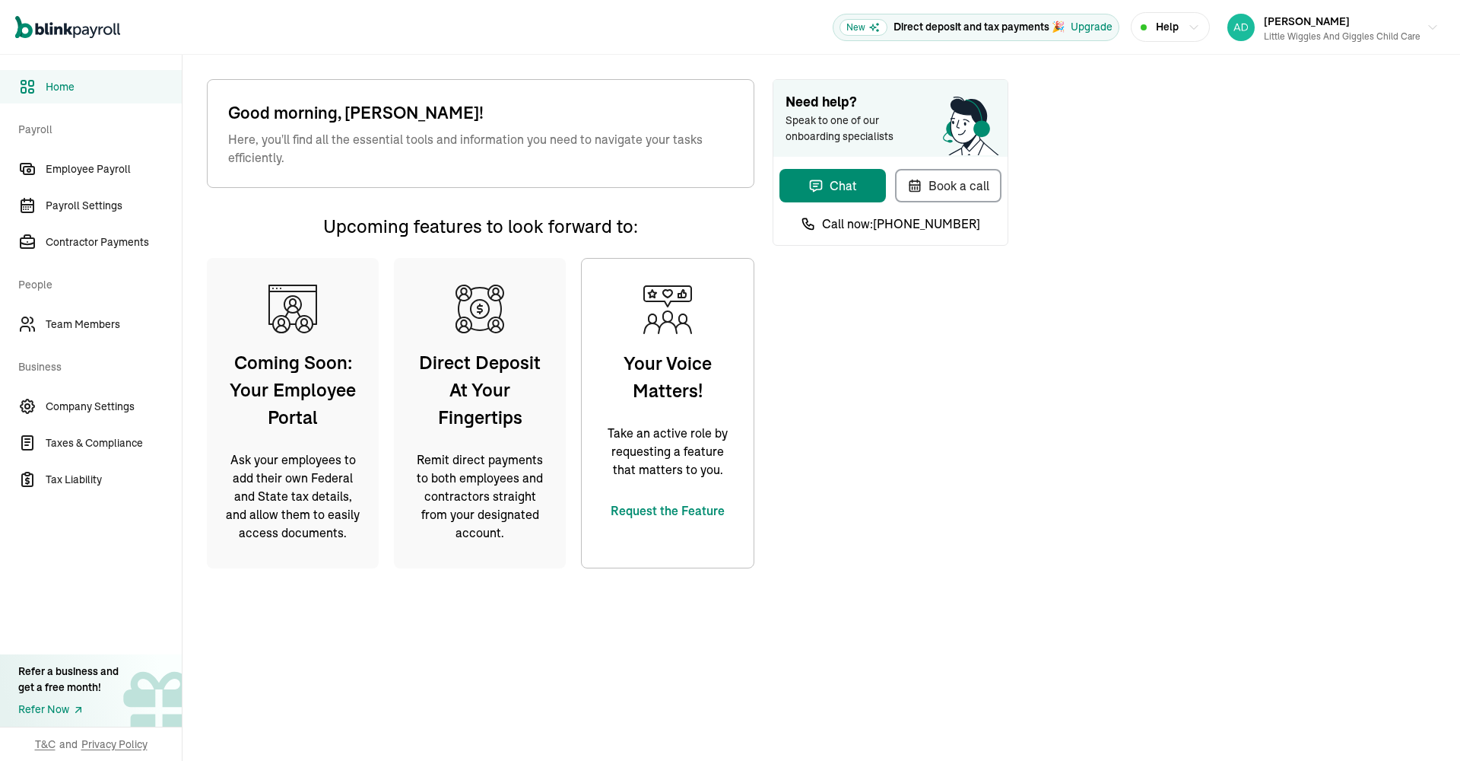
click at [62, 87] on span "Home" at bounding box center [114, 87] width 136 height 16
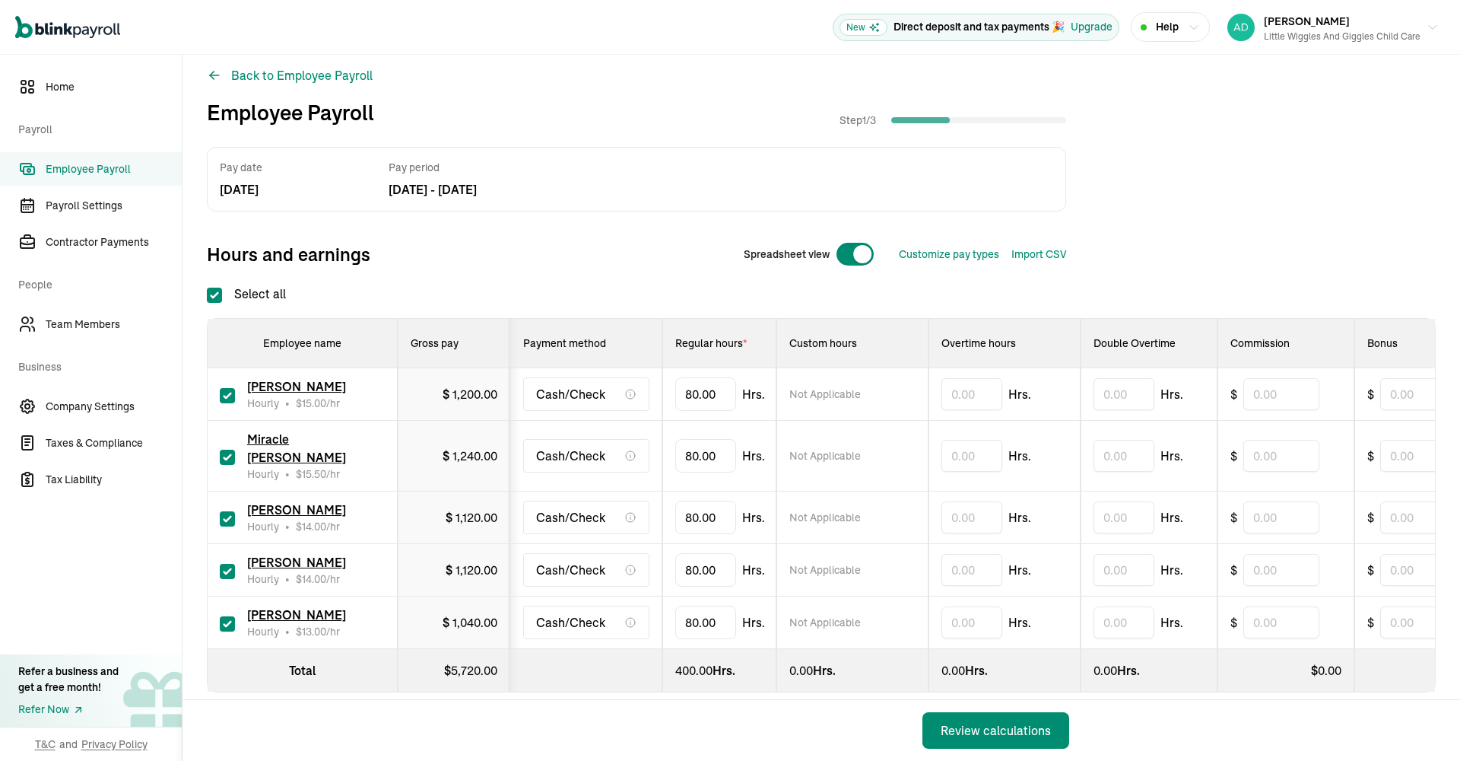
scroll to position [11, 0]
click at [224, 451] on input "checkbox" at bounding box center [227, 458] width 15 height 15
checkbox input "false"
type input "0.00"
click at [227, 565] on input "checkbox" at bounding box center [227, 572] width 15 height 15
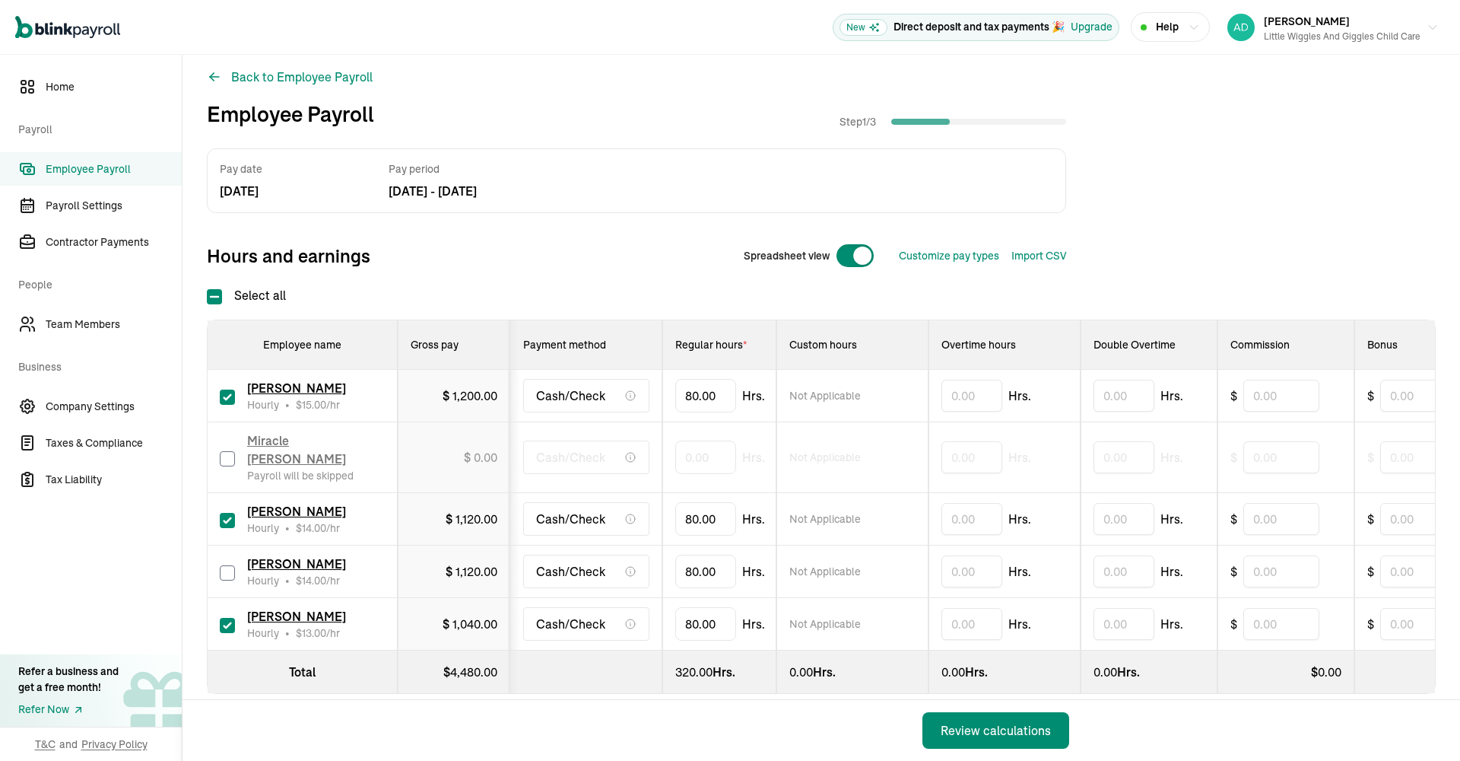
checkbox input "false"
type input "0.00"
drag, startPoint x: 716, startPoint y: 395, endPoint x: 669, endPoint y: 392, distance: 47.3
click at [669, 392] on td "80" at bounding box center [719, 396] width 114 height 52
type input "57.50"
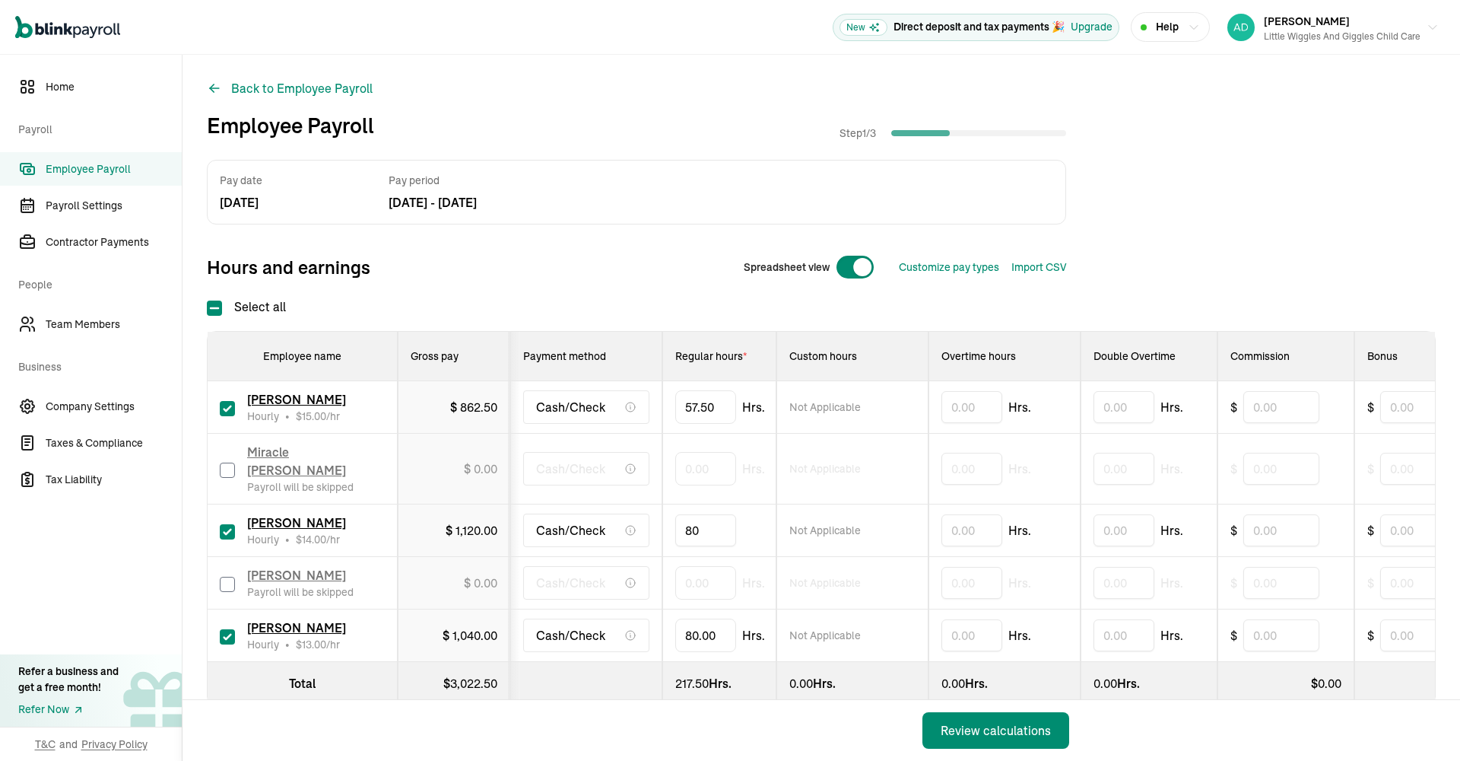
scroll to position [6, 0]
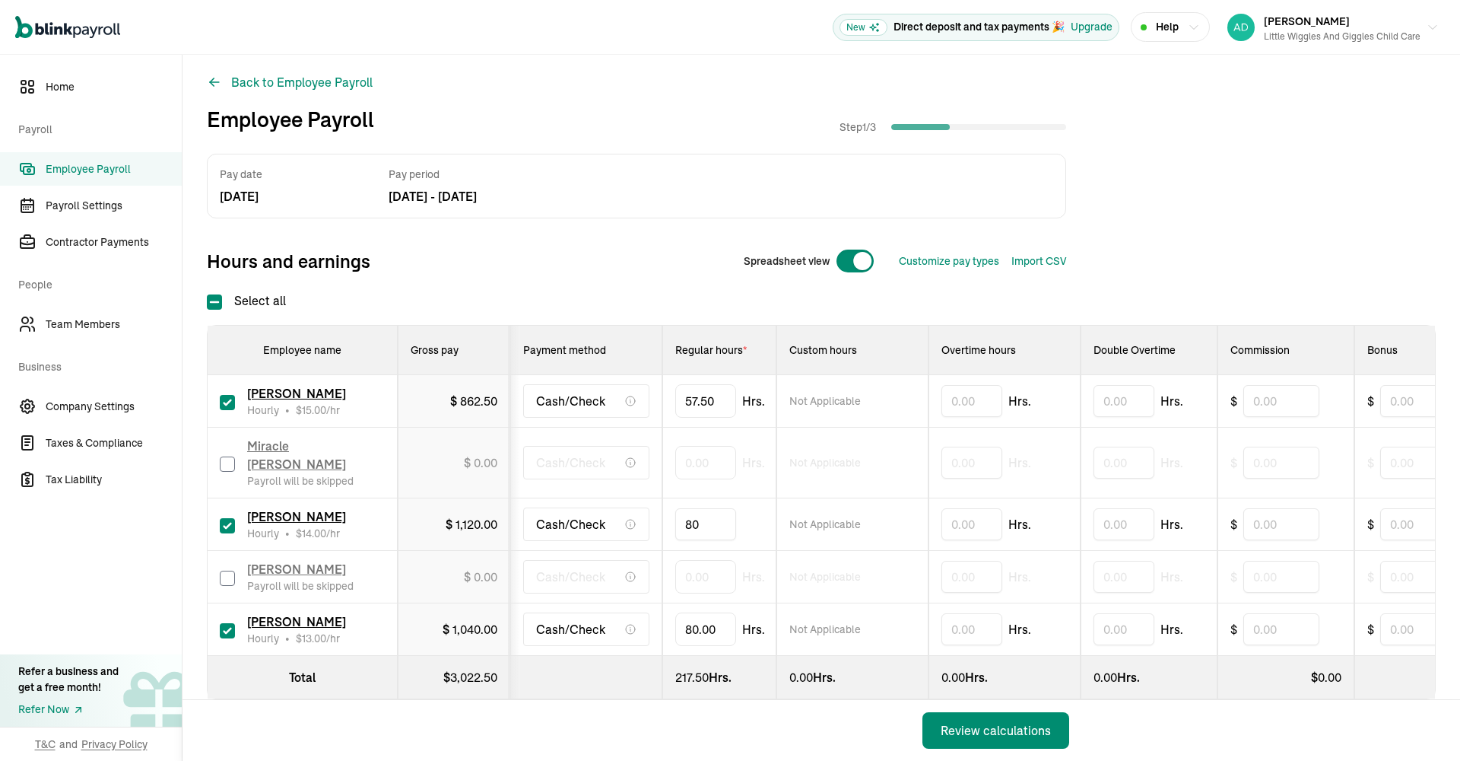
drag, startPoint x: 722, startPoint y: 512, endPoint x: 669, endPoint y: 506, distance: 52.8
type input "8"
type input "7"
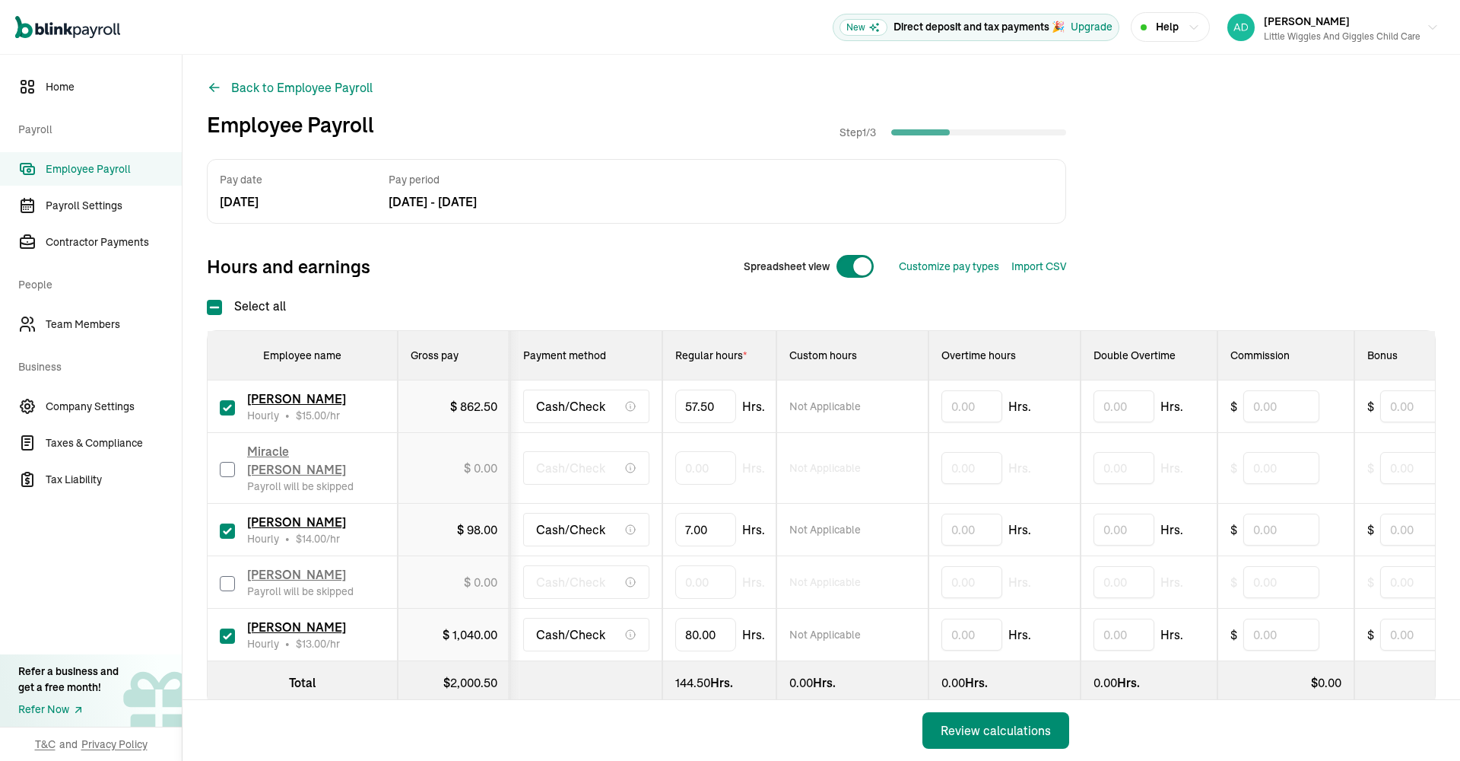
scroll to position [0, 1]
drag, startPoint x: 732, startPoint y: 616, endPoint x: 670, endPoint y: 612, distance: 61.7
type input "8"
type input "43.50"
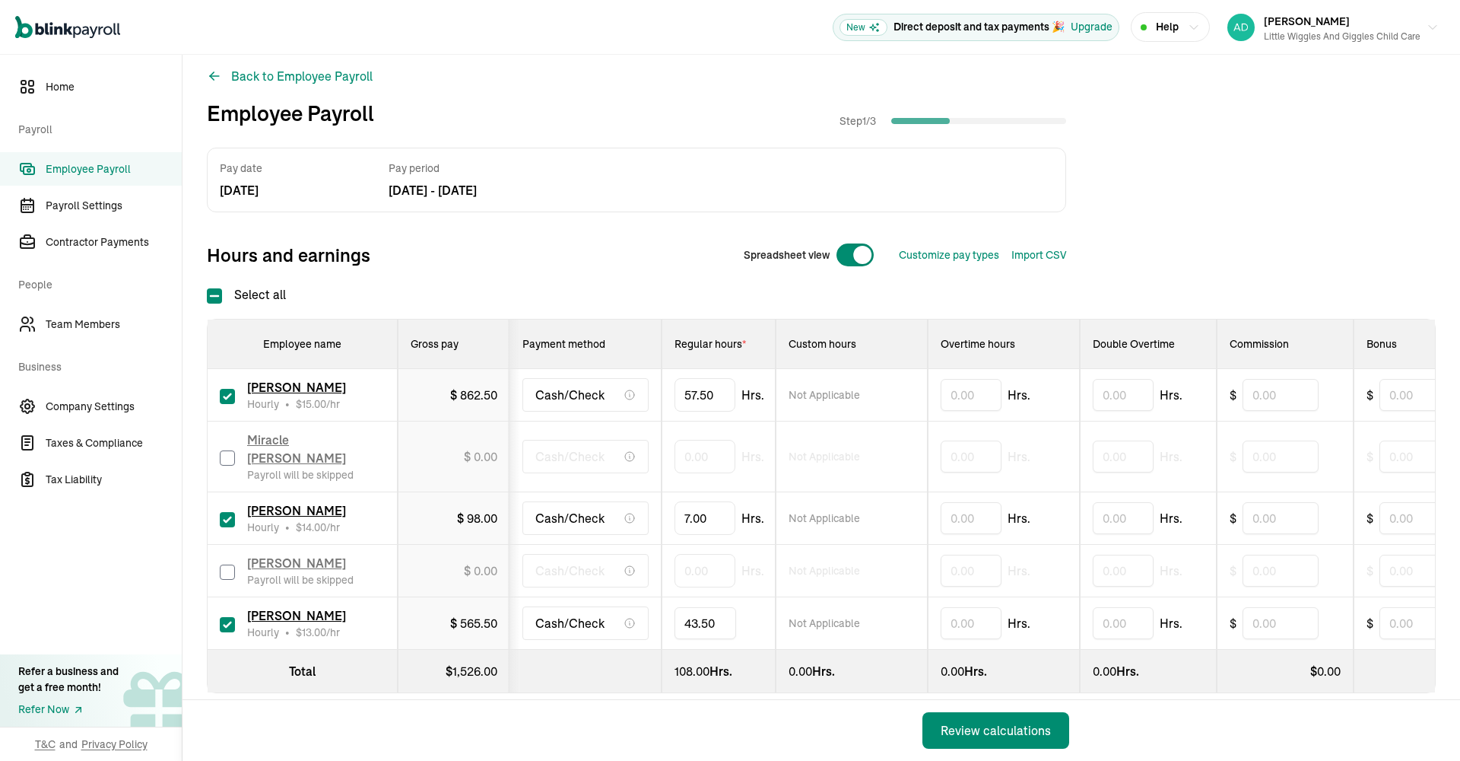
scroll to position [11, 0]
click at [1005, 724] on div "Review calculations" at bounding box center [996, 730] width 110 height 18
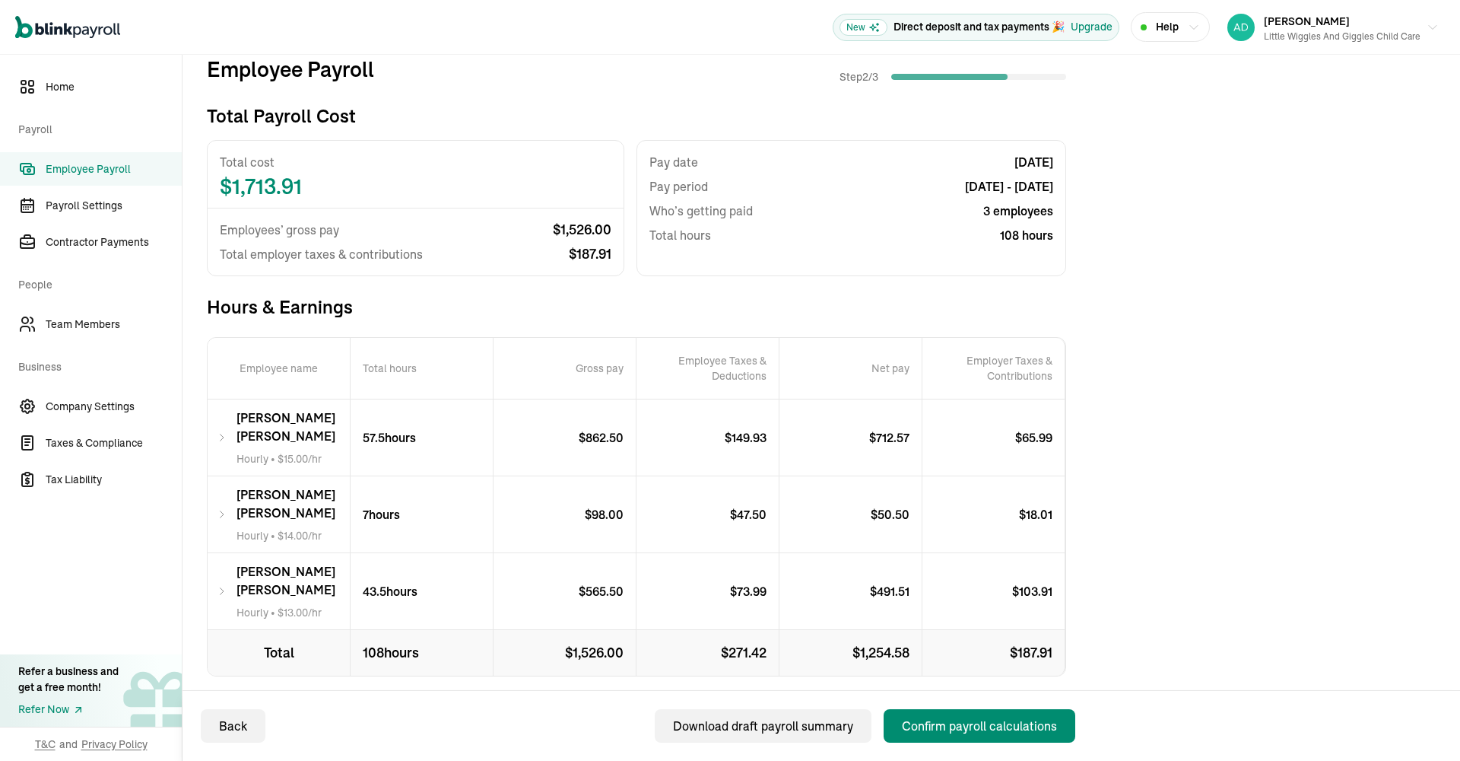
scroll to position [56, 0]
click at [389, 583] on p "43.5 hours" at bounding box center [390, 592] width 55 height 18
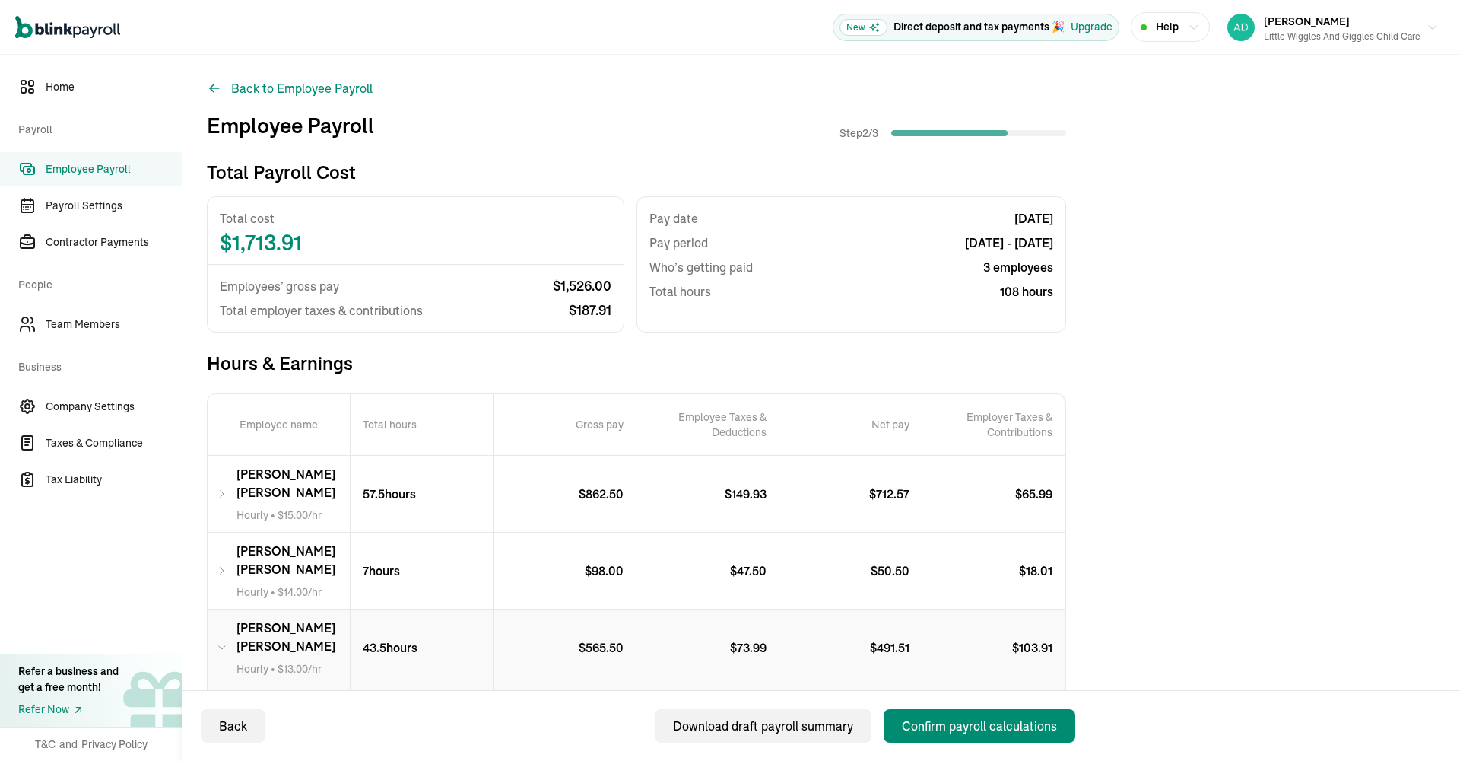
scroll to position [0, 0]
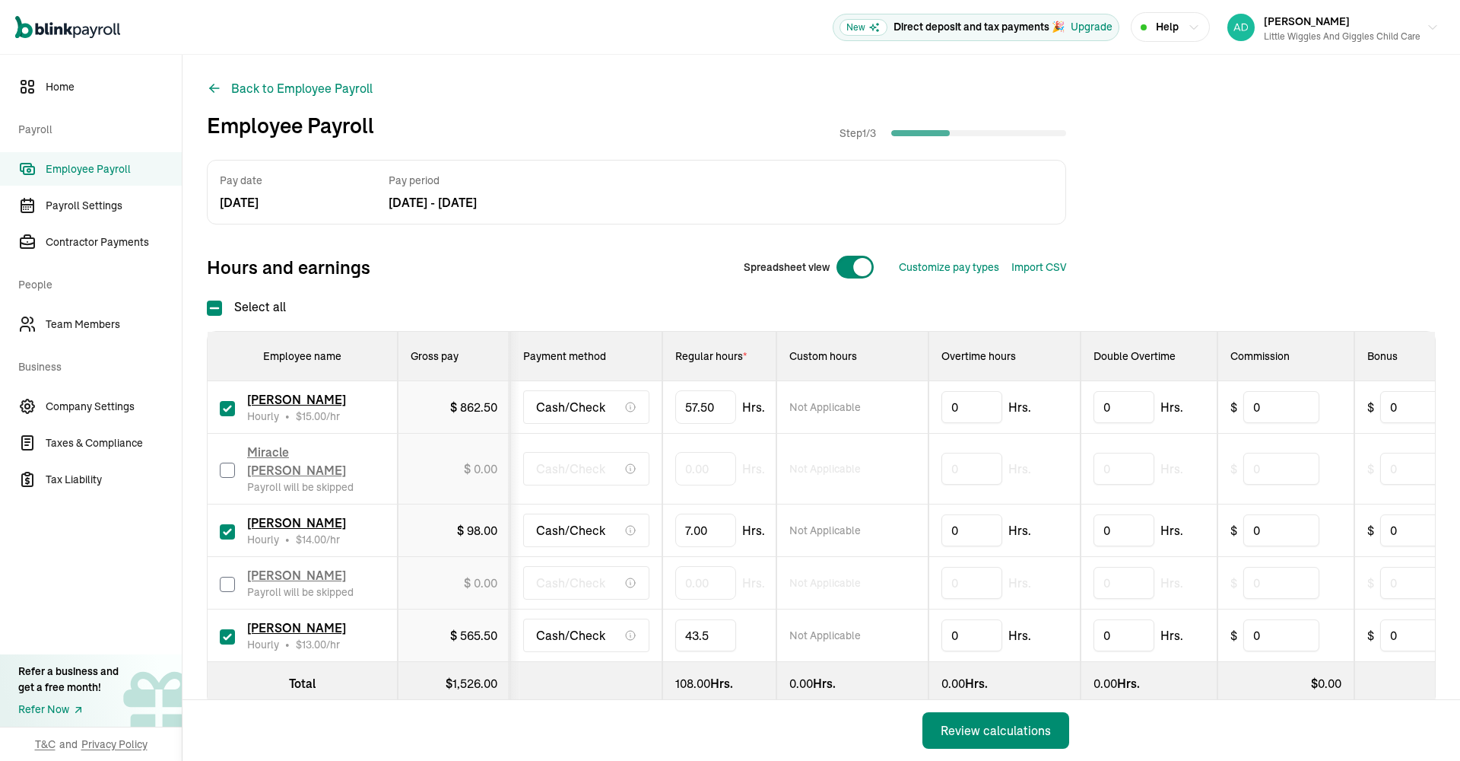
click at [700, 619] on input "43.5" at bounding box center [705, 635] width 61 height 32
type input "42.50"
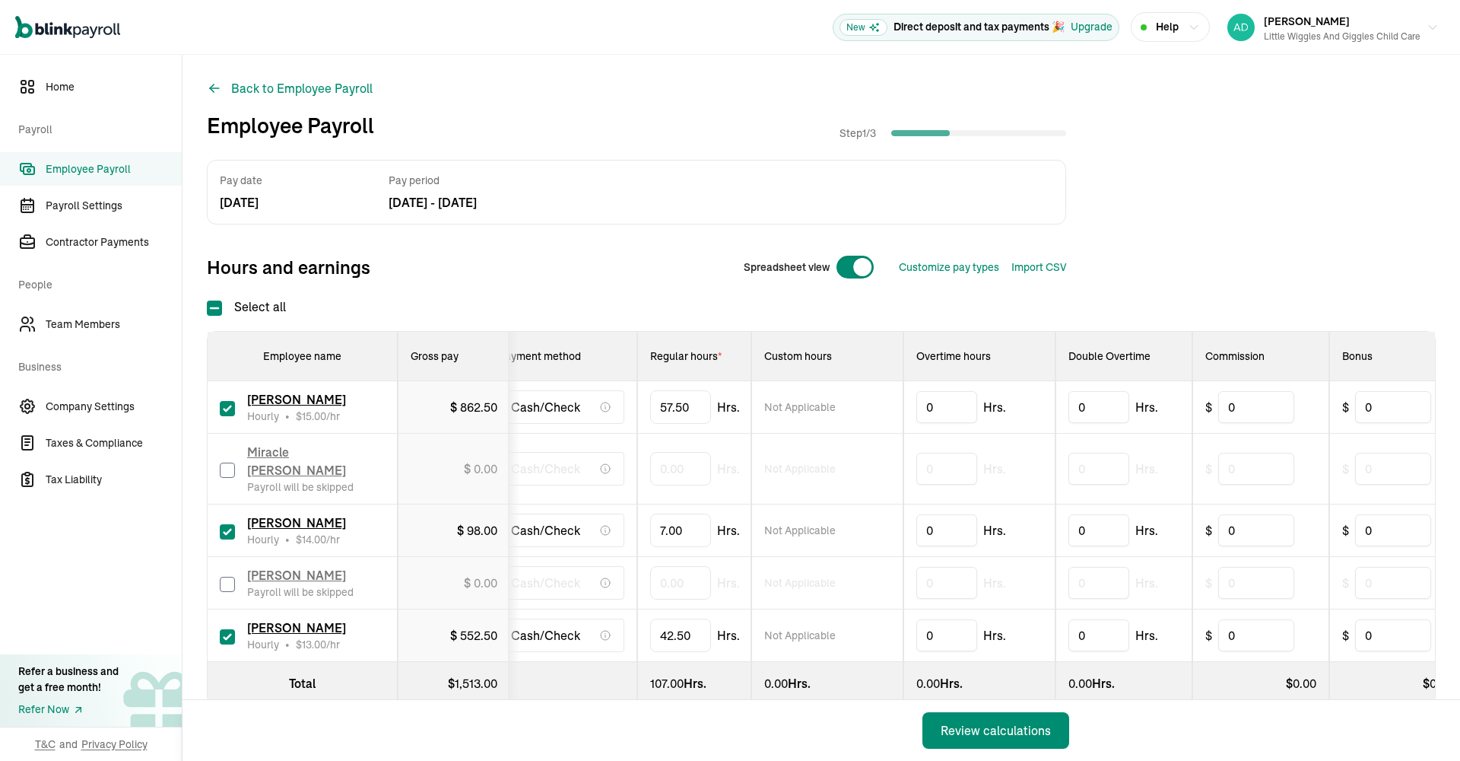
scroll to position [0, 40]
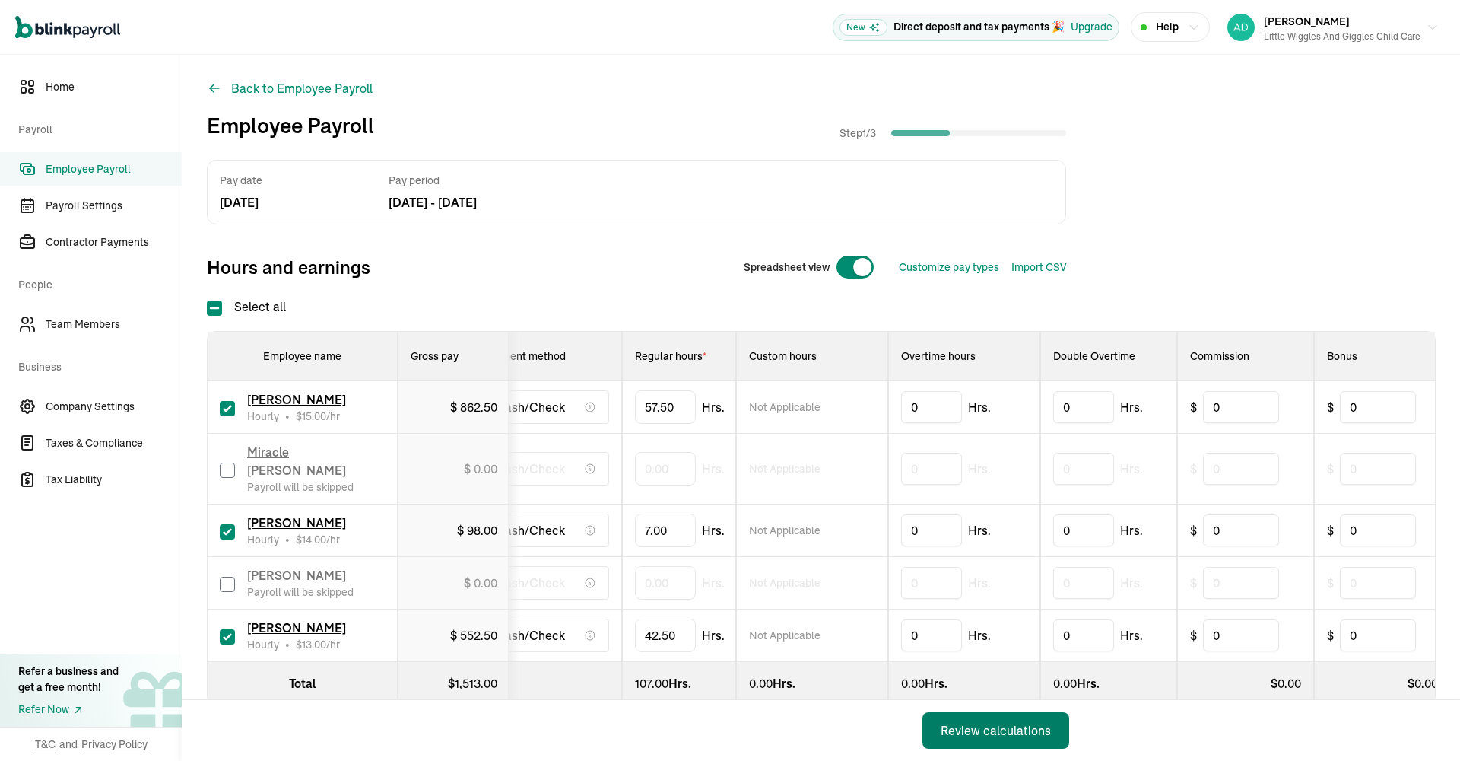
click at [1000, 733] on div "Review calculations" at bounding box center [996, 730] width 110 height 18
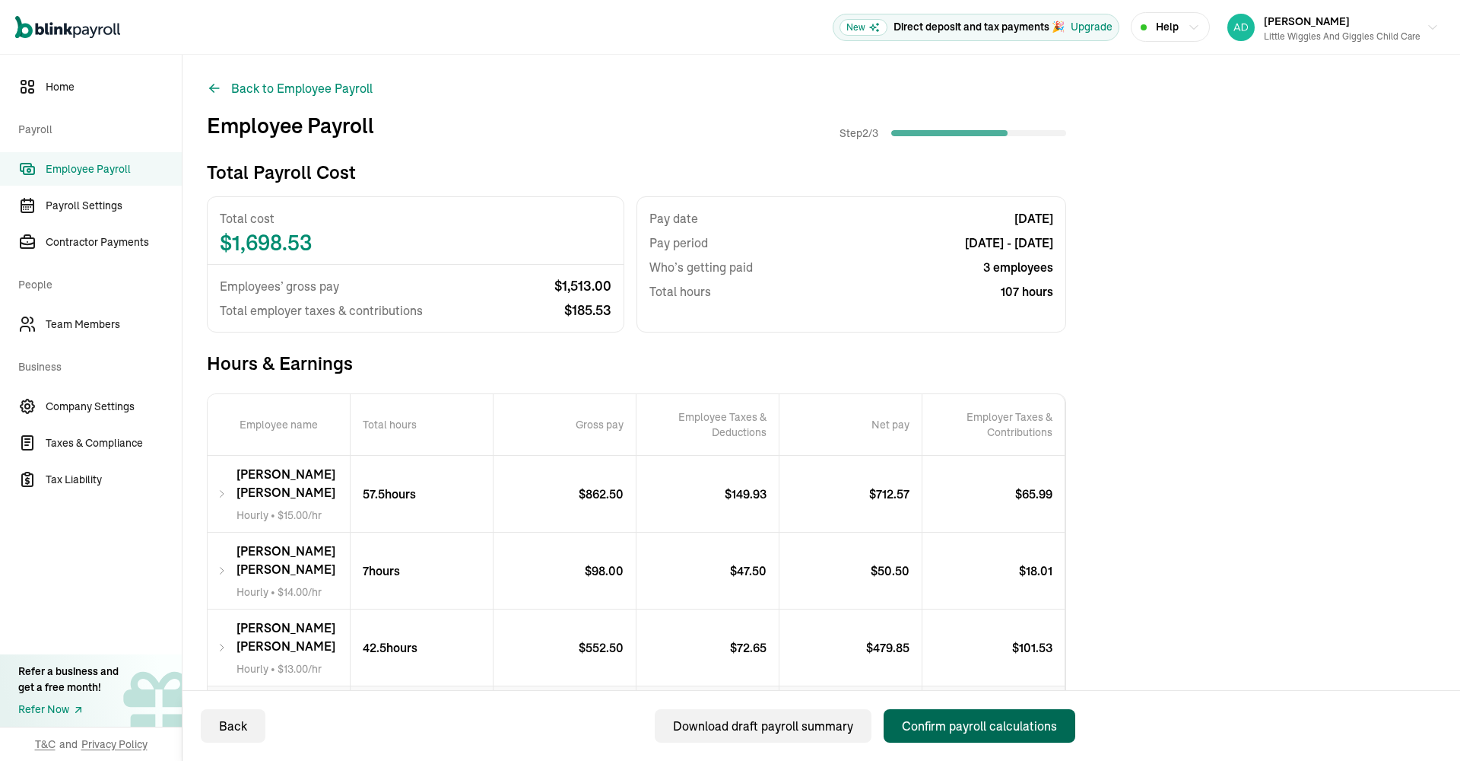
click at [951, 726] on div "Confirm payroll calculations" at bounding box center [979, 725] width 155 height 18
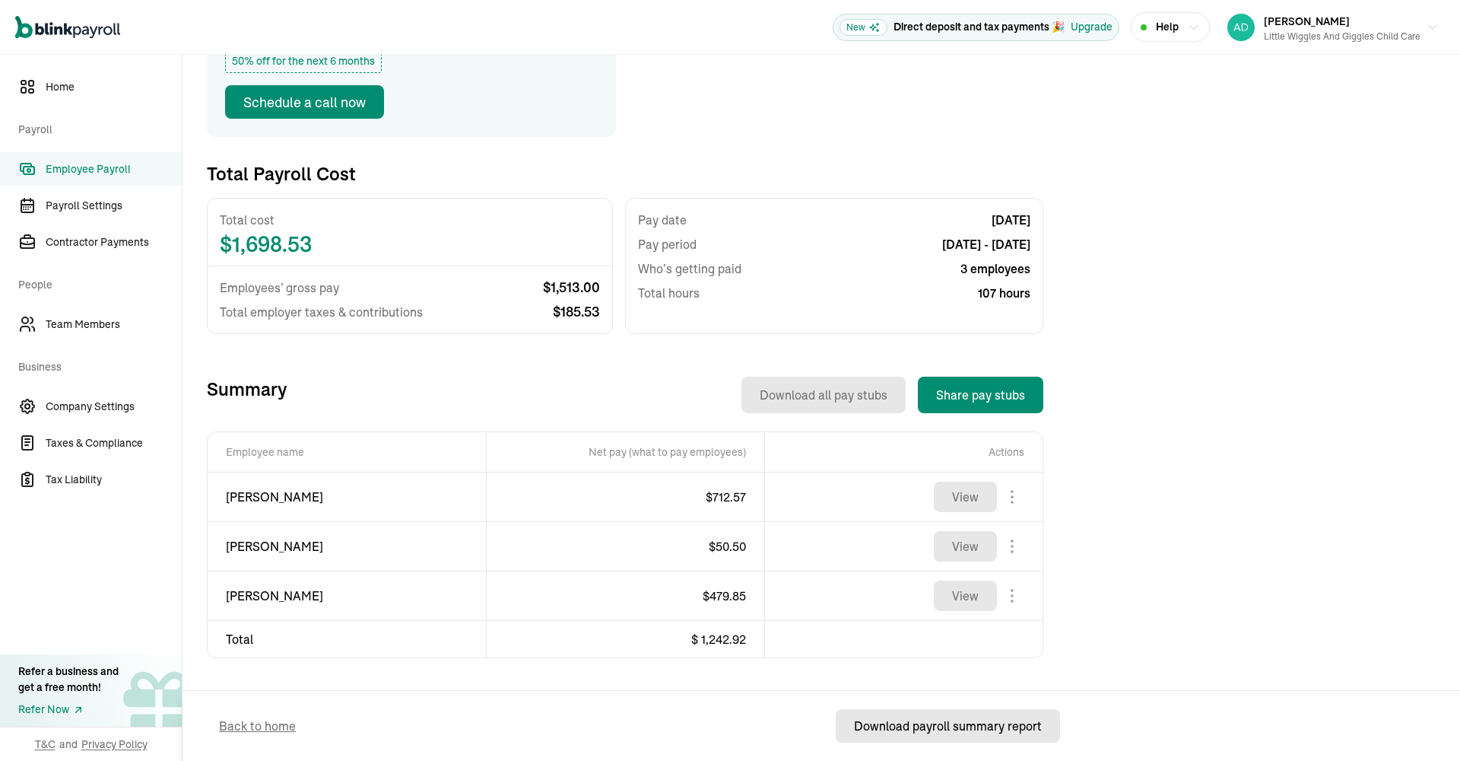
click at [923, 729] on div "Download payroll summary report" at bounding box center [948, 725] width 188 height 18
click at [128, 171] on span "Employee Payroll" at bounding box center [114, 169] width 136 height 16
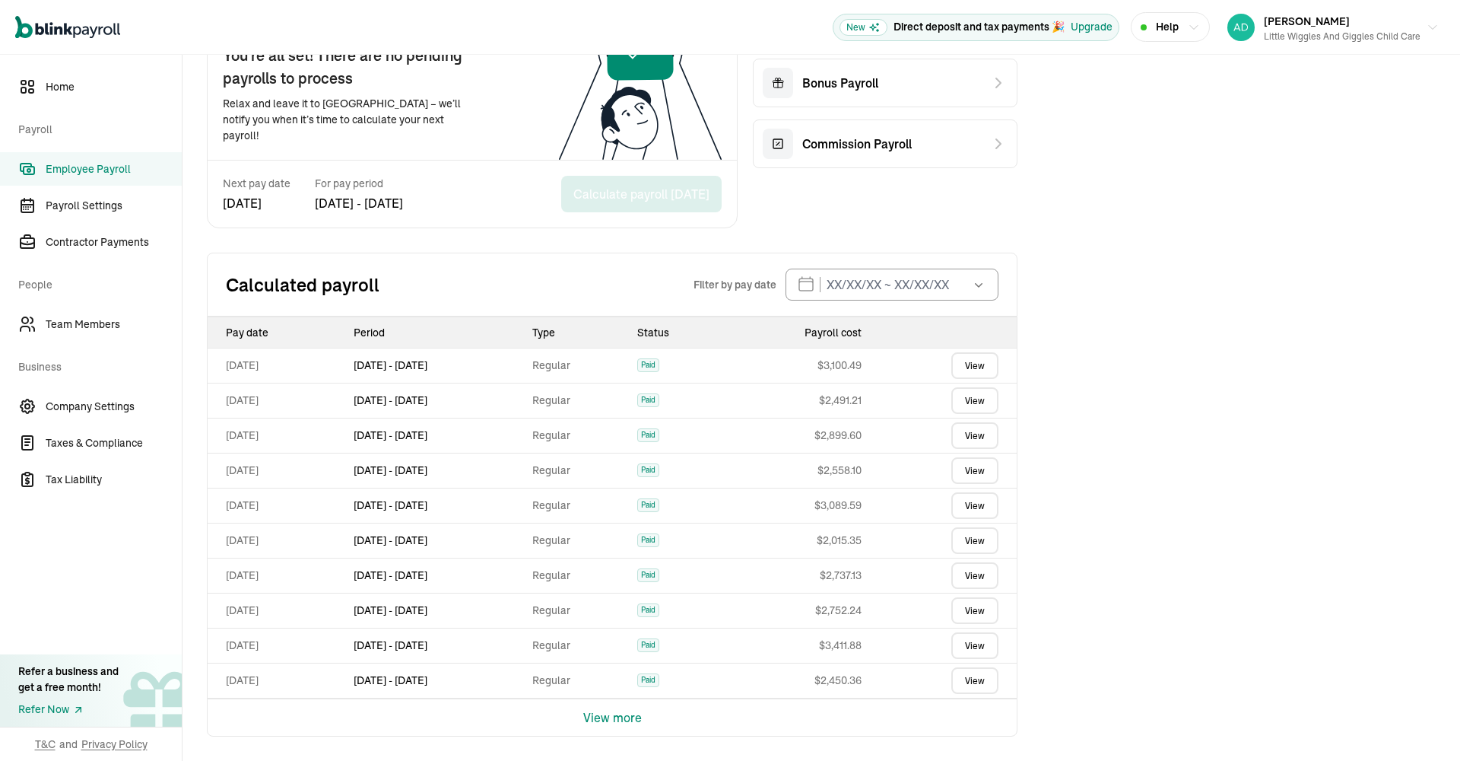
click at [612, 714] on button "View more" at bounding box center [612, 717] width 59 height 37
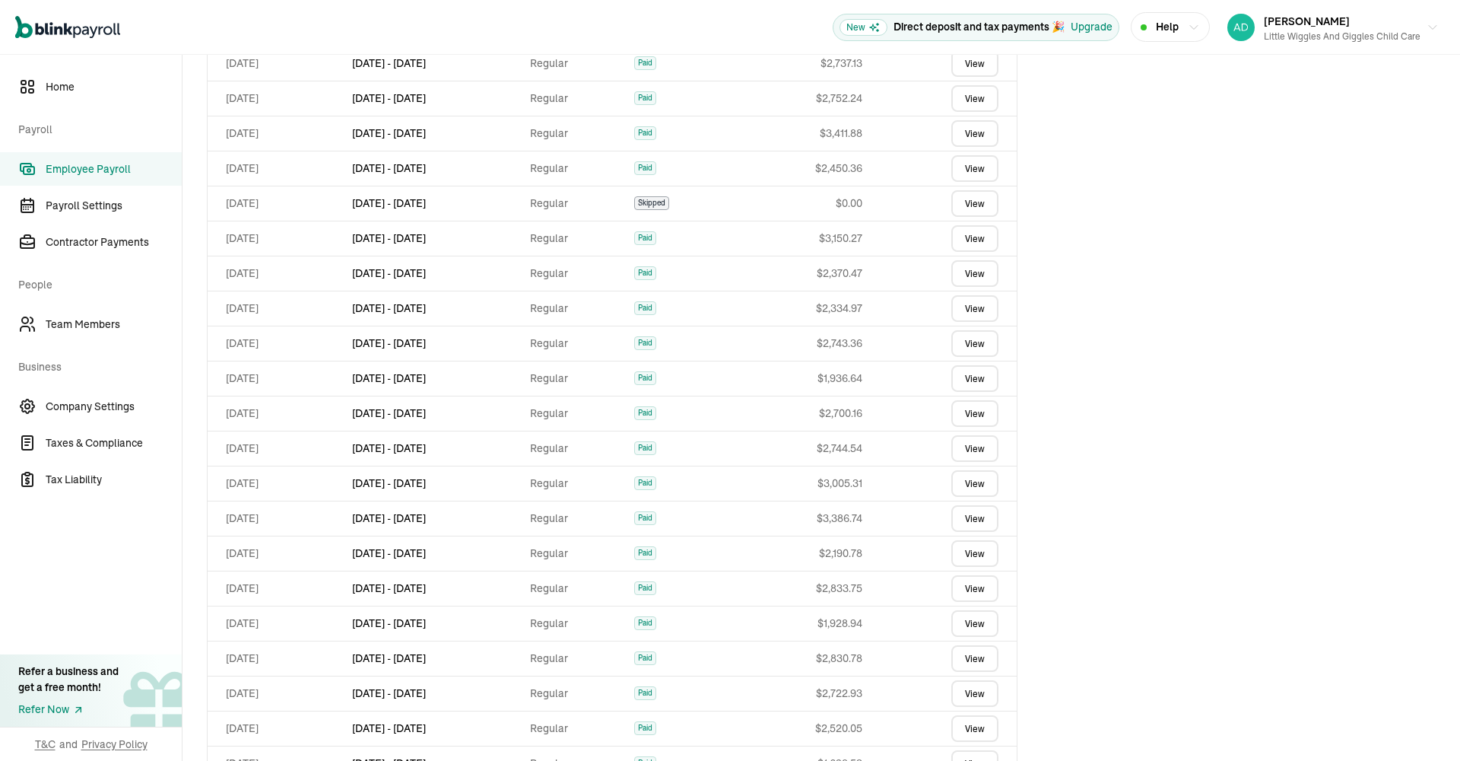
scroll to position [644, 0]
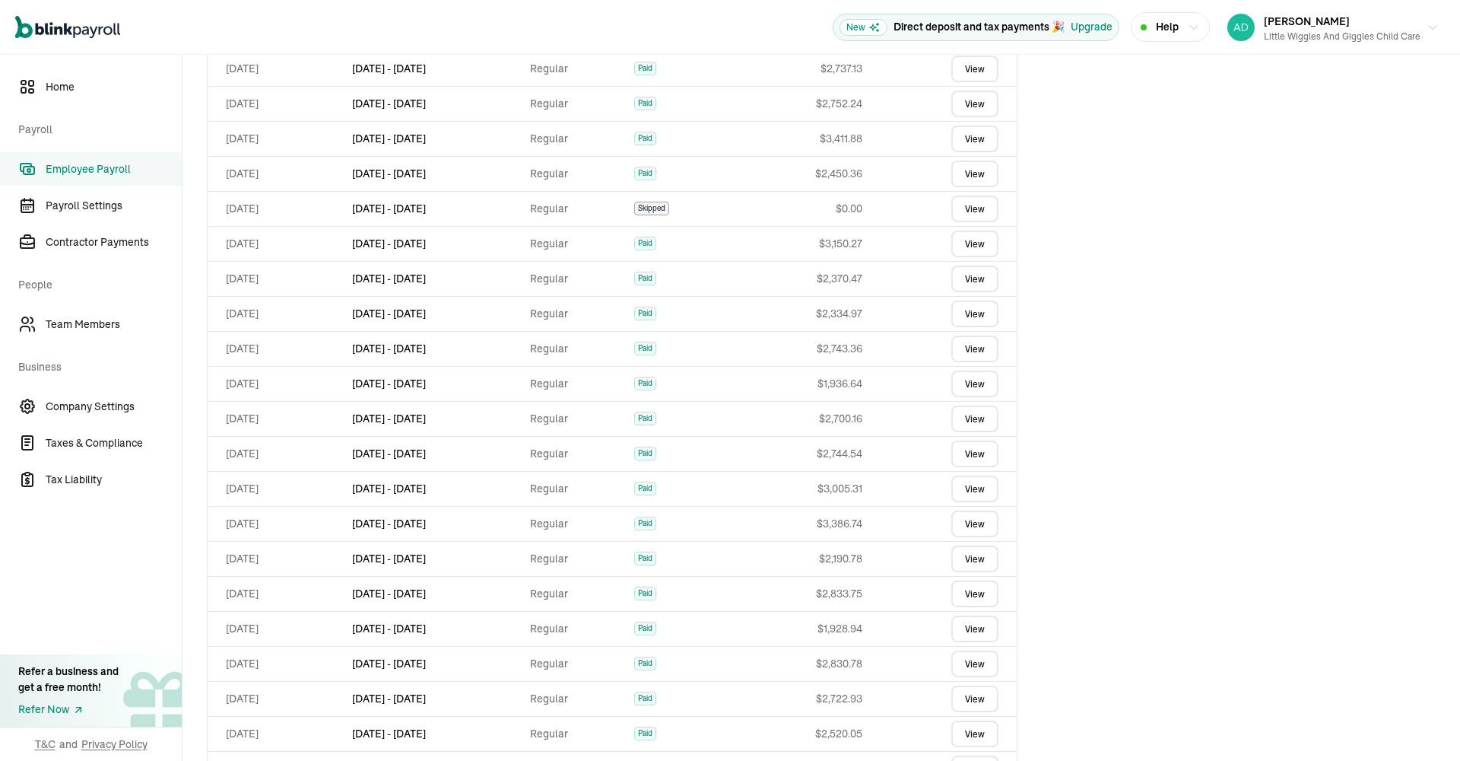
click at [968, 422] on link "View" at bounding box center [974, 418] width 47 height 27
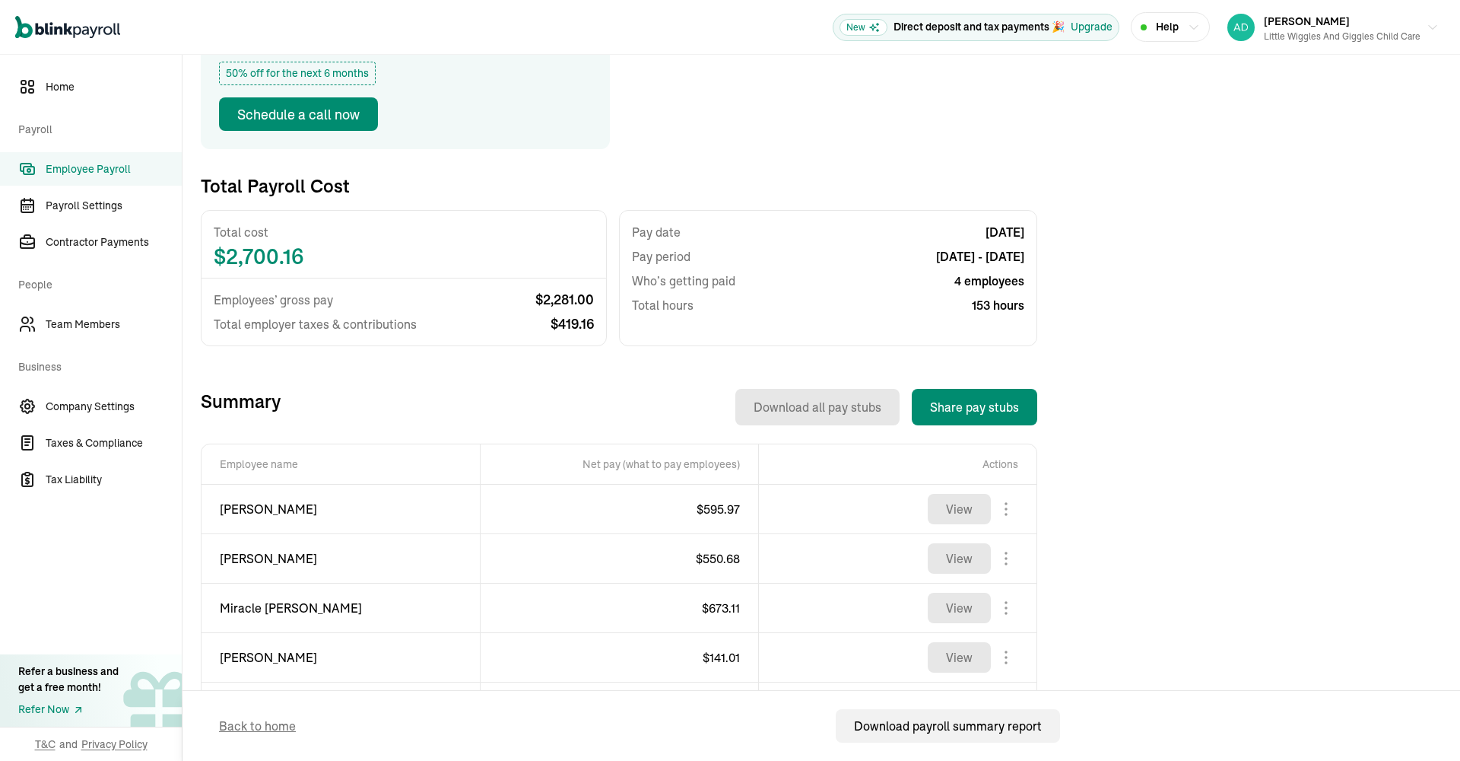
scroll to position [0, 1]
click at [570, 326] on span "$ 419.16" at bounding box center [572, 324] width 43 height 18
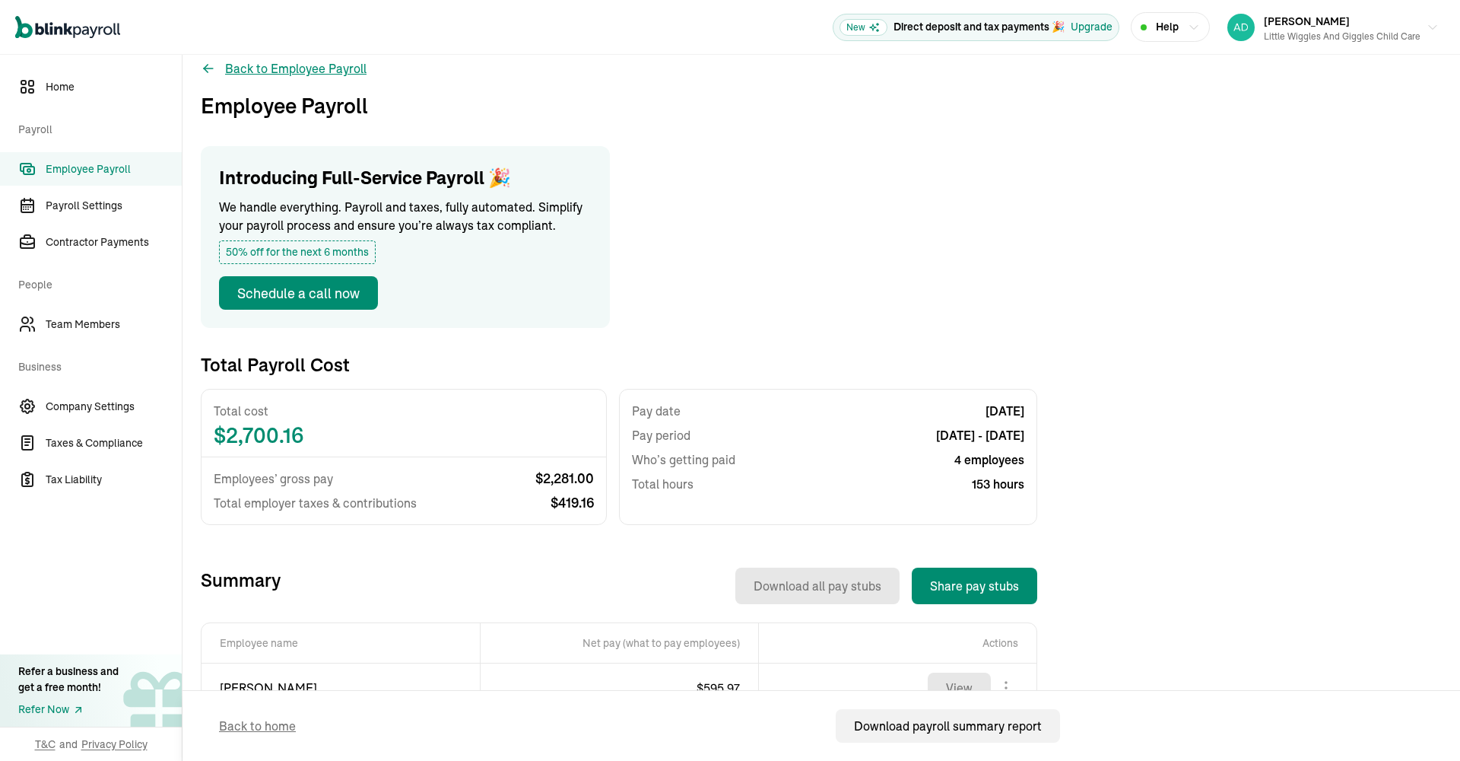
scroll to position [17, 0]
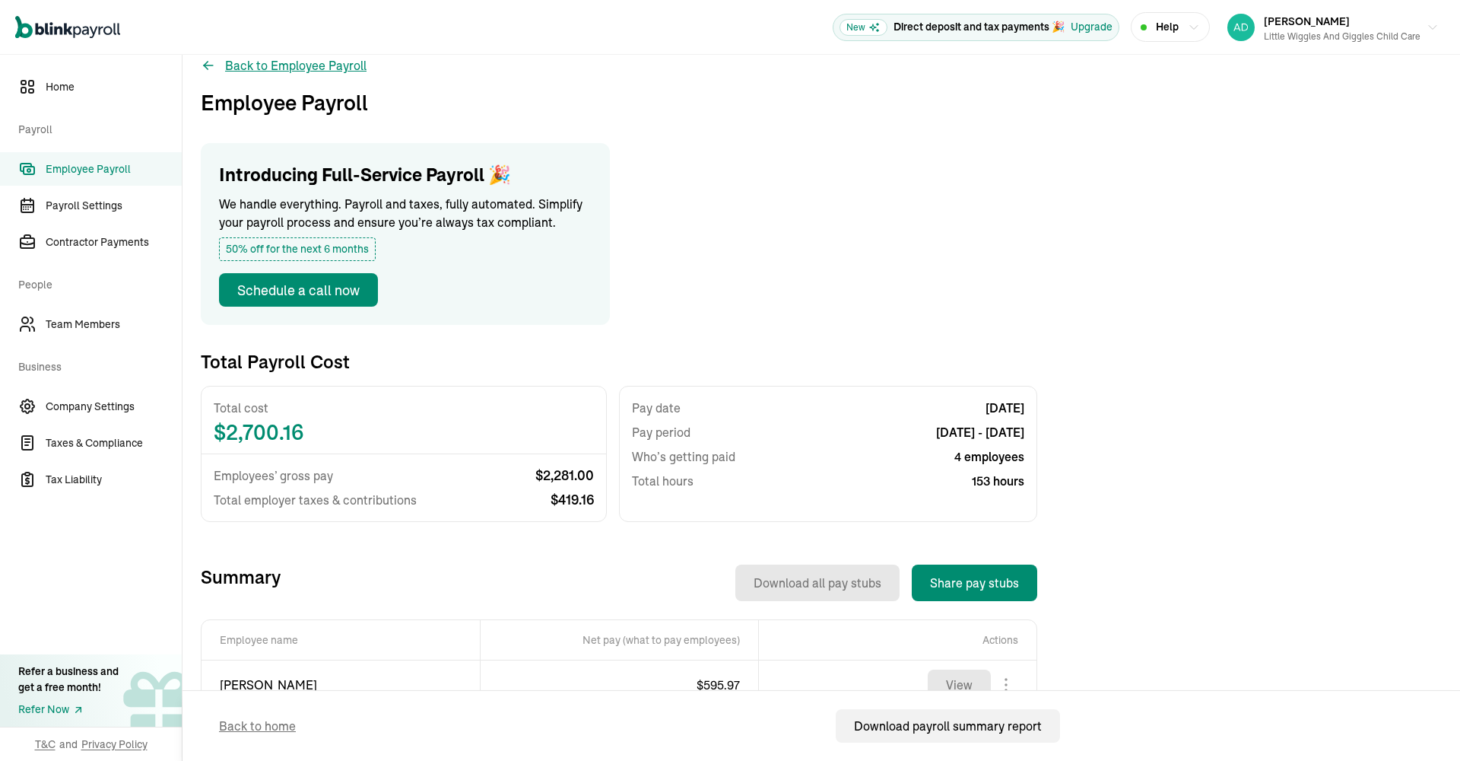
click at [299, 72] on button "Back to Employee Payroll" at bounding box center [284, 65] width 166 height 18
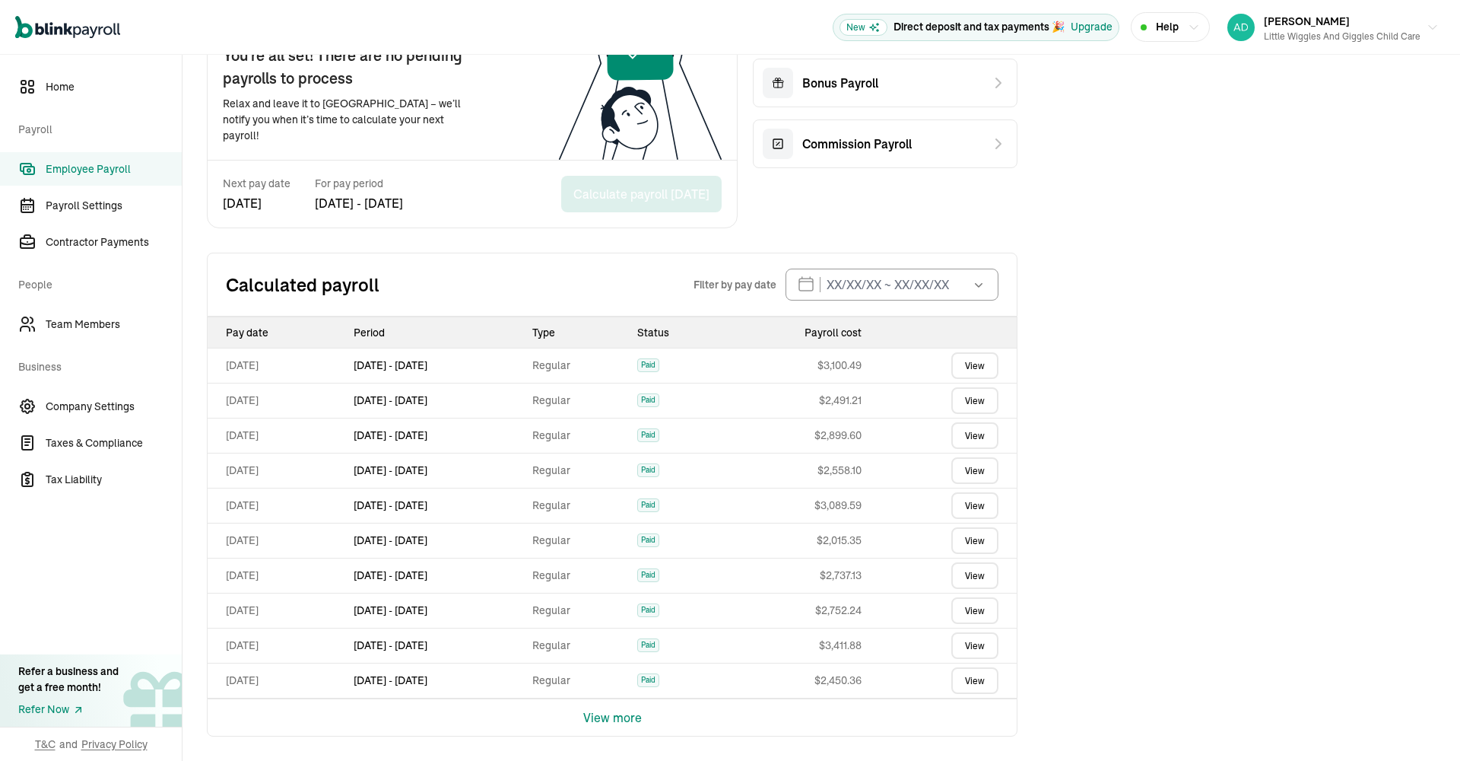
click at [601, 715] on button "View more" at bounding box center [612, 717] width 59 height 37
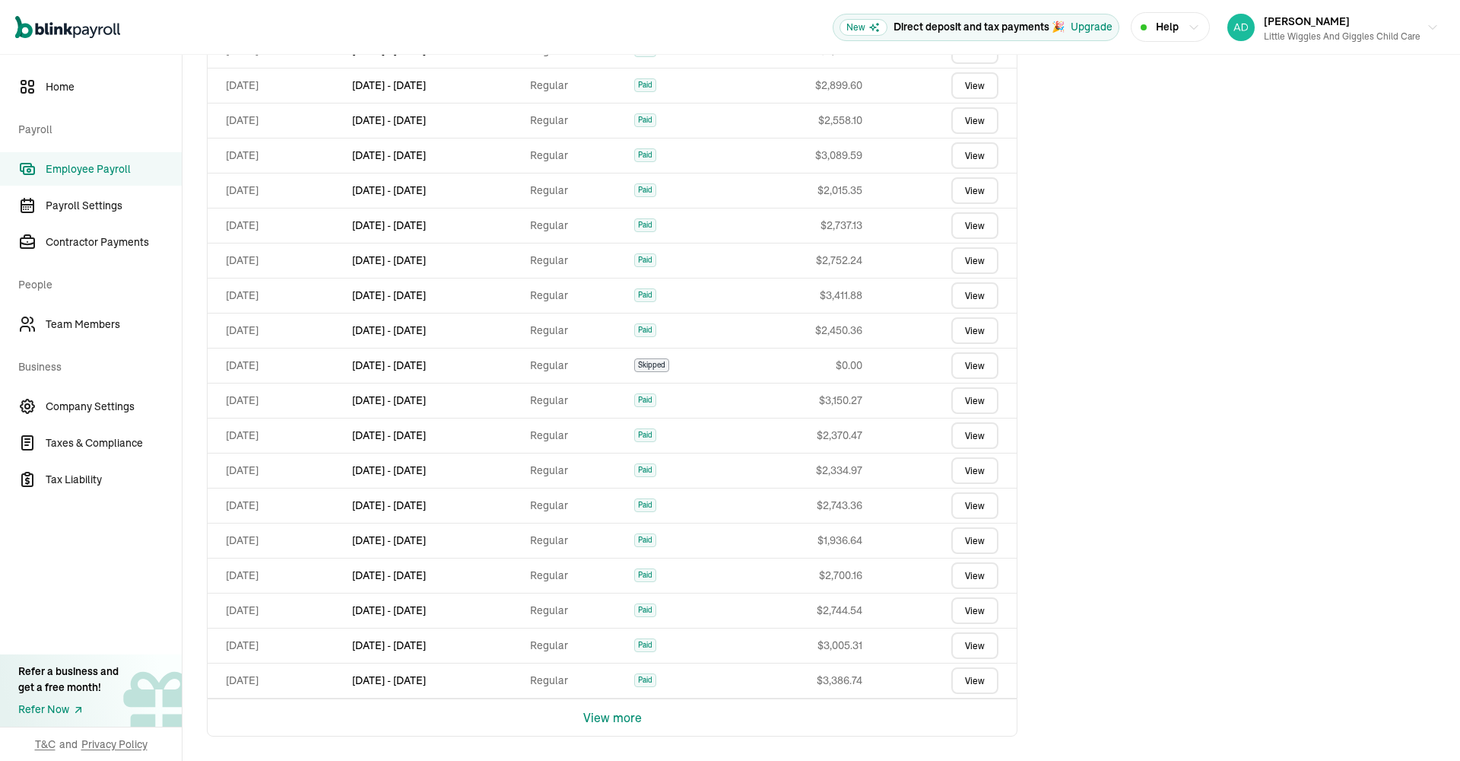
scroll to position [488, 0]
click at [970, 508] on link "View" at bounding box center [974, 505] width 47 height 27
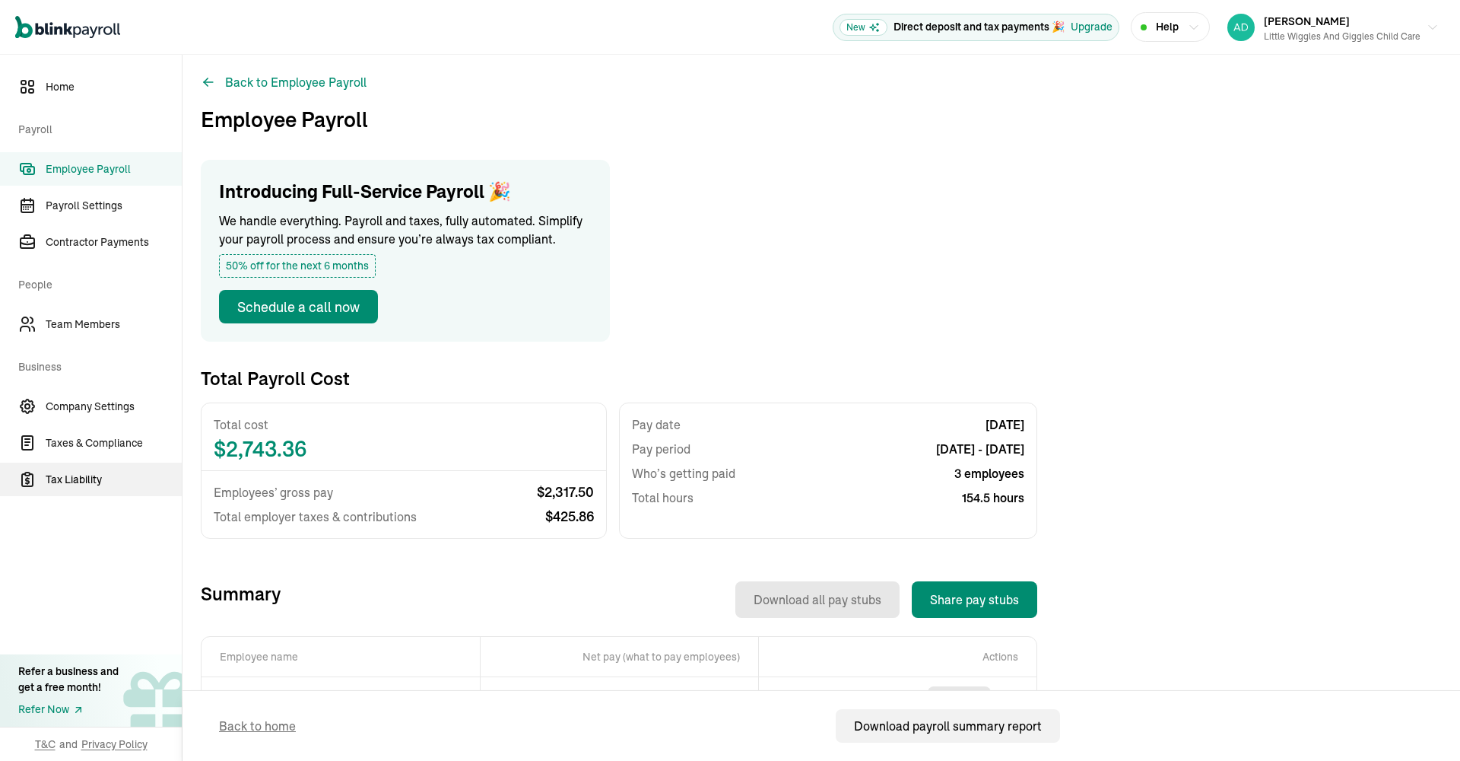
click at [87, 480] on span "Tax Liability" at bounding box center [114, 480] width 136 height 16
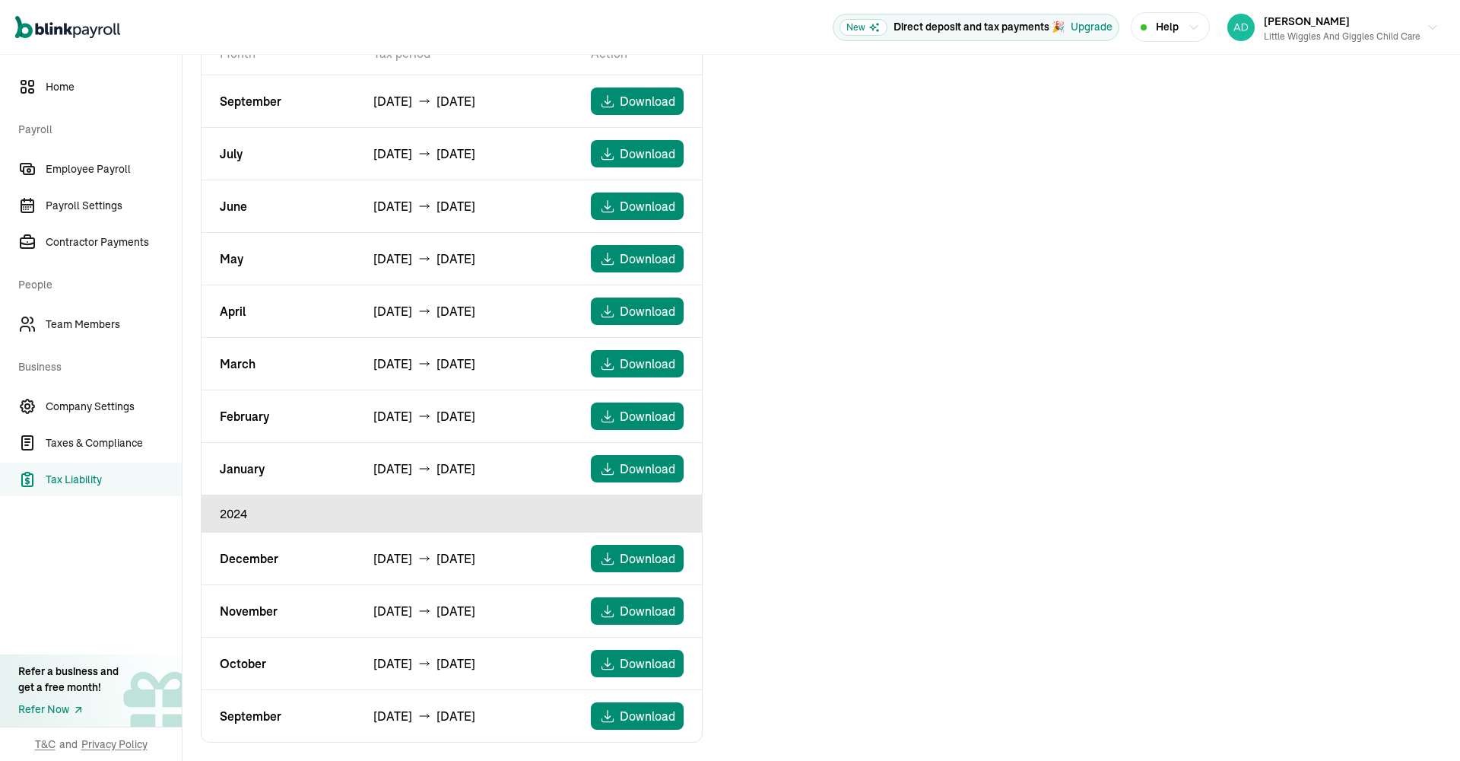
scroll to position [173, 0]
click at [81, 442] on span "Taxes & Compliance" at bounding box center [114, 443] width 136 height 16
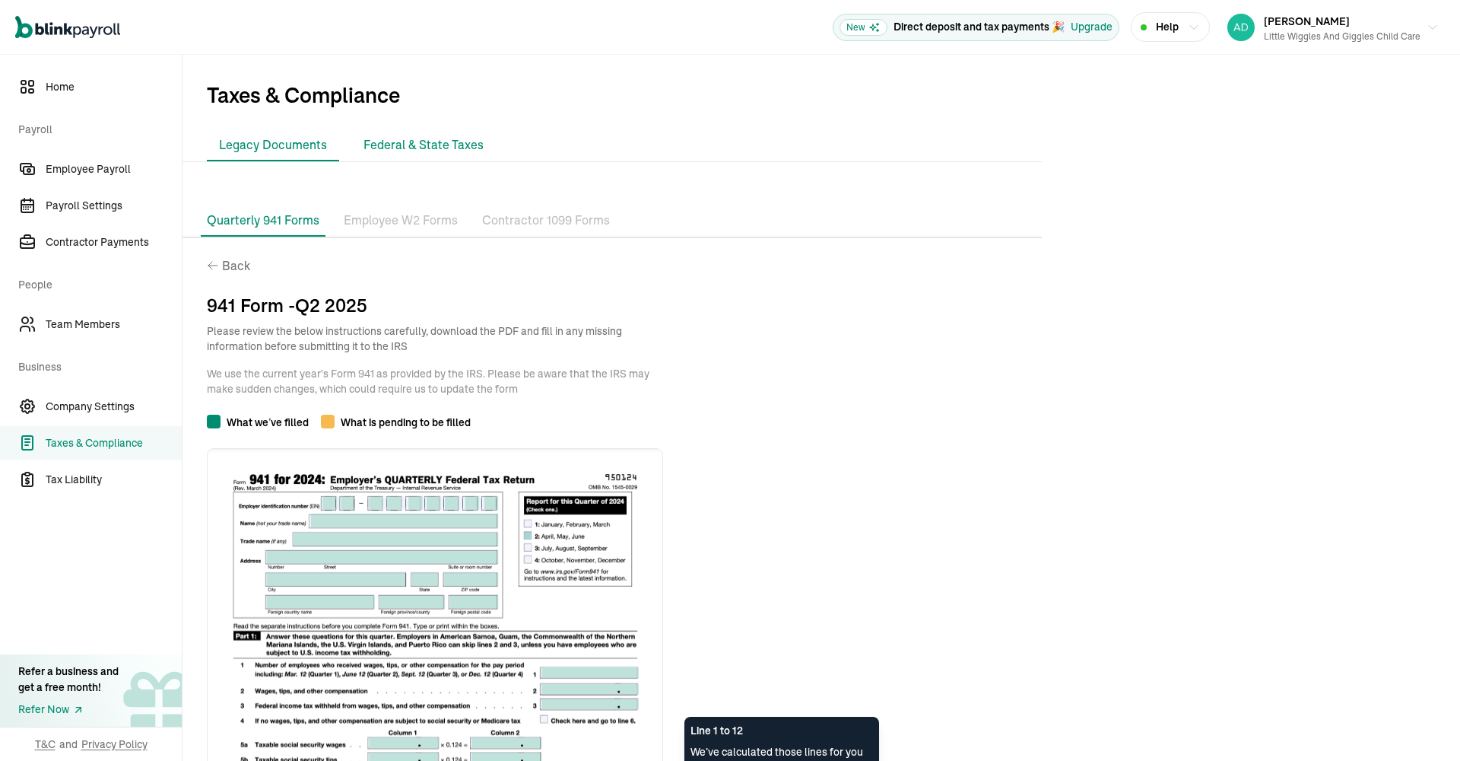
click at [413, 141] on li "Federal & State Taxes" at bounding box center [423, 145] width 145 height 32
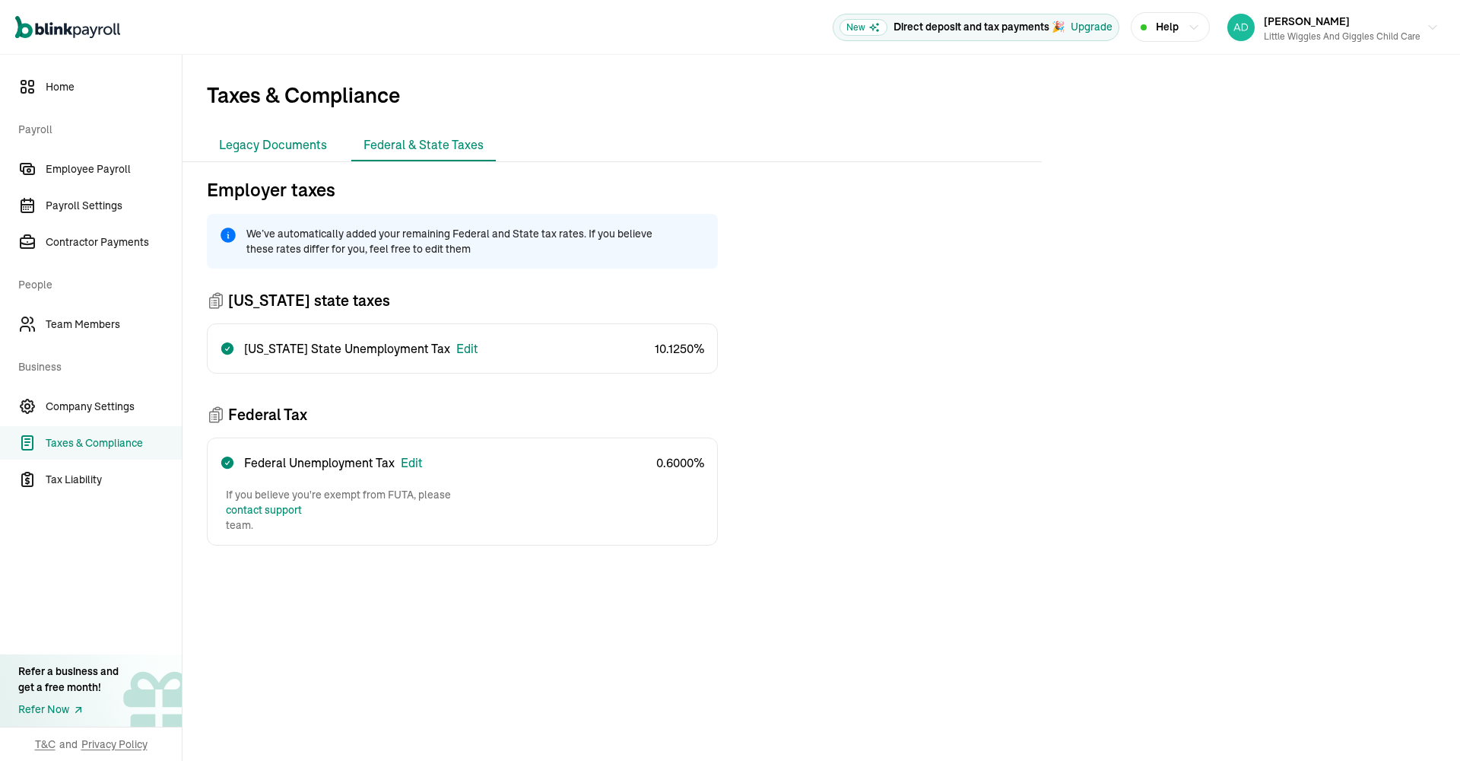
click at [254, 146] on li "Legacy Documents" at bounding box center [273, 145] width 132 height 32
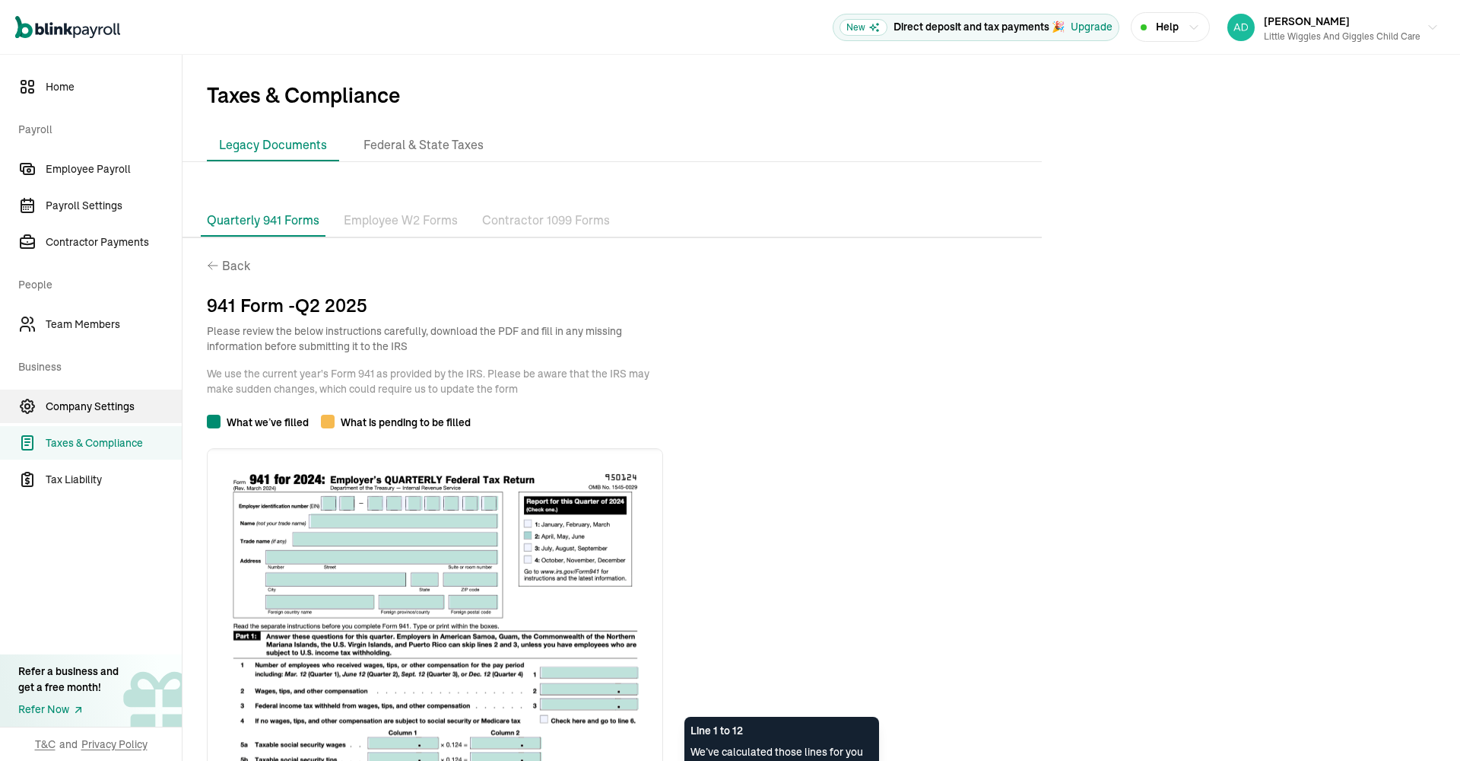
click at [116, 407] on span "Company Settings" at bounding box center [114, 407] width 136 height 16
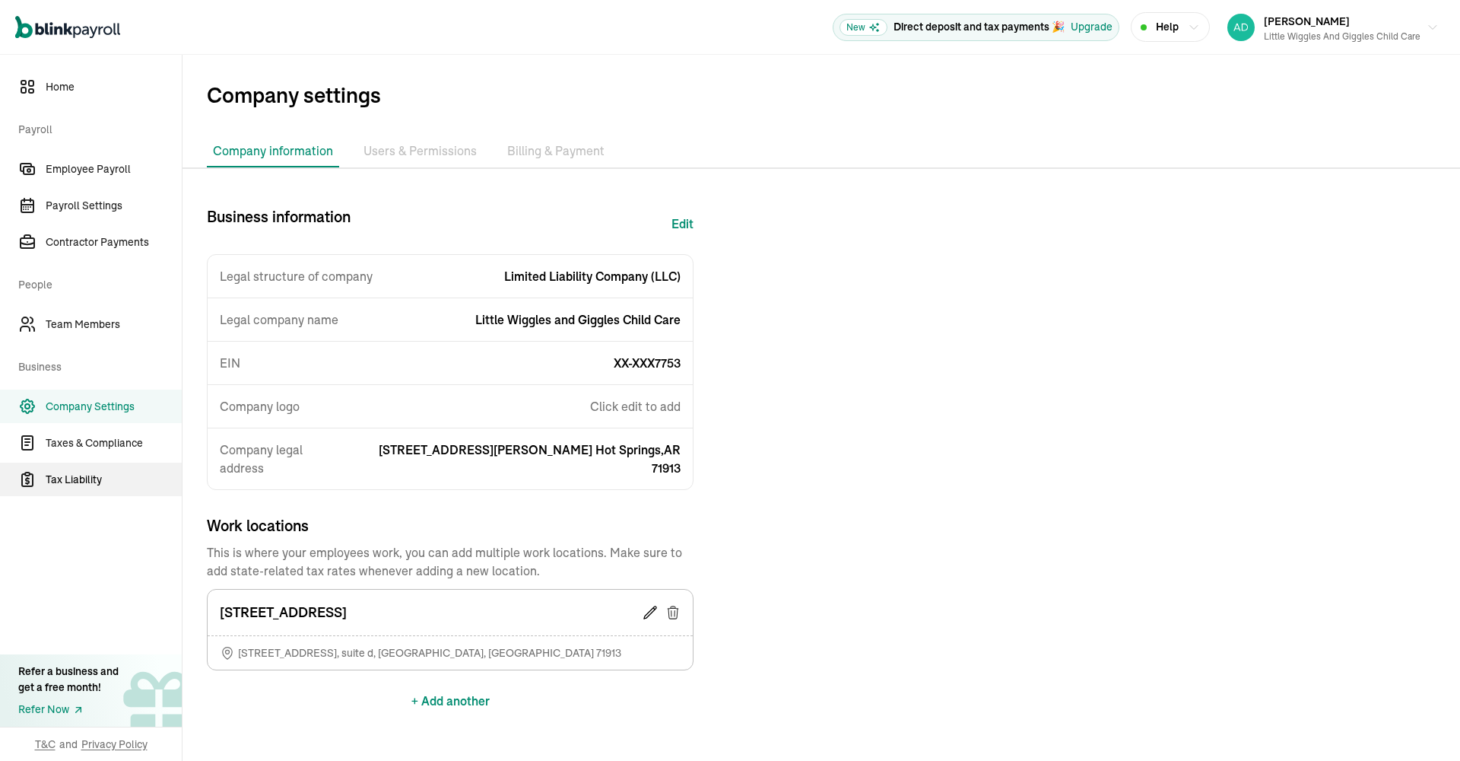
click at [89, 476] on span "Tax Liability" at bounding box center [114, 480] width 136 height 16
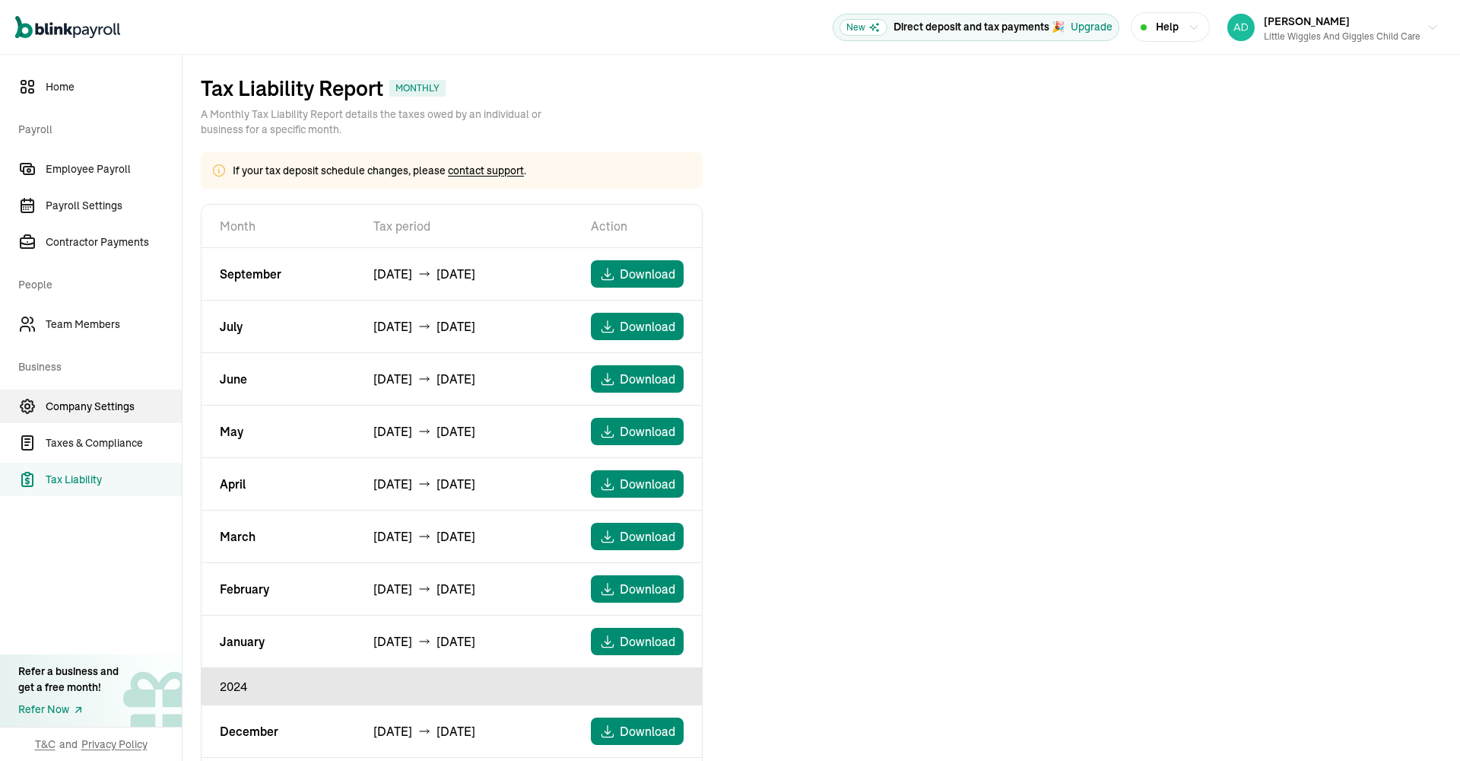
click at [114, 408] on span "Company Settings" at bounding box center [114, 407] width 136 height 16
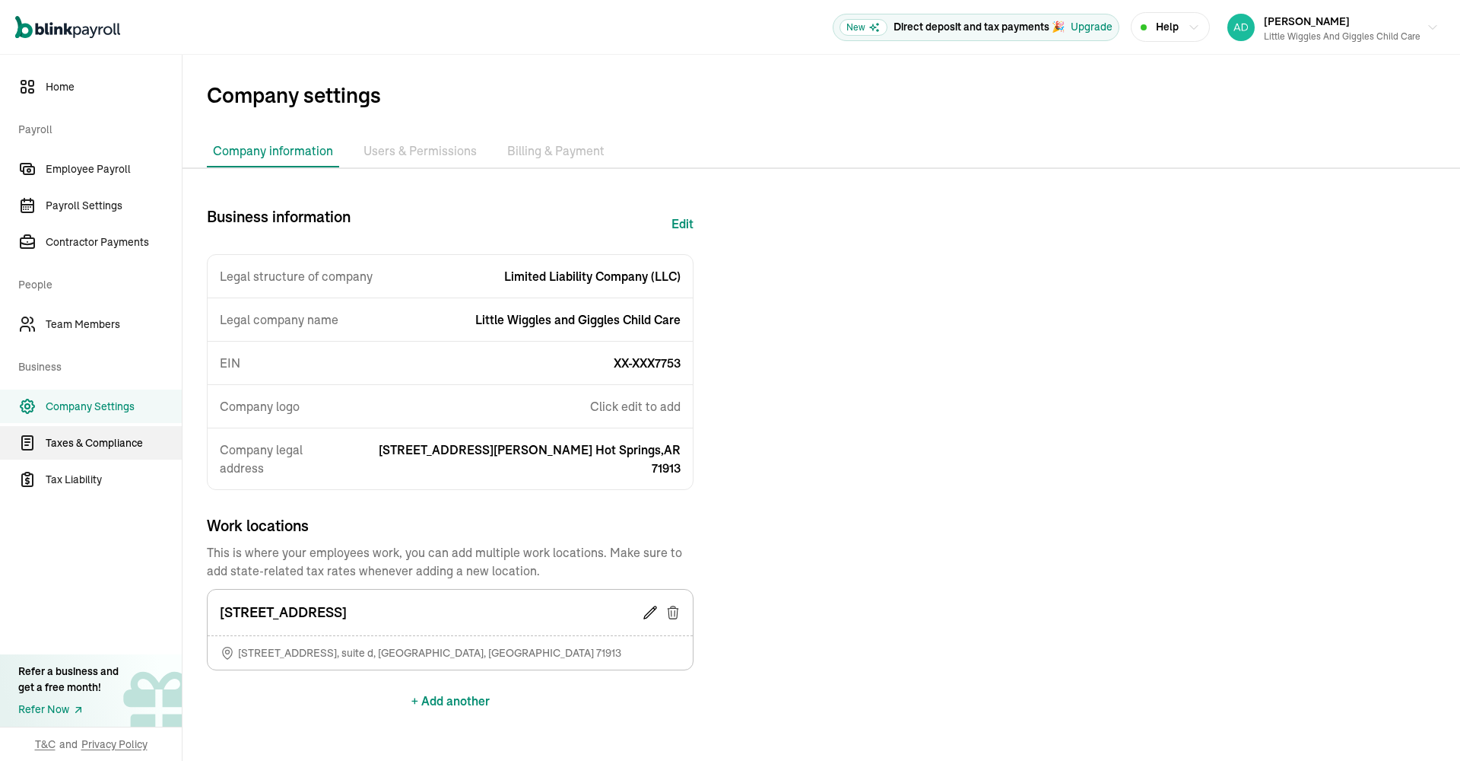
click at [129, 446] on span "Taxes & Compliance" at bounding box center [114, 443] width 136 height 16
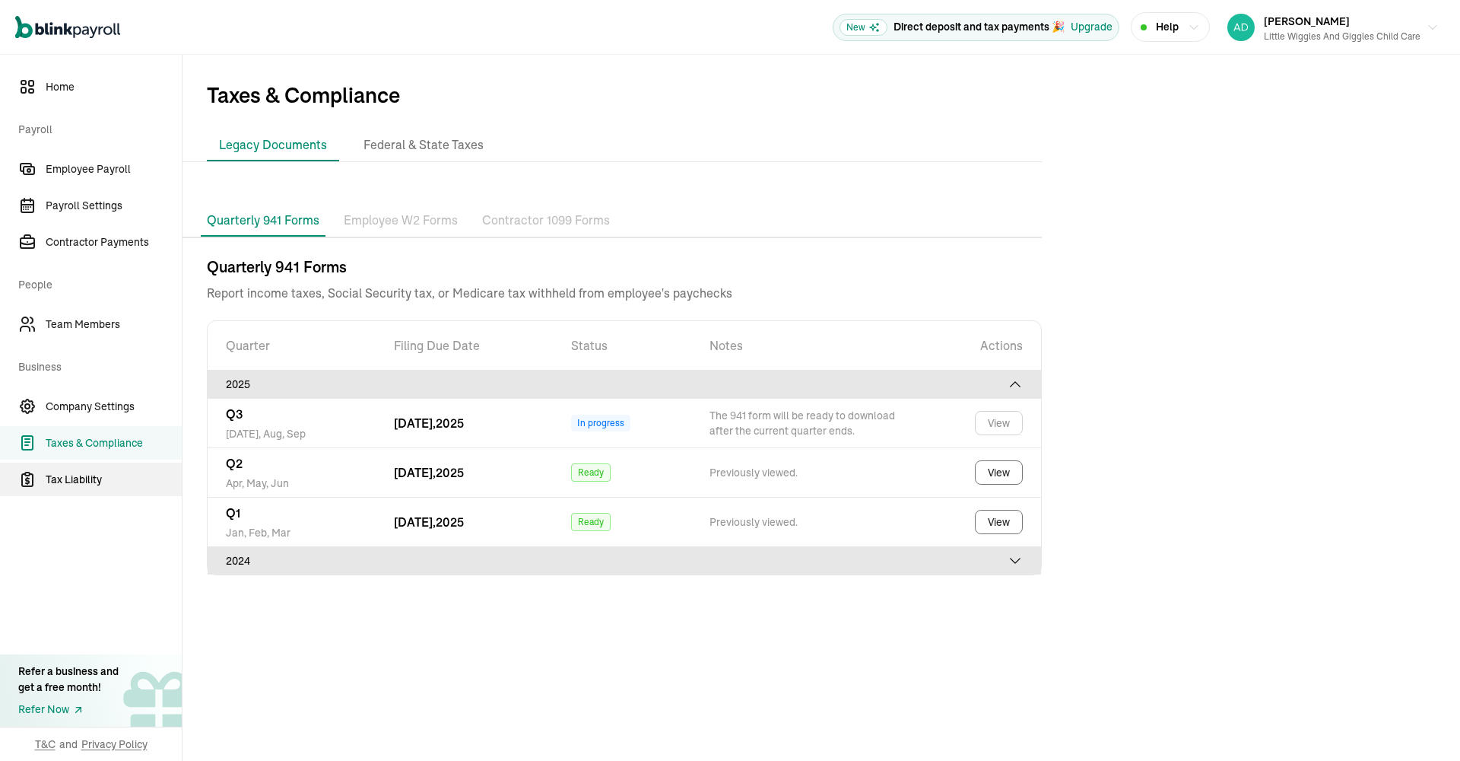
click at [71, 476] on span "Tax Liability" at bounding box center [114, 480] width 136 height 16
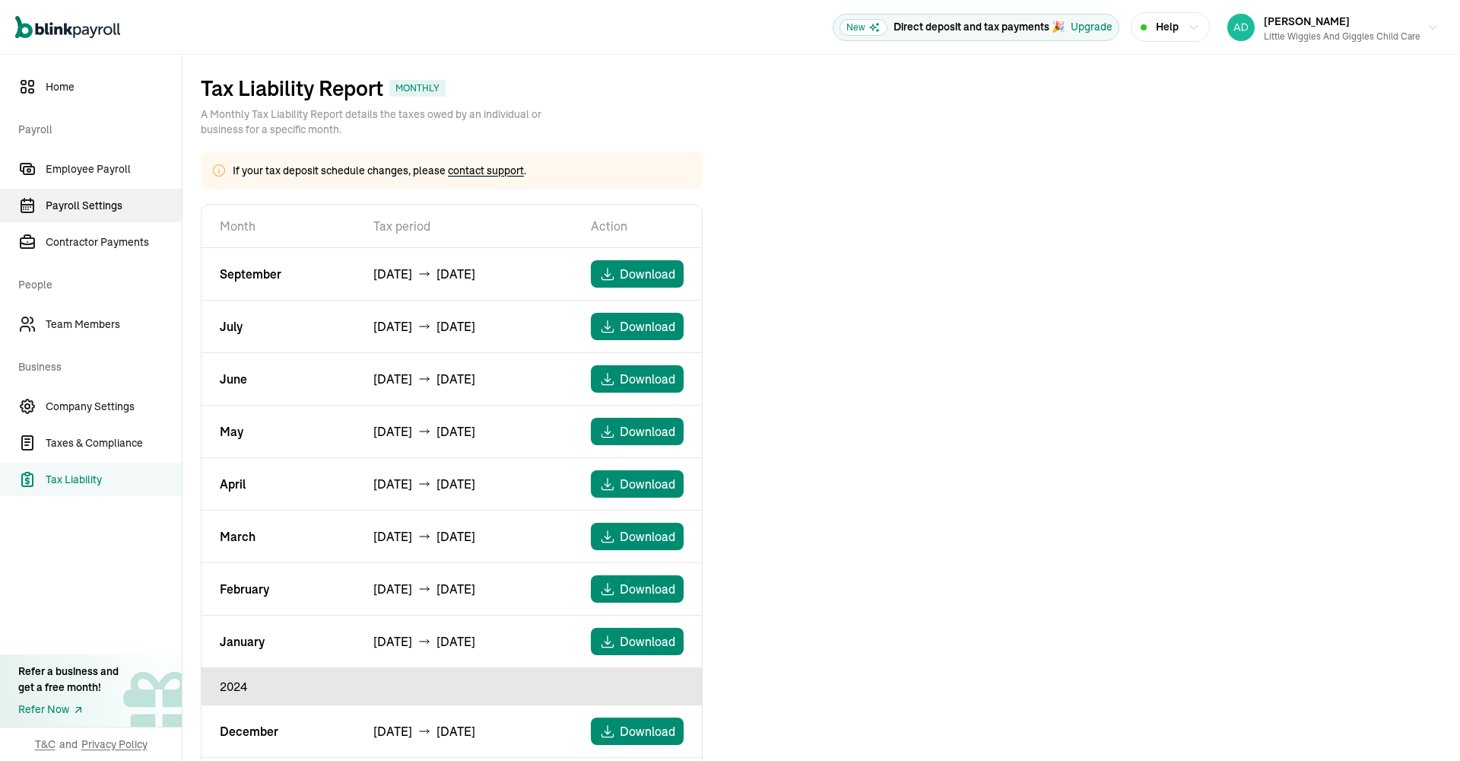
click at [109, 198] on span "Payroll Settings" at bounding box center [114, 206] width 136 height 16
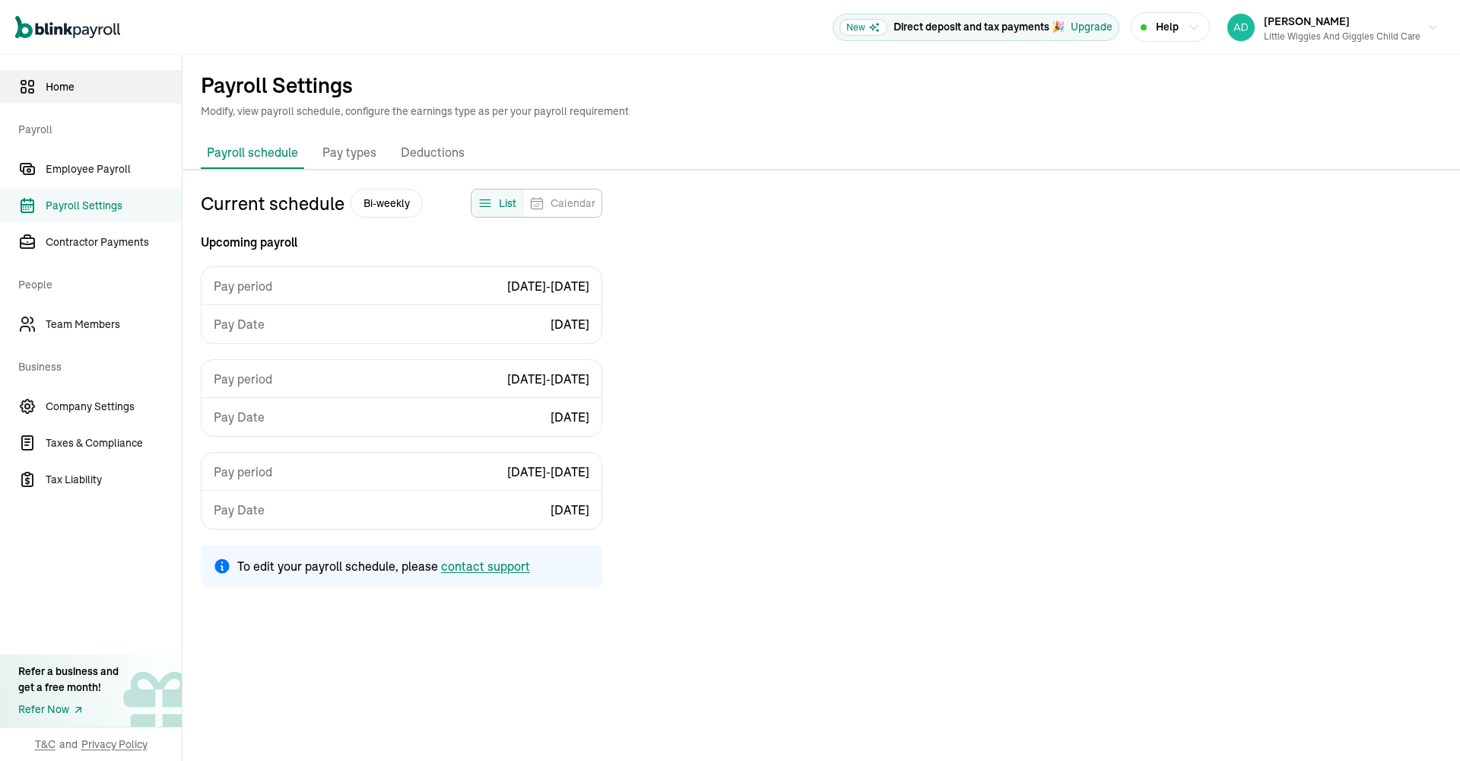
click at [65, 88] on span "Home" at bounding box center [114, 87] width 136 height 16
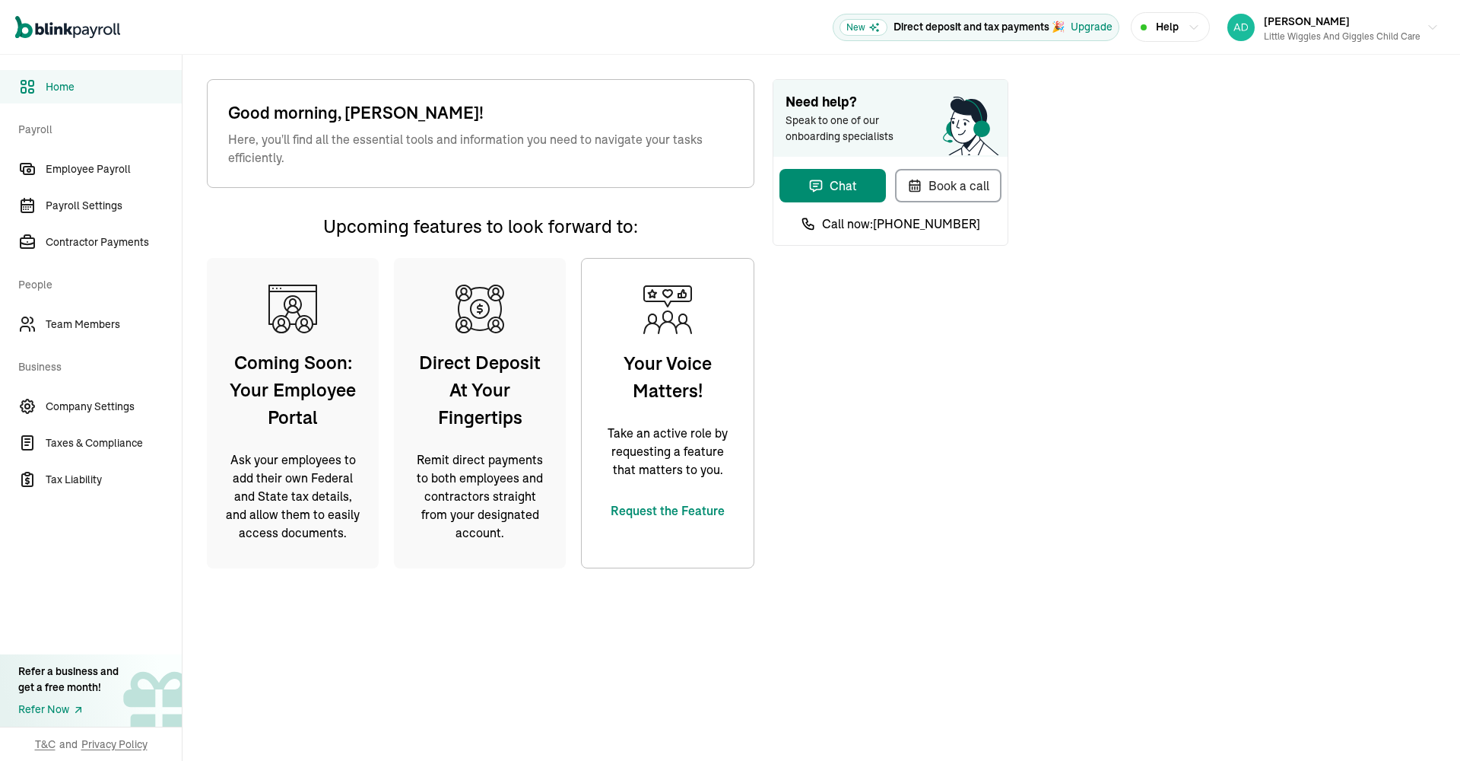
click at [62, 87] on span "Home" at bounding box center [114, 87] width 136 height 16
